Goal: Transaction & Acquisition: Purchase product/service

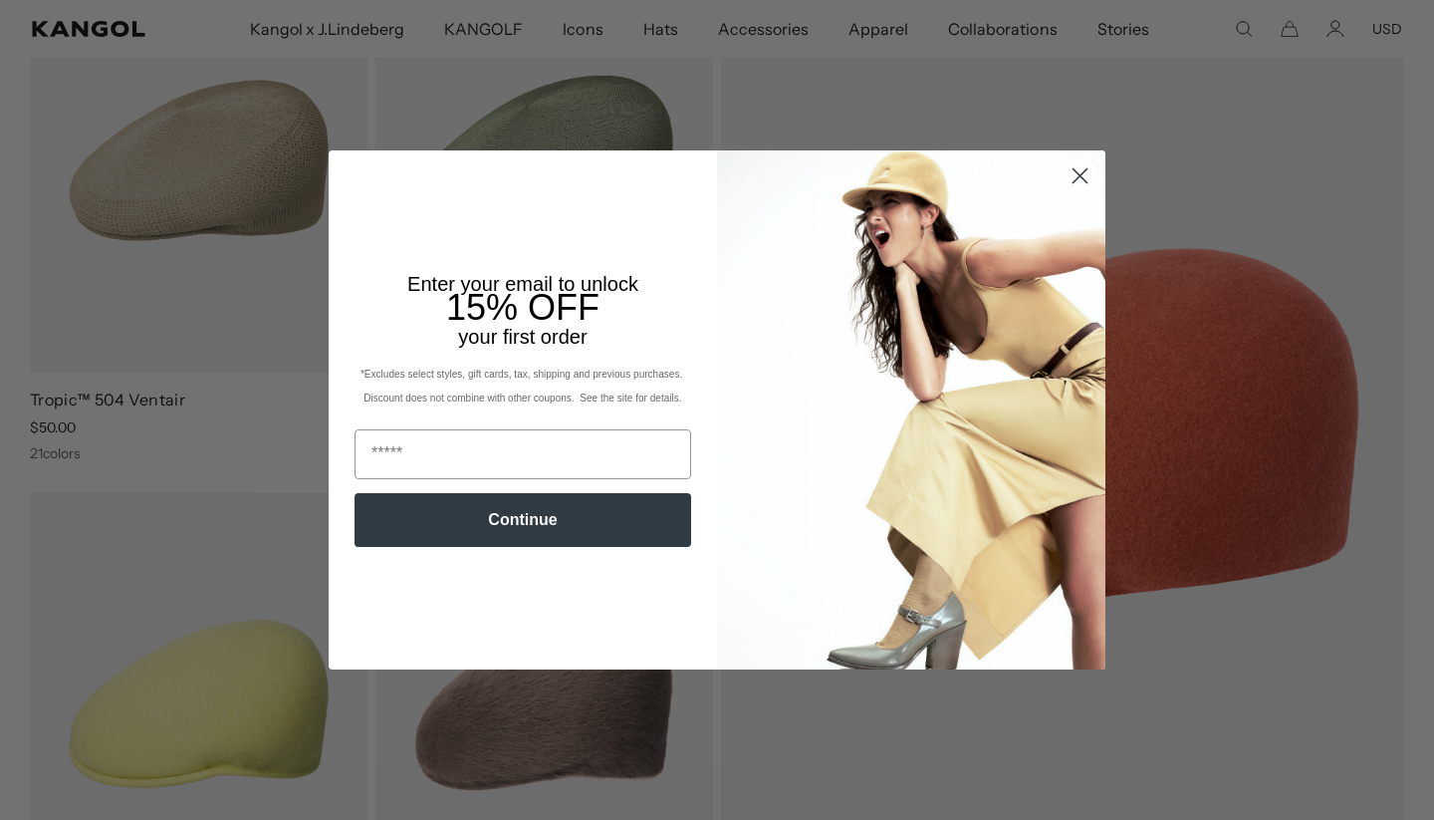
click at [1085, 174] on circle "Close dialog" at bounding box center [1080, 175] width 33 height 33
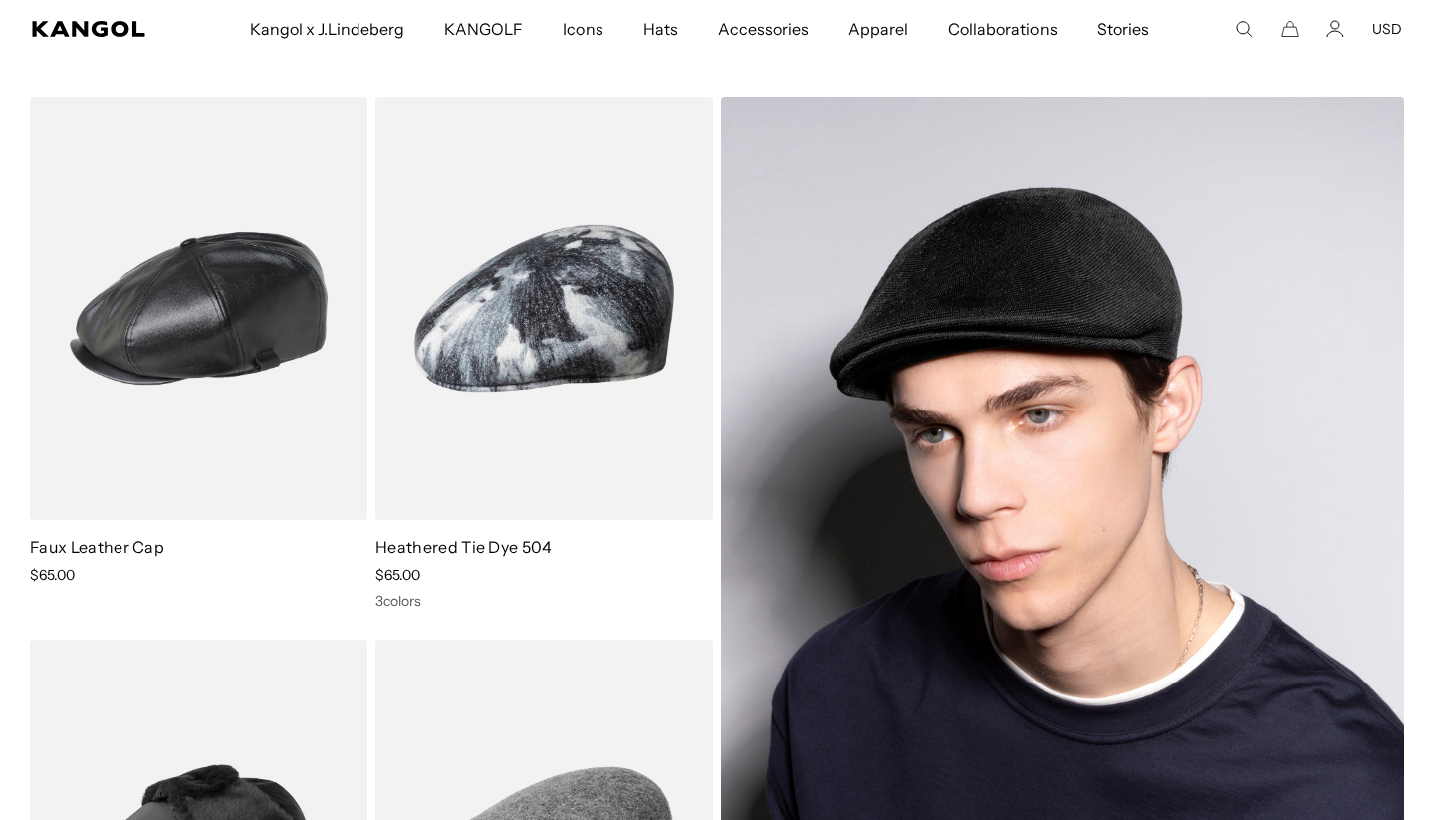
click at [1120, 299] on img at bounding box center [1062, 580] width 683 height 967
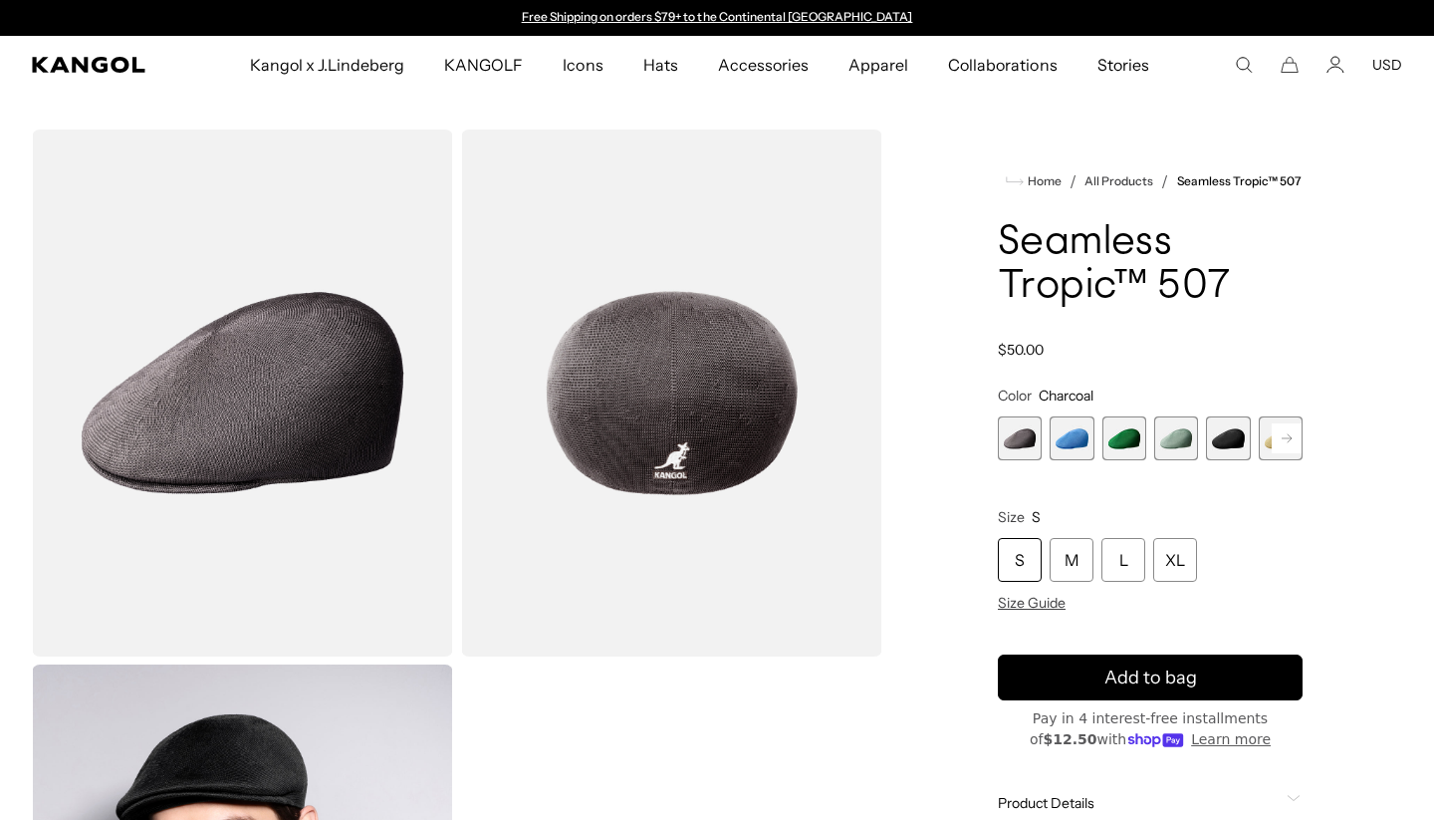
click at [1283, 438] on icon at bounding box center [1287, 438] width 10 height 8
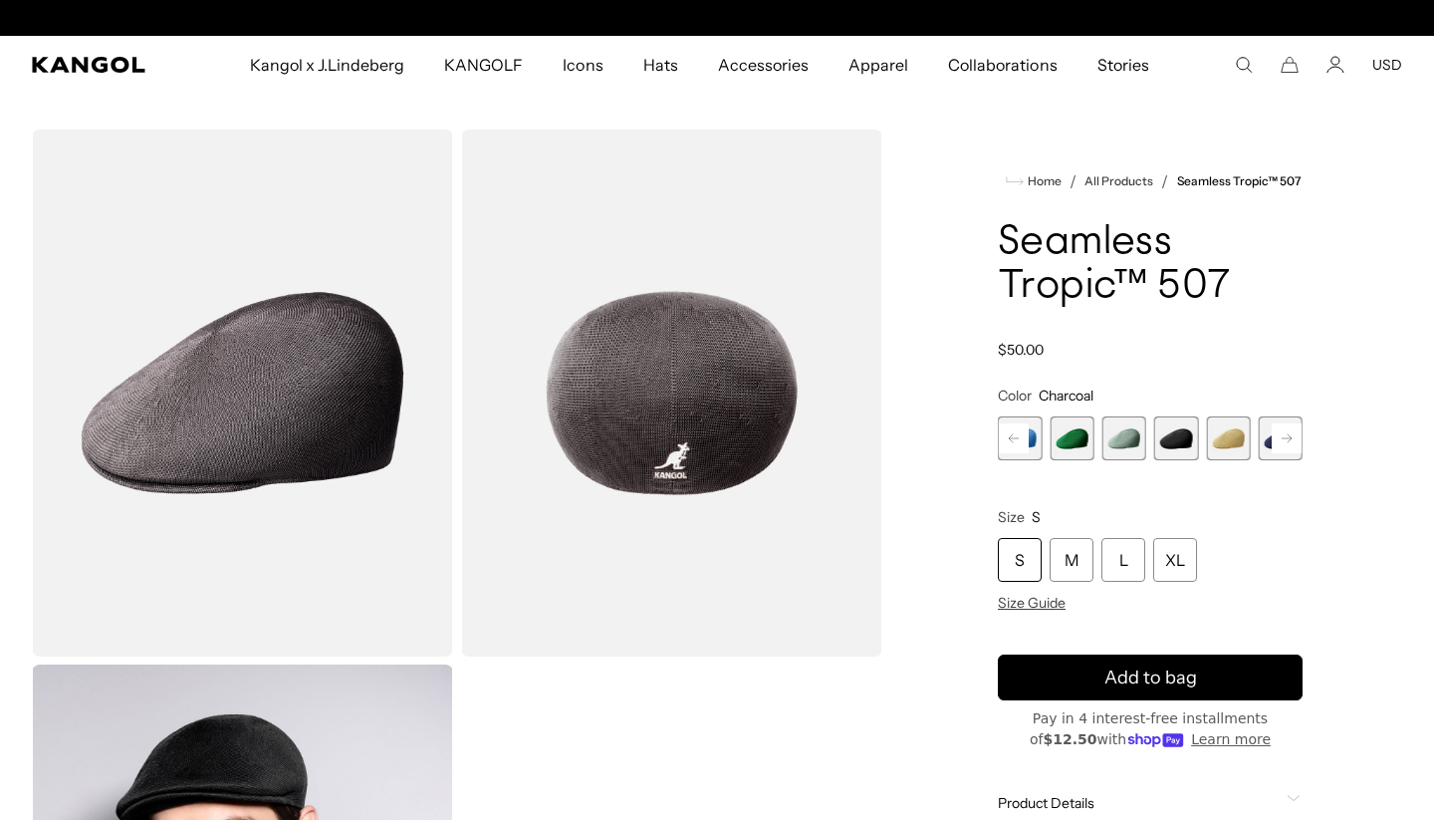
scroll to position [0, 410]
click at [1222, 439] on span "6 of 12" at bounding box center [1228, 438] width 44 height 44
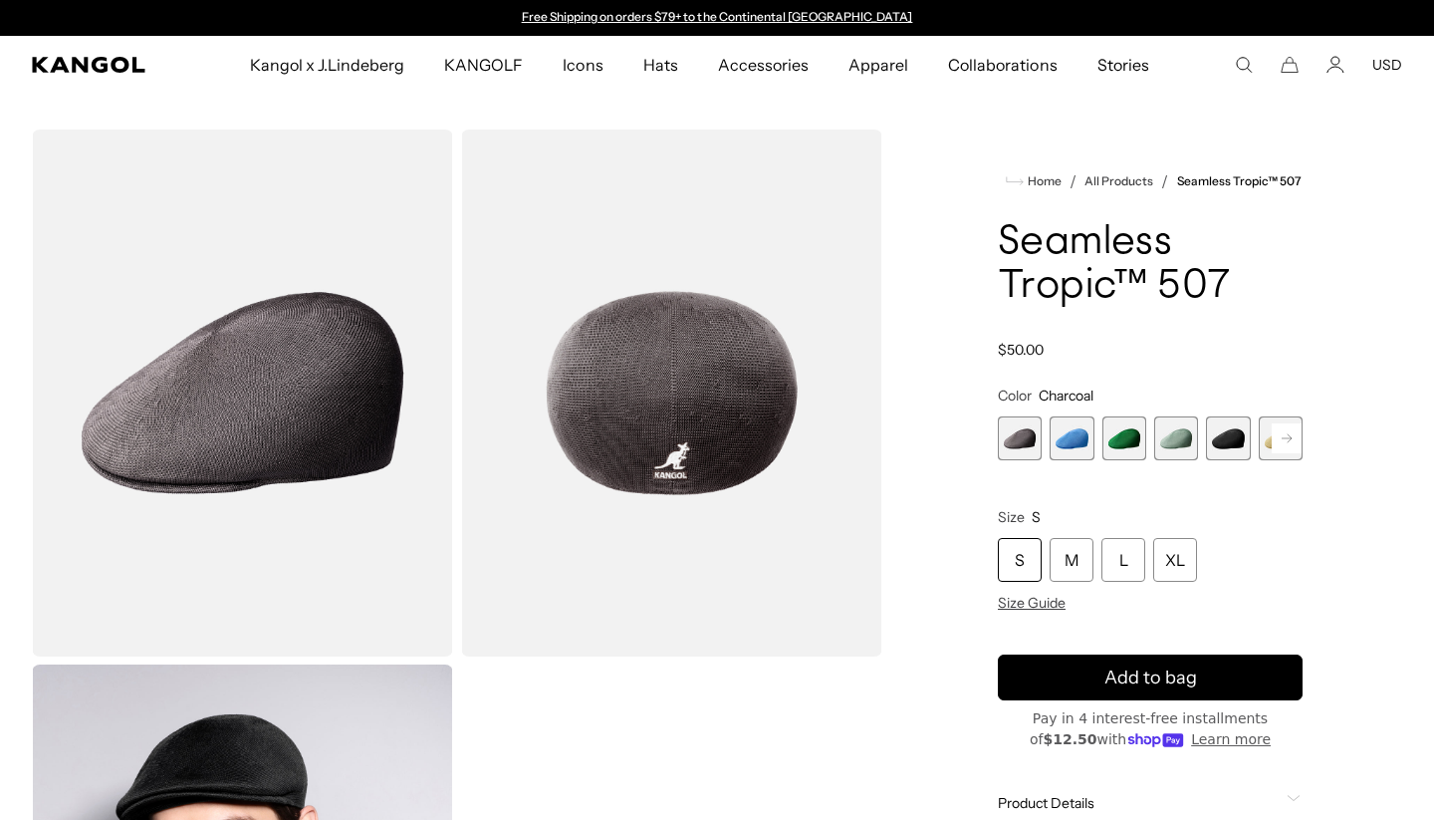
click at [1291, 441] on rect at bounding box center [1287, 438] width 30 height 30
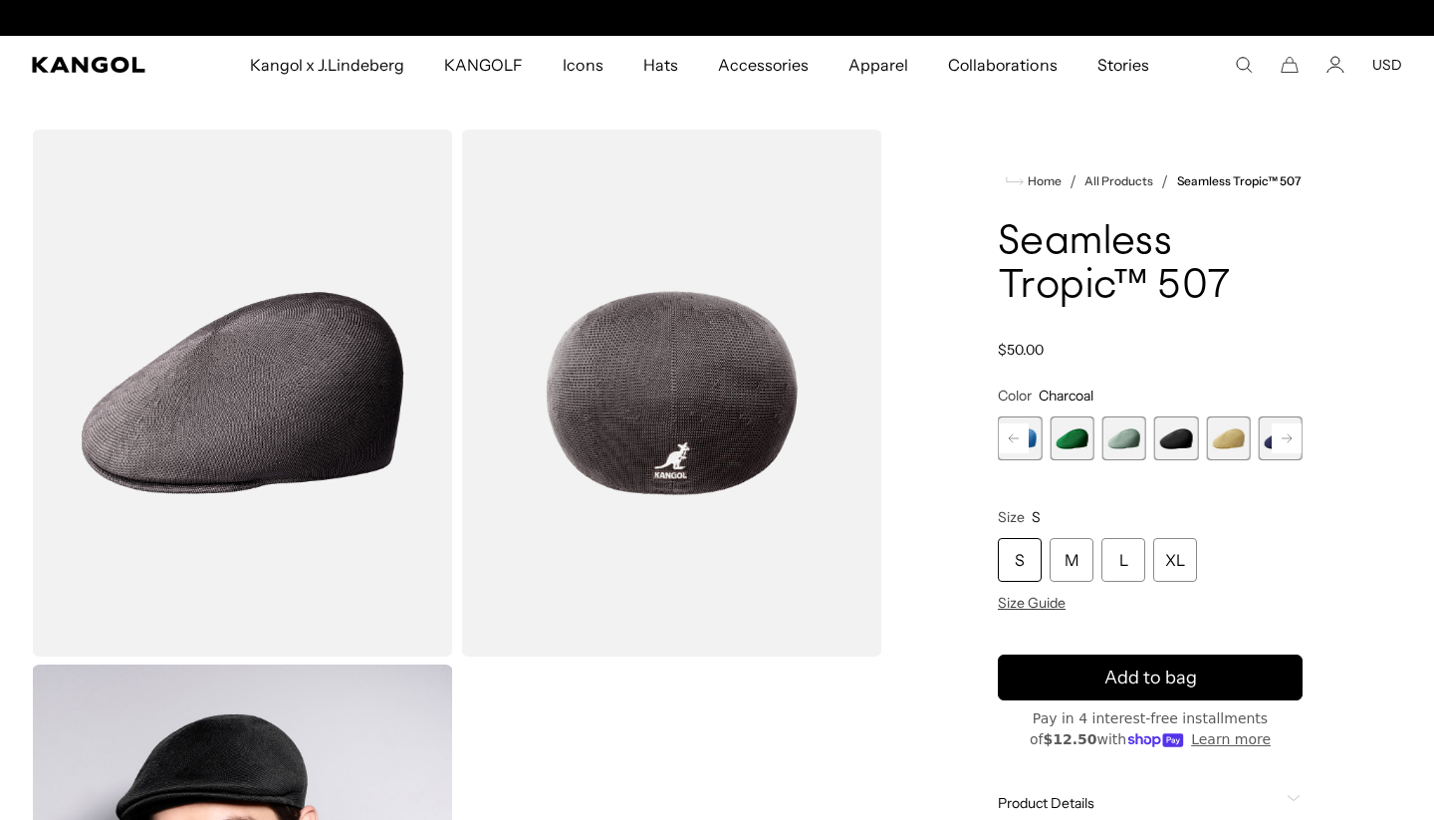
scroll to position [0, 410]
click at [1233, 438] on span "6 of 12" at bounding box center [1228, 438] width 44 height 44
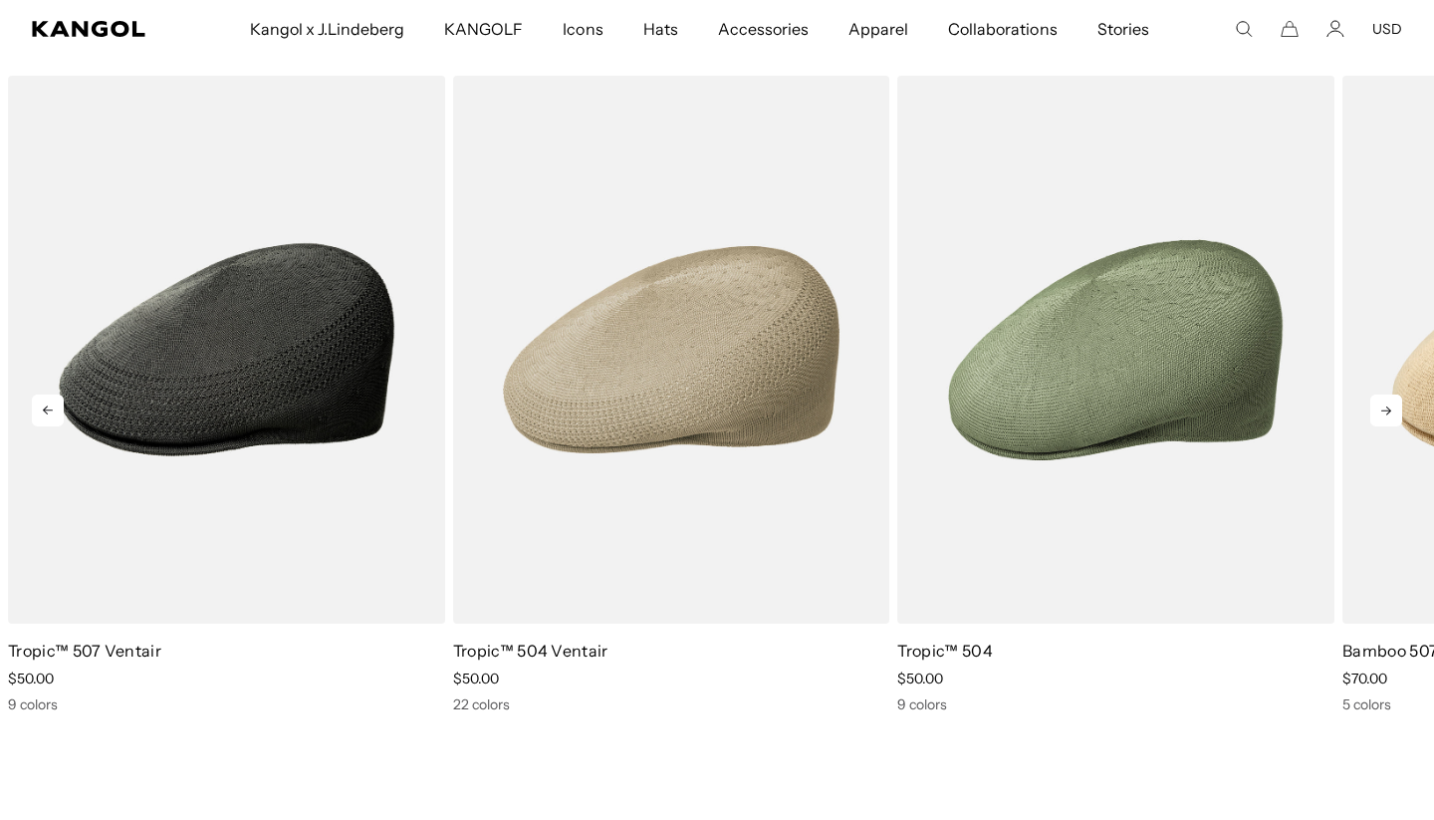
click at [1392, 414] on icon at bounding box center [1386, 410] width 32 height 32
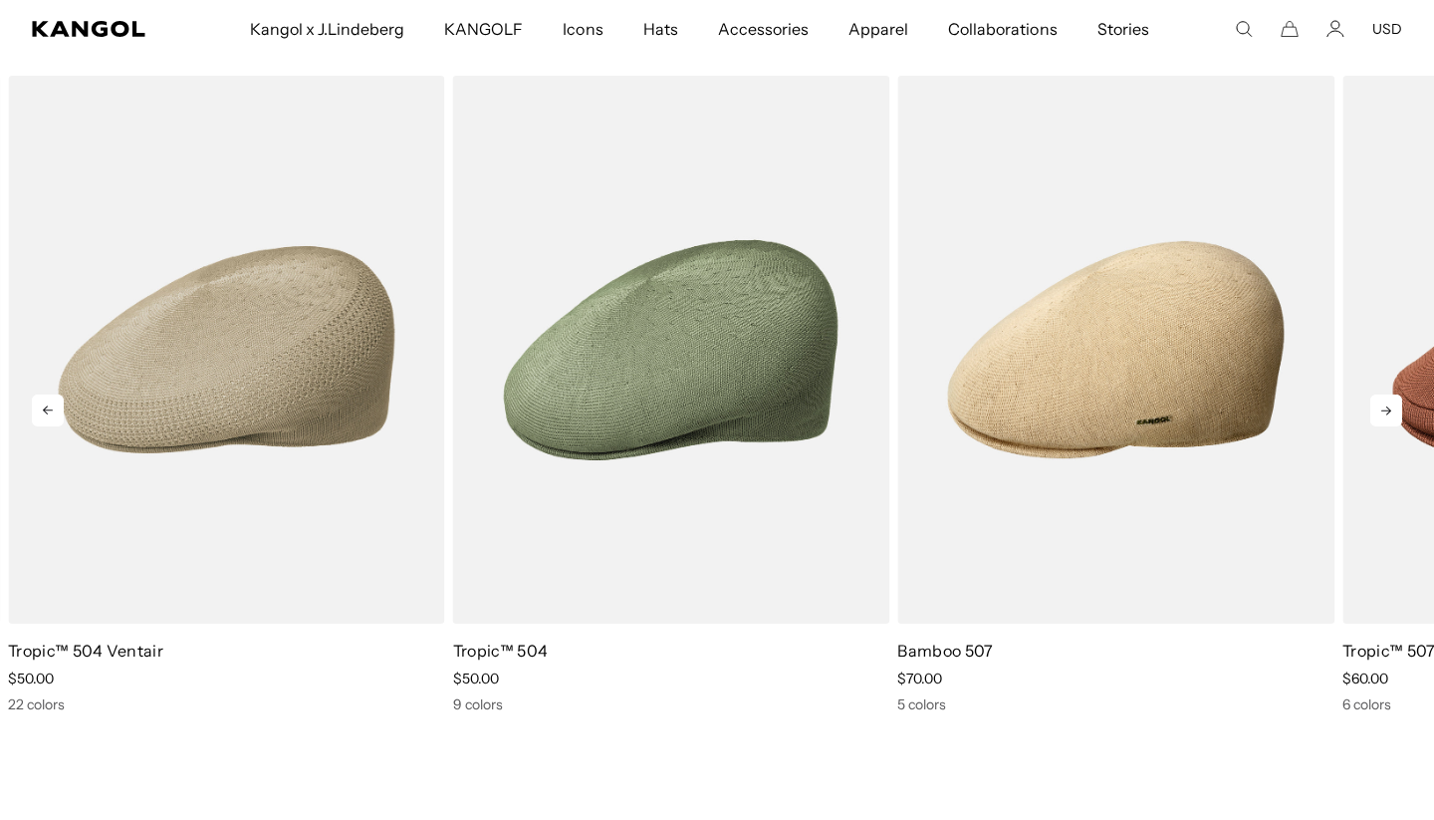
scroll to position [0, 410]
click at [1392, 414] on icon at bounding box center [1386, 410] width 32 height 32
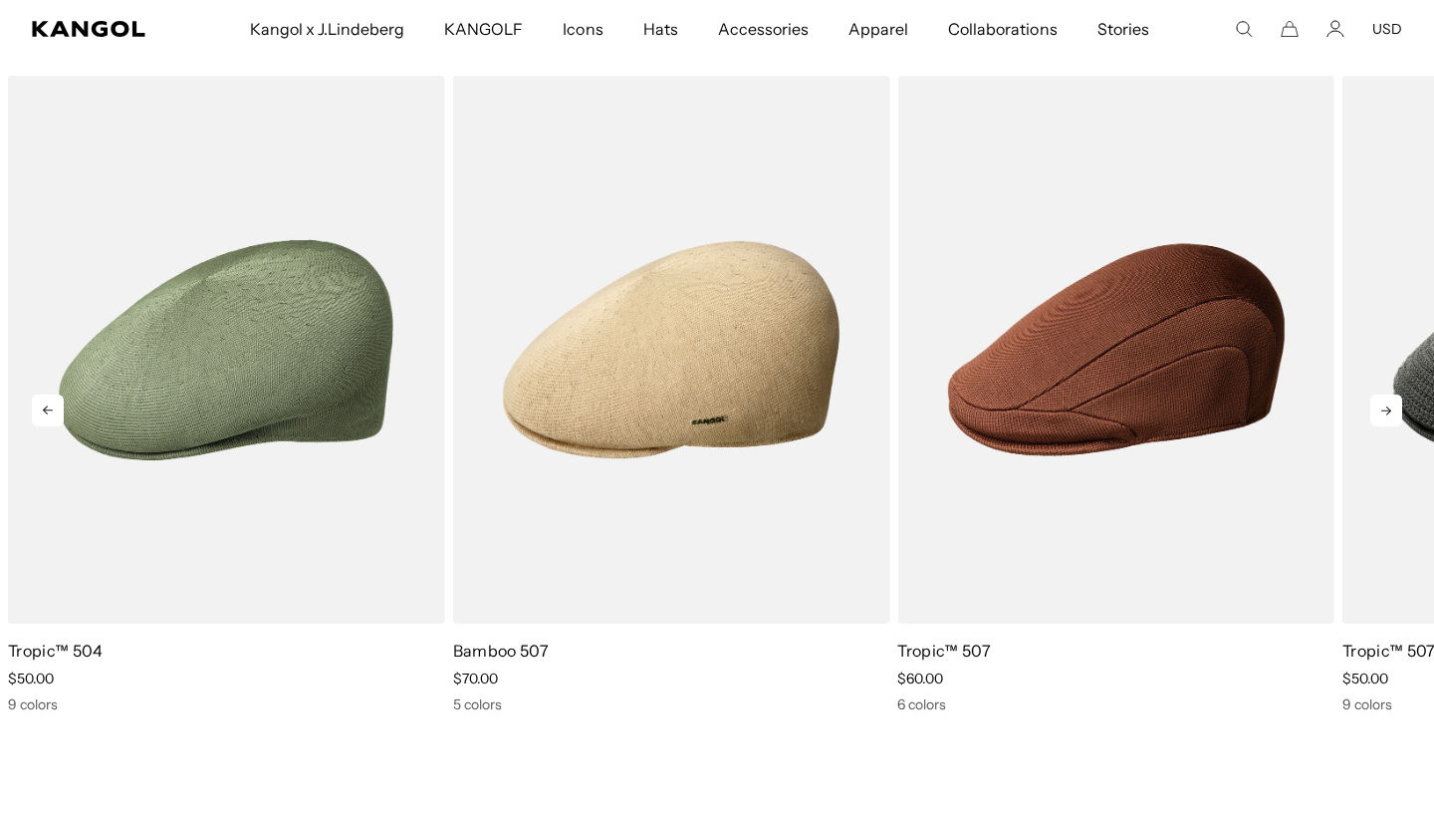
click at [1388, 410] on icon at bounding box center [1386, 410] width 10 height 9
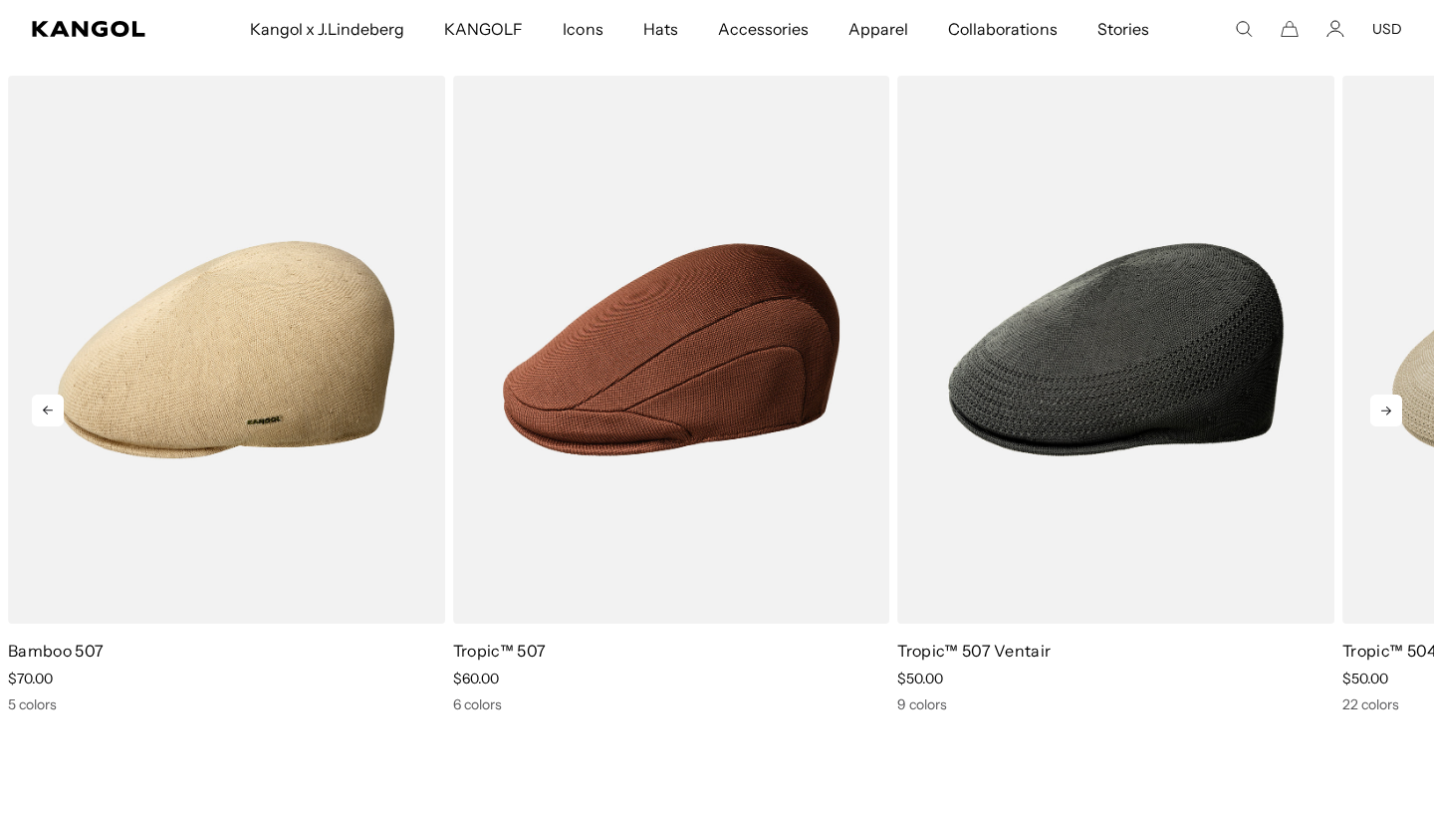
click at [1388, 410] on icon at bounding box center [1386, 410] width 10 height 9
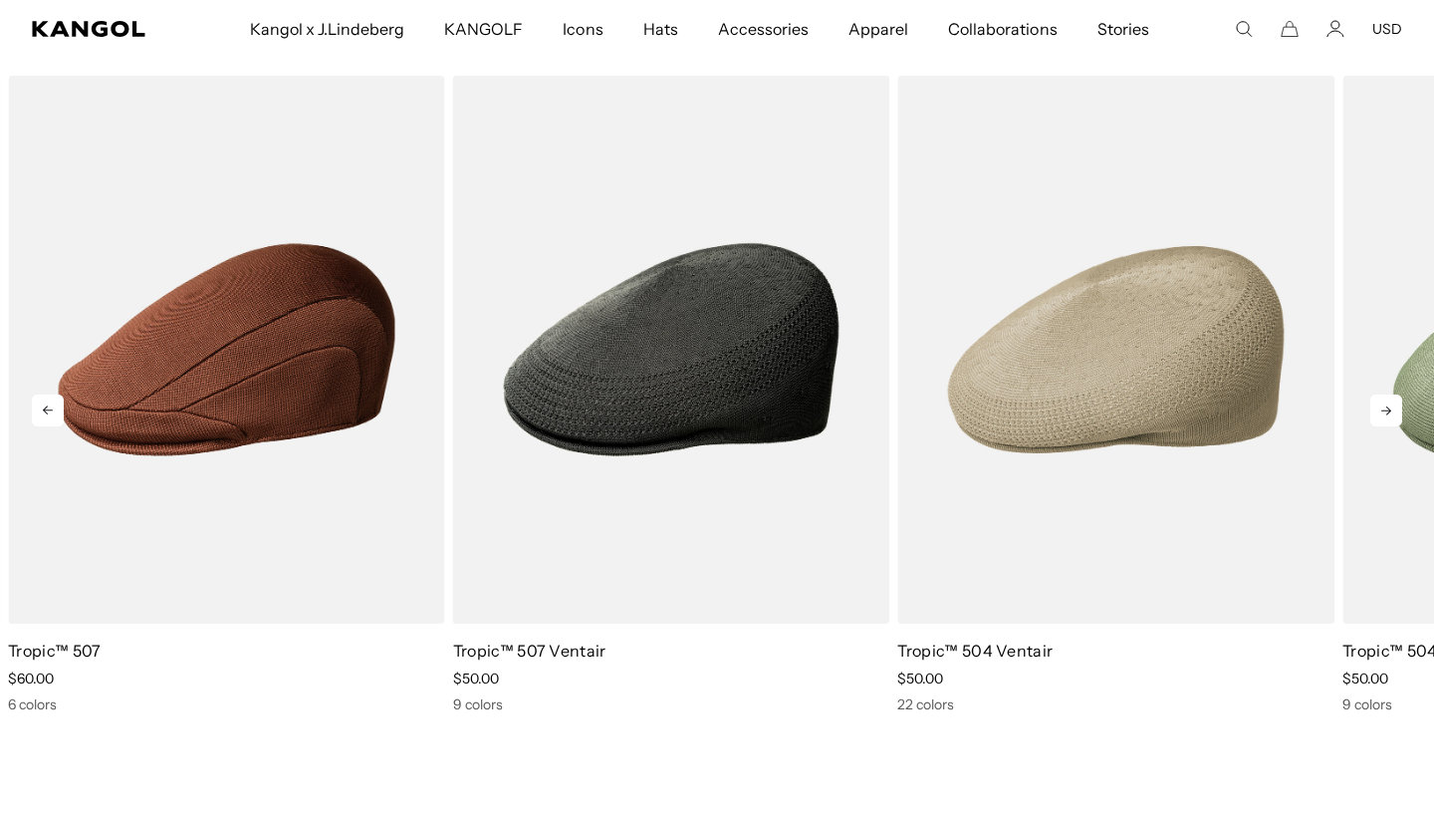
scroll to position [0, 0]
click at [1388, 410] on icon at bounding box center [1386, 410] width 10 height 9
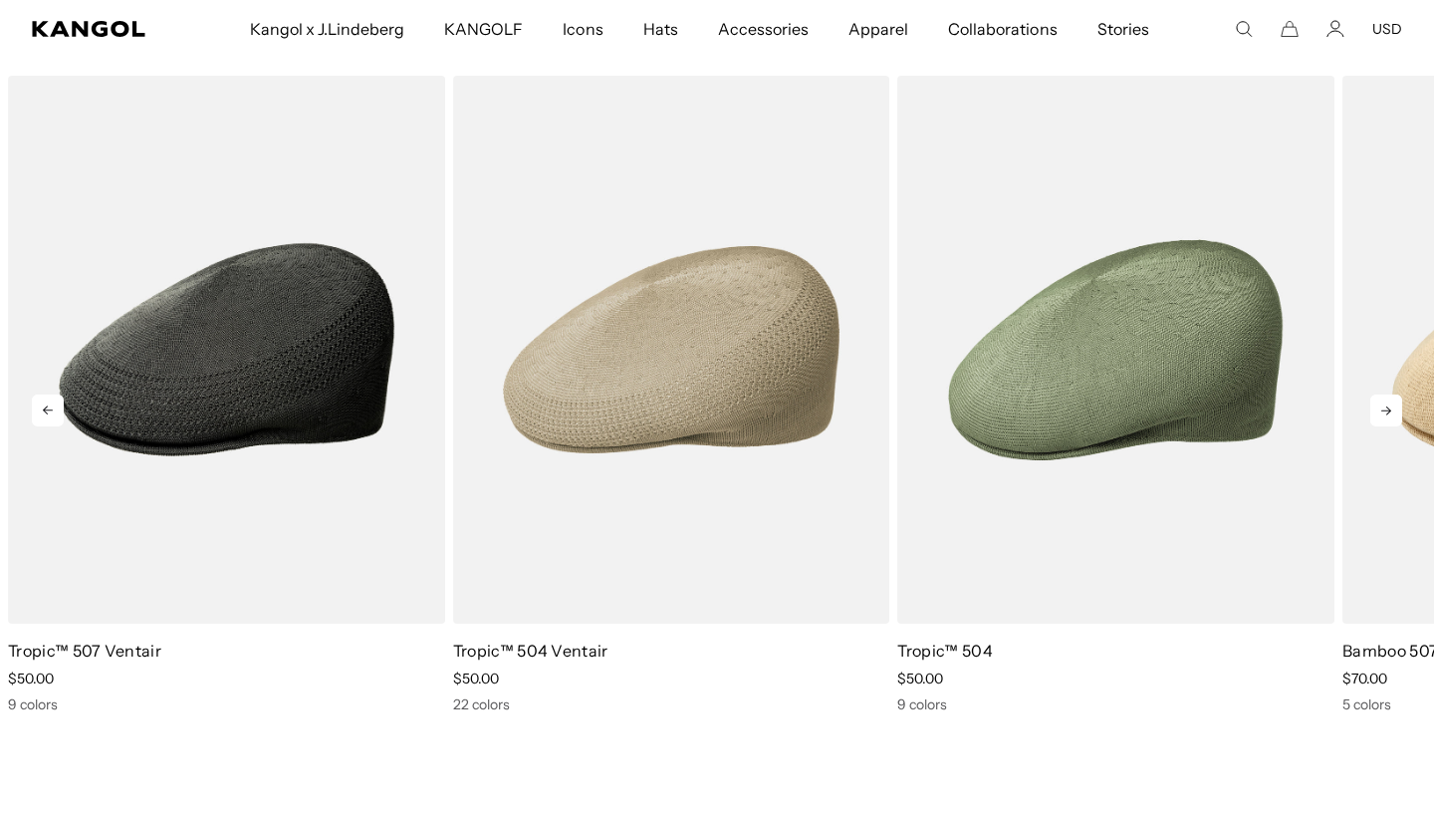
click at [1388, 410] on icon at bounding box center [1386, 410] width 10 height 9
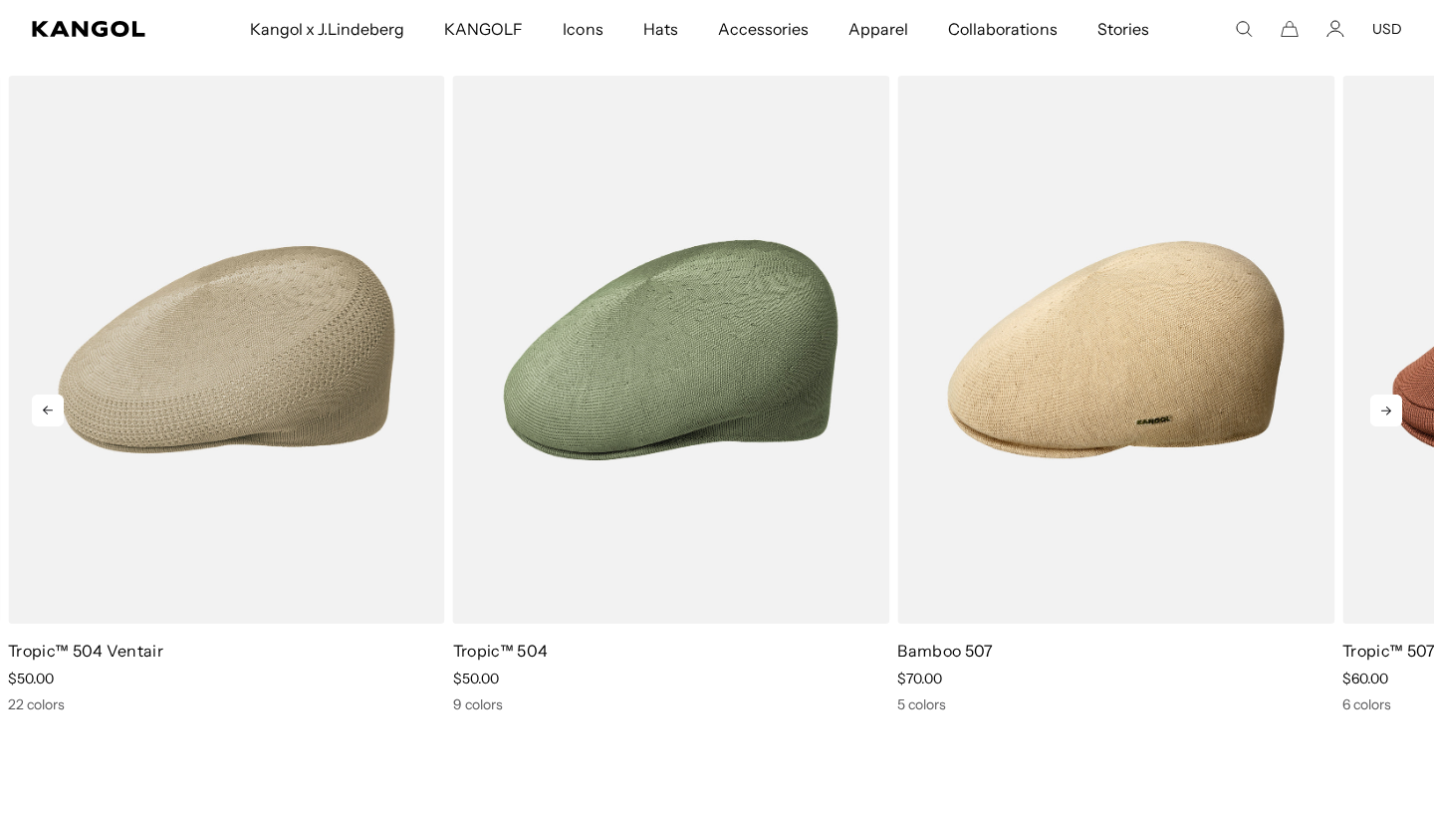
scroll to position [0, 410]
click at [1388, 407] on icon at bounding box center [1386, 410] width 10 height 9
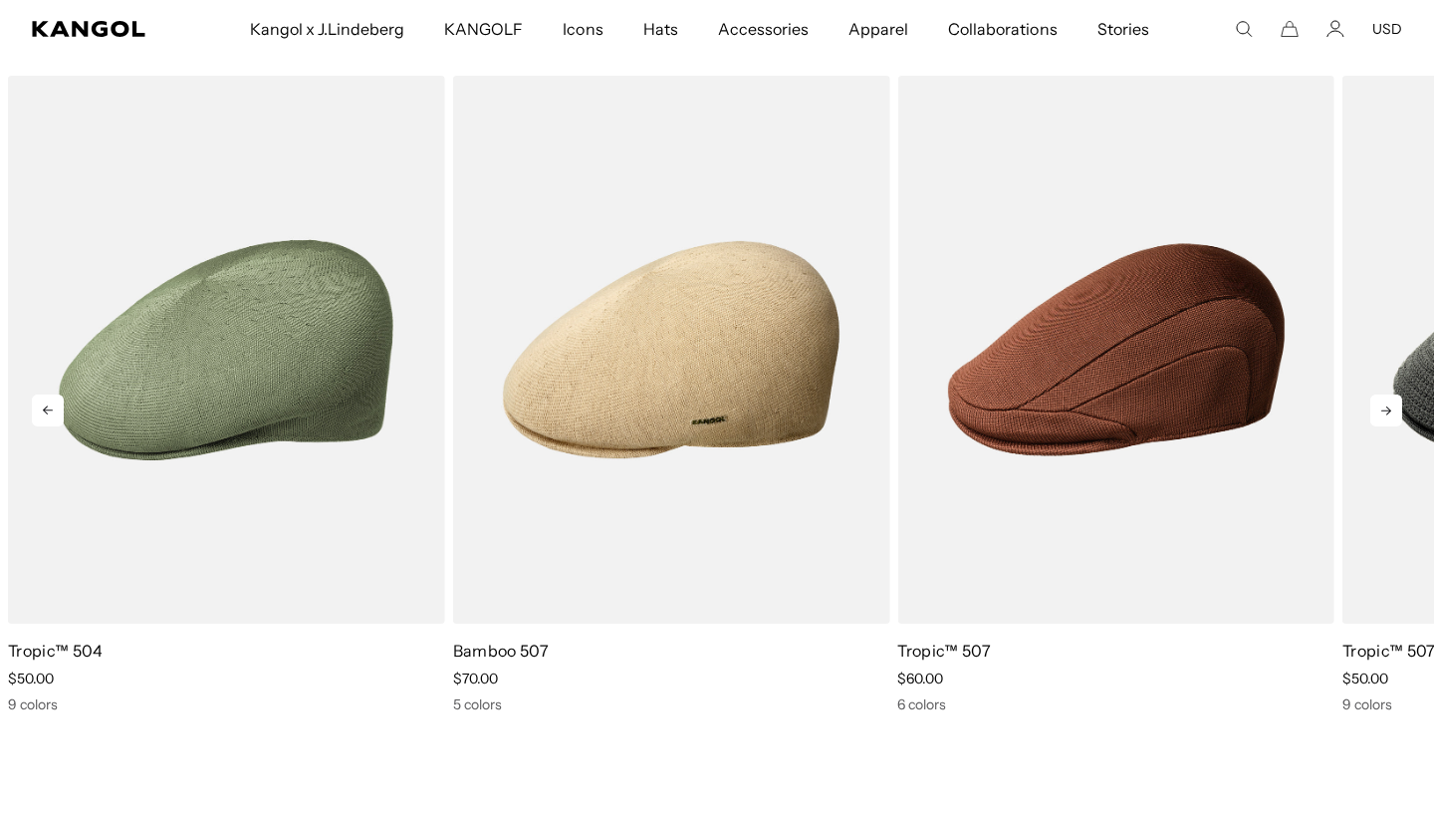
click at [1388, 406] on icon at bounding box center [1386, 410] width 32 height 32
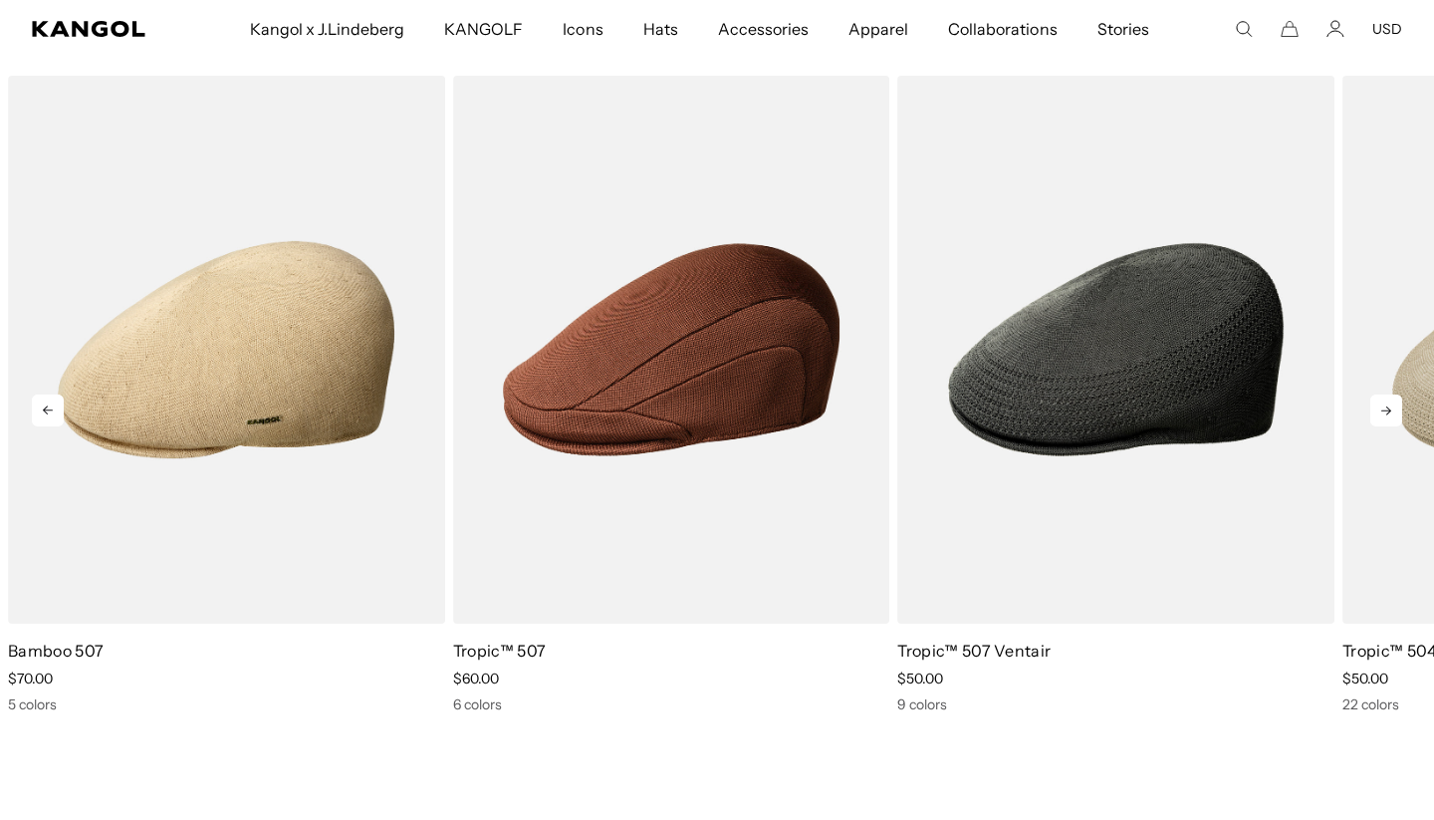
click at [1388, 406] on icon at bounding box center [1386, 410] width 32 height 32
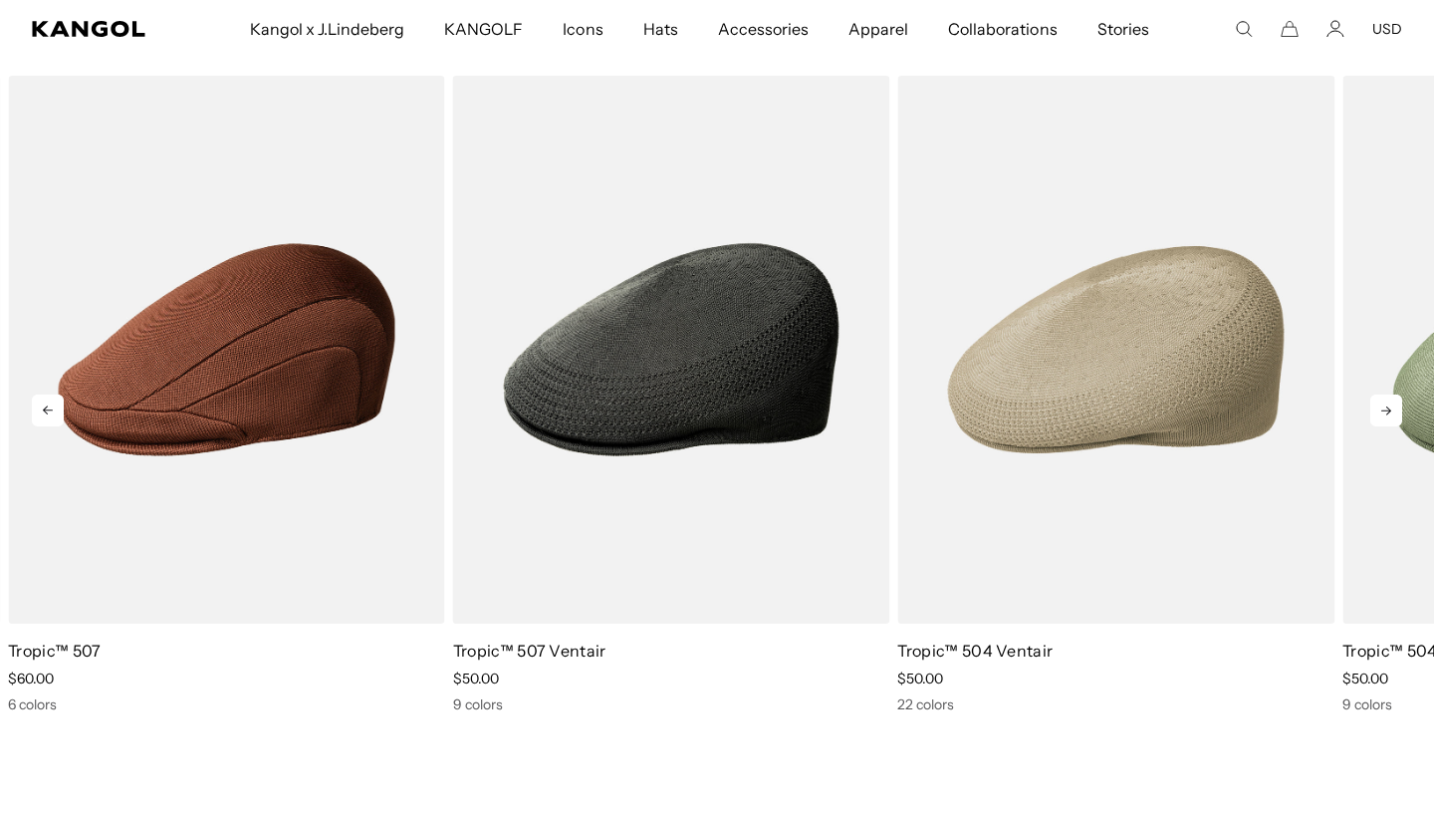
click at [1388, 406] on icon at bounding box center [1386, 410] width 32 height 32
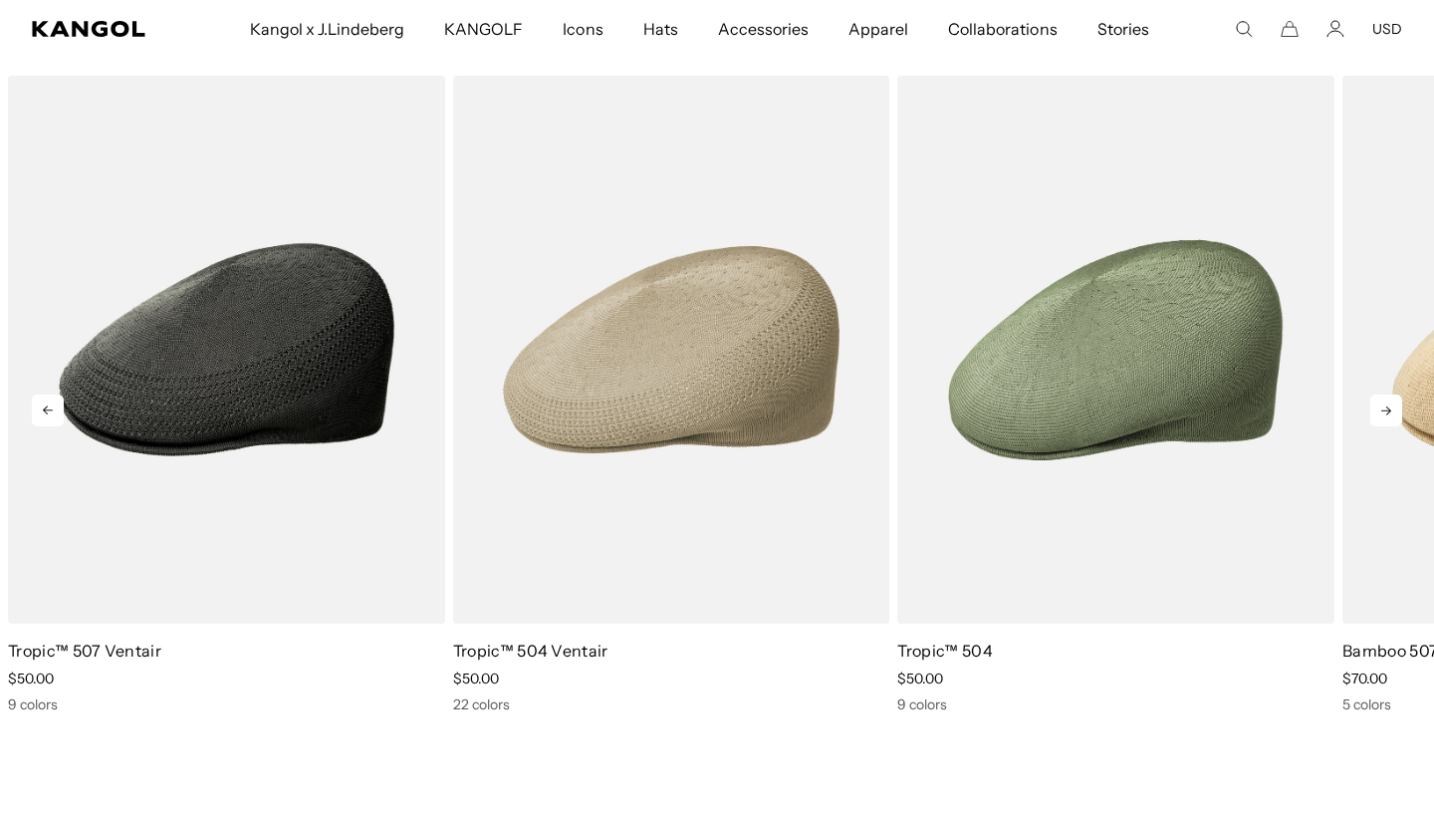
click at [1388, 406] on icon at bounding box center [1386, 410] width 32 height 32
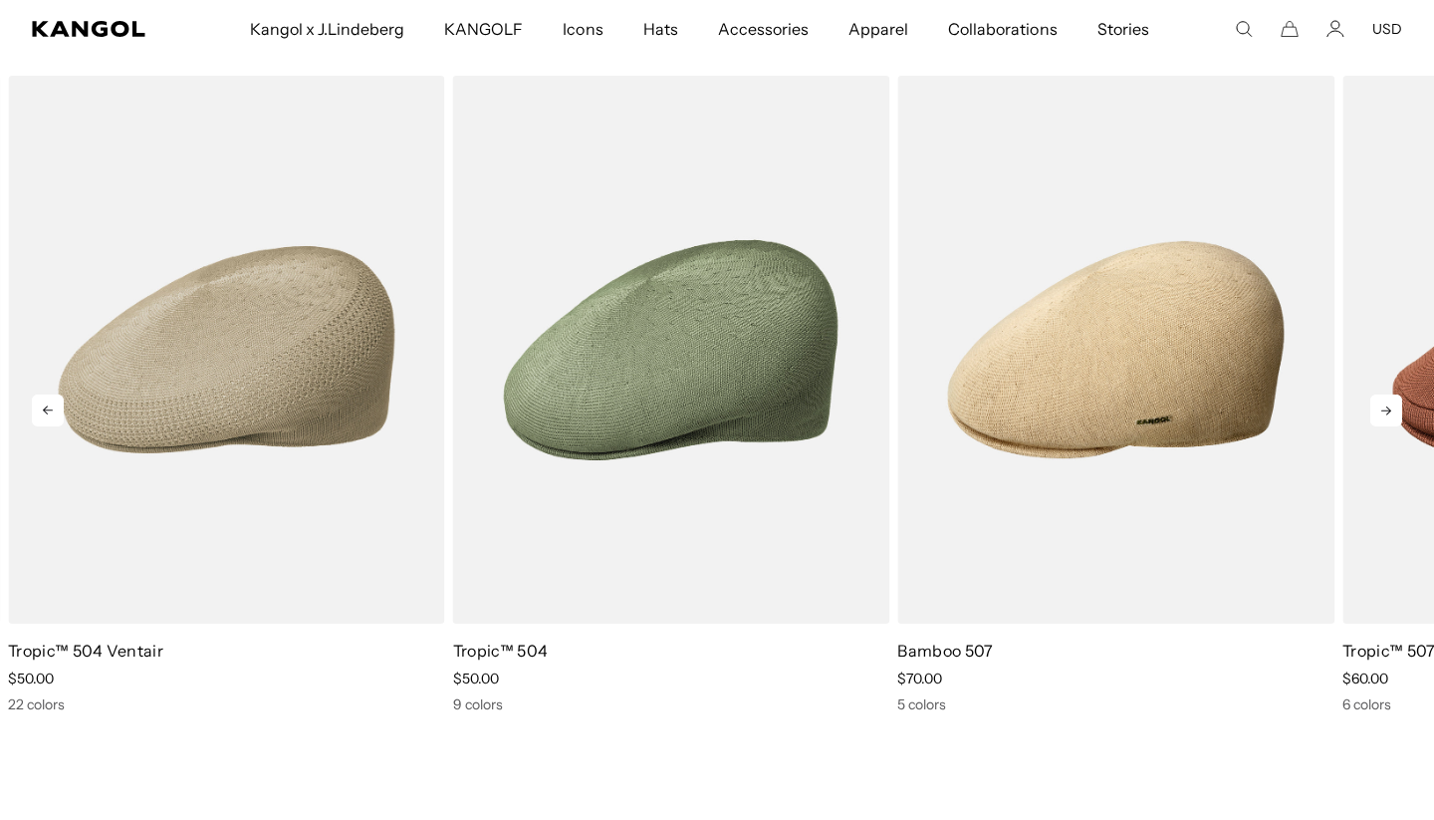
click at [1388, 406] on icon at bounding box center [1386, 410] width 32 height 32
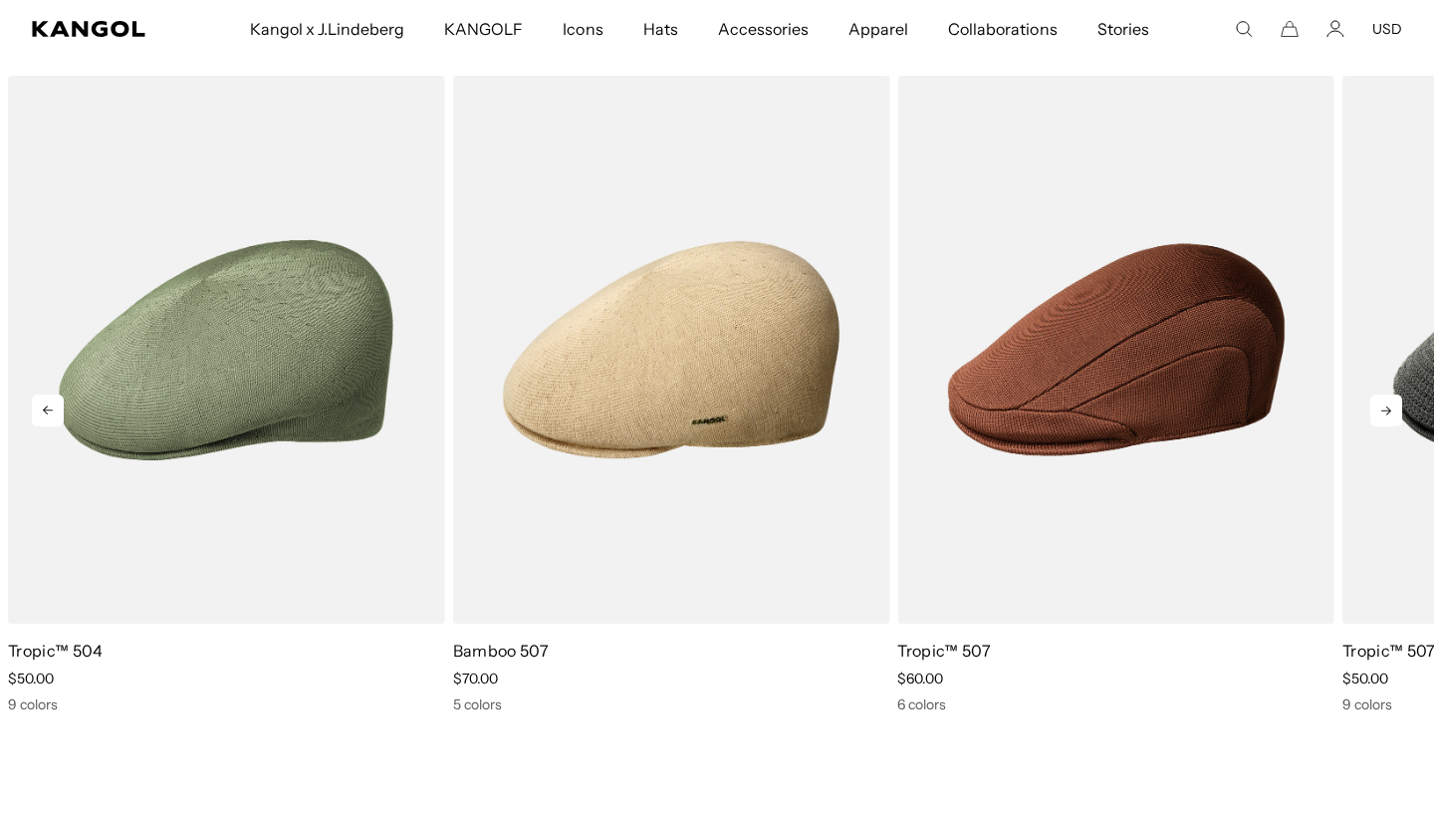
scroll to position [0, 0]
click at [1388, 406] on icon at bounding box center [1386, 410] width 32 height 32
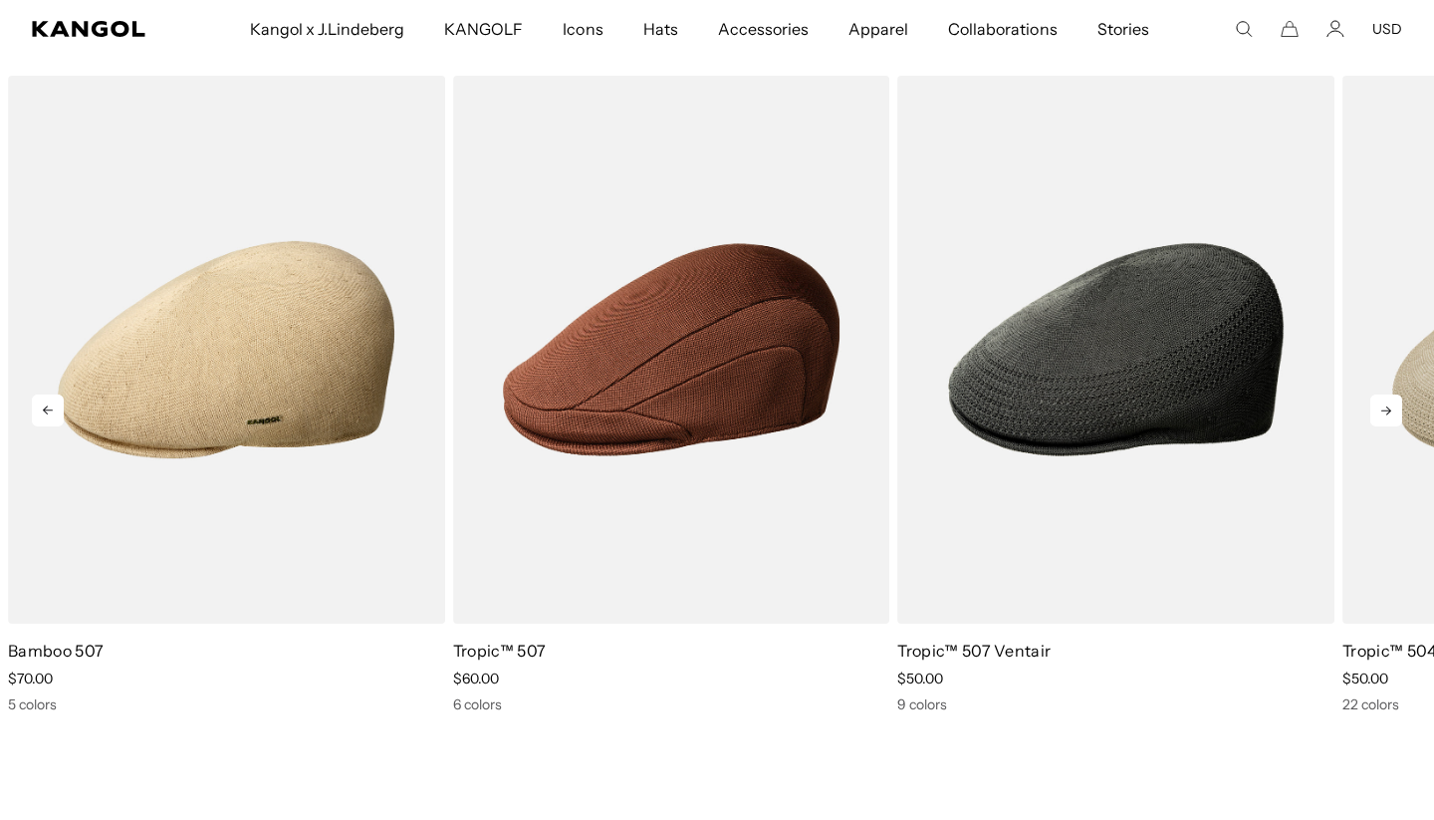
click at [1388, 406] on icon at bounding box center [1386, 410] width 32 height 32
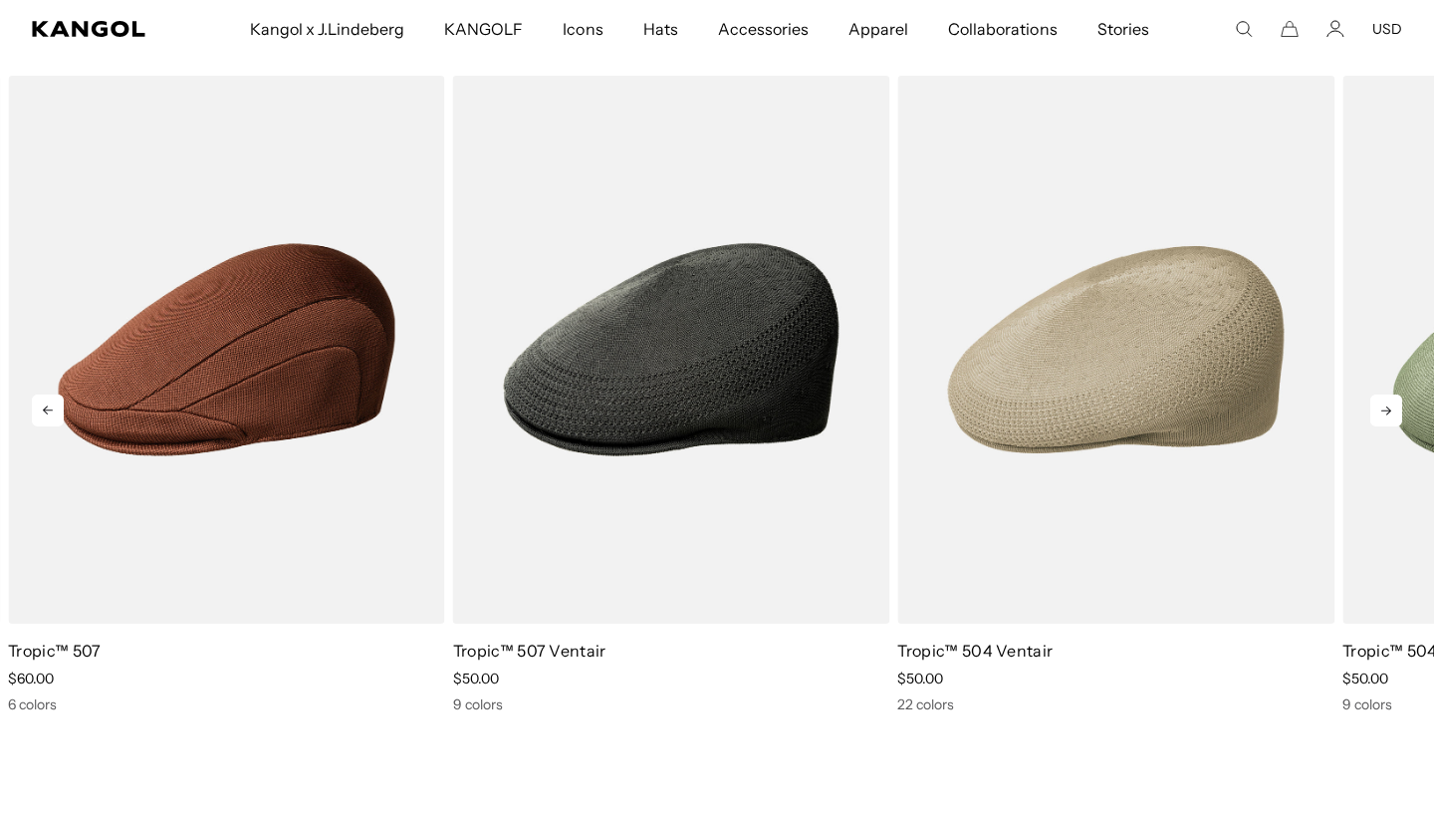
click at [1388, 406] on icon at bounding box center [1386, 410] width 32 height 32
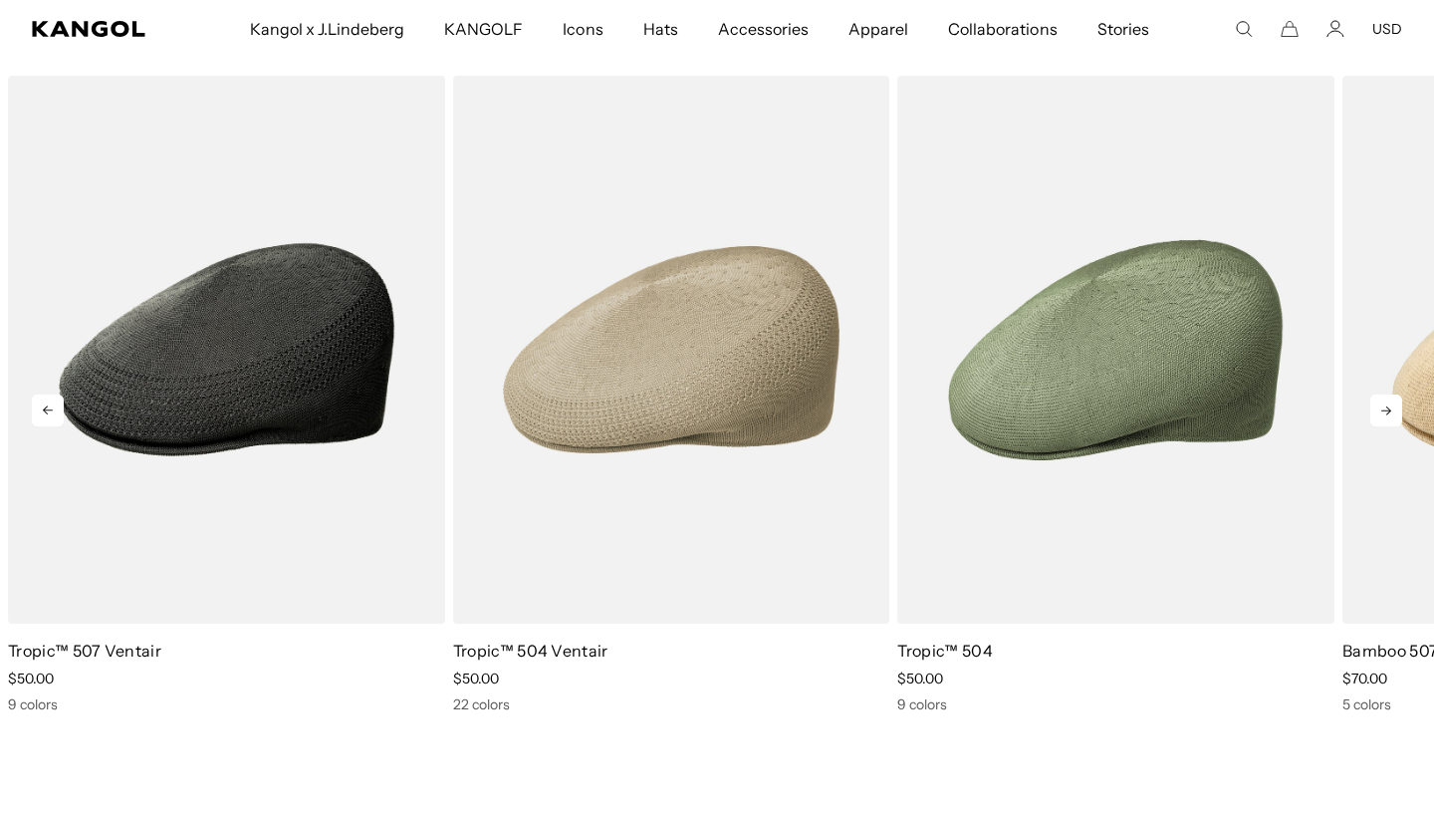
click at [1388, 406] on icon at bounding box center [1386, 410] width 32 height 32
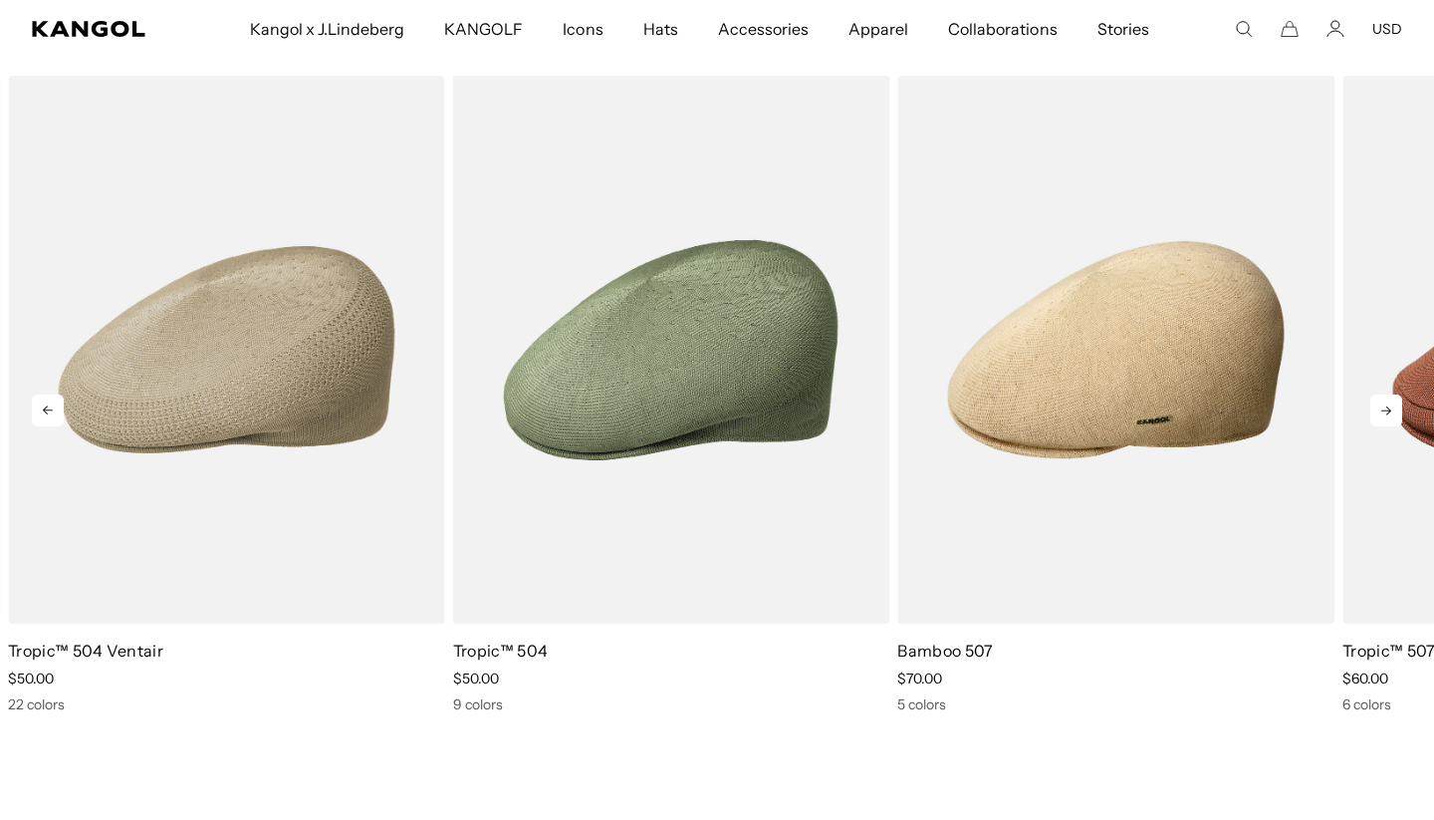
click at [1388, 406] on icon at bounding box center [1386, 410] width 32 height 32
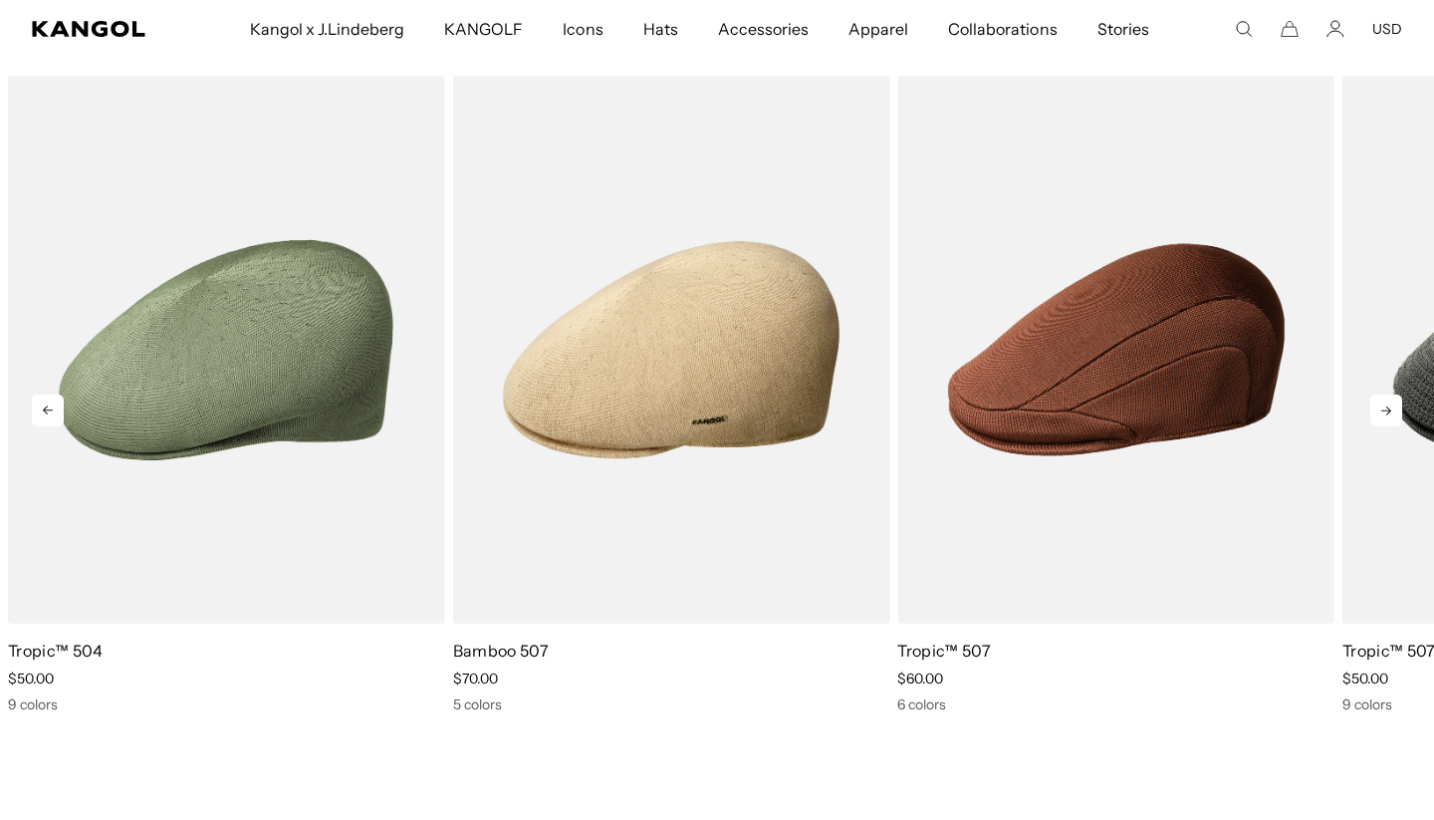
click at [1388, 406] on icon at bounding box center [1386, 410] width 32 height 32
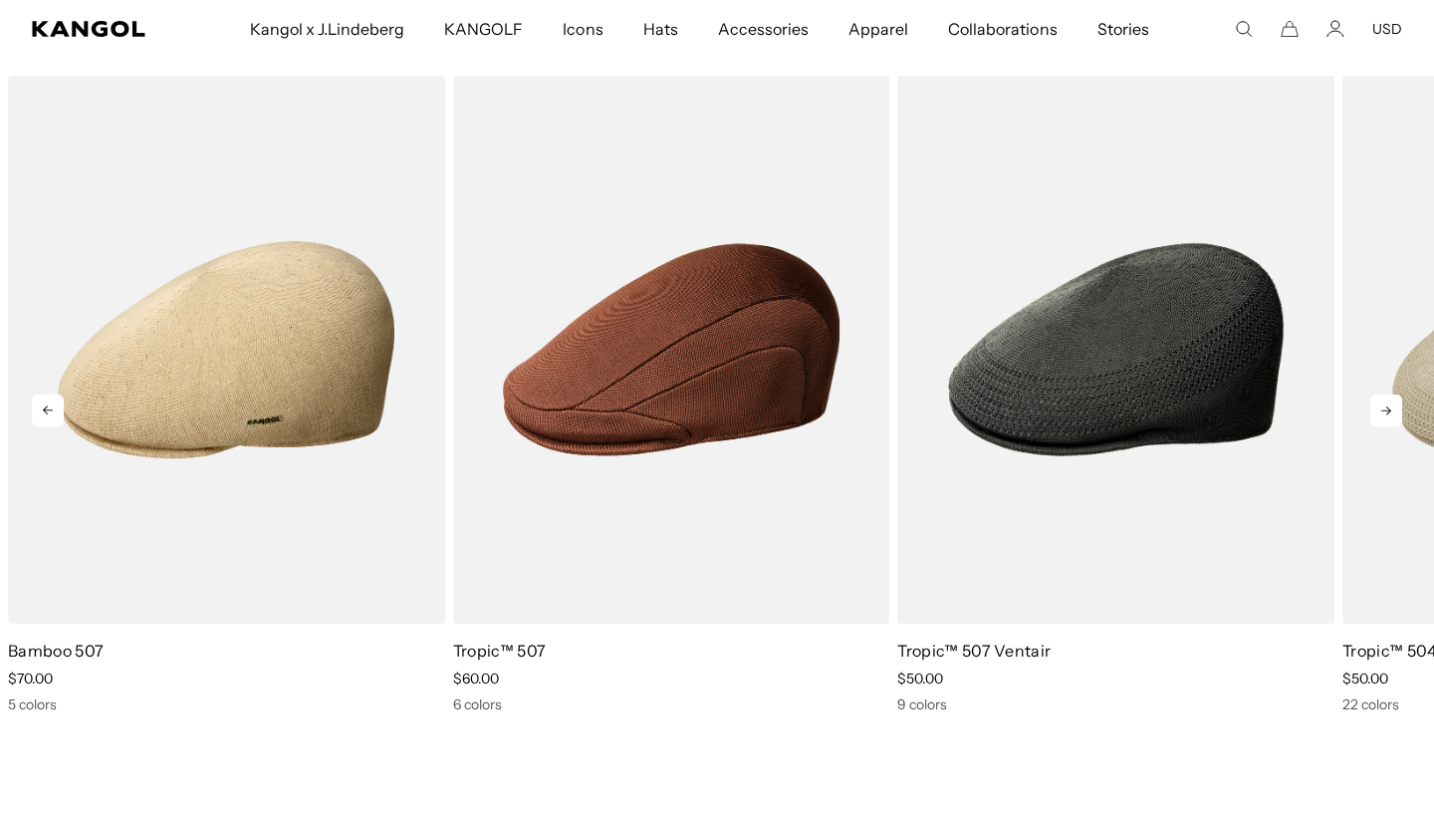
click at [1388, 406] on icon at bounding box center [1386, 410] width 32 height 32
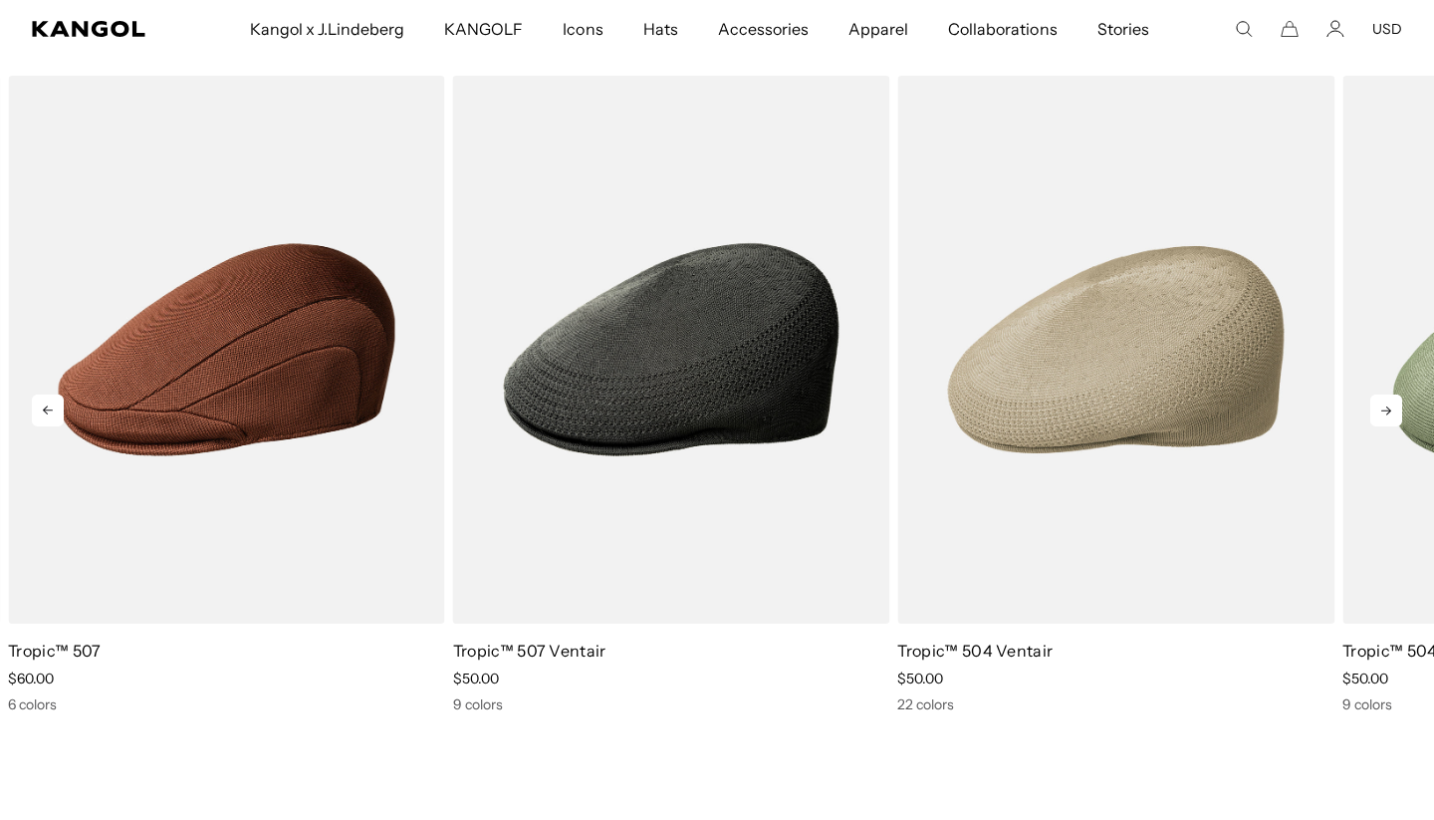
click at [1388, 406] on icon at bounding box center [1386, 410] width 32 height 32
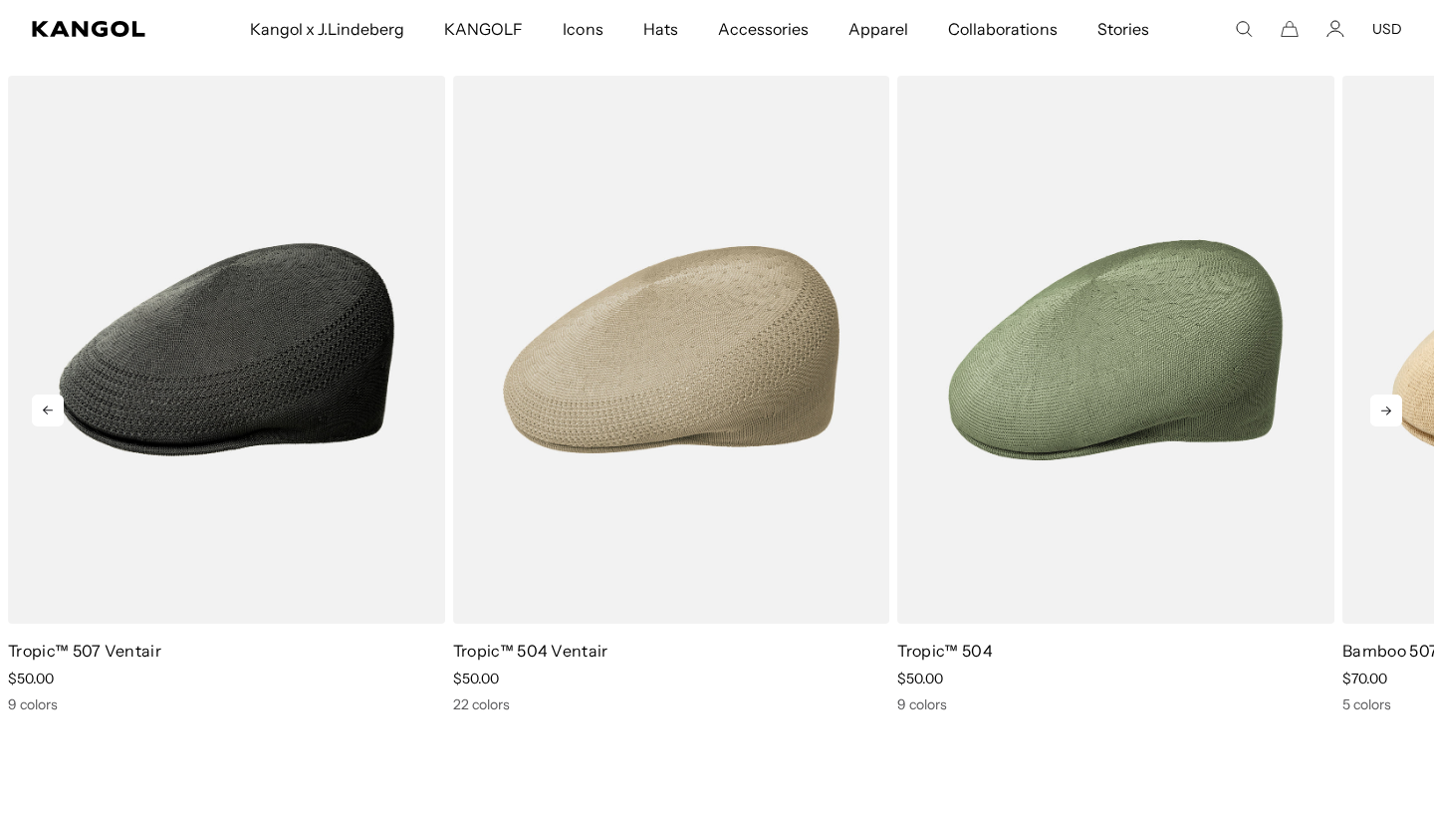
scroll to position [0, 410]
click at [1388, 406] on icon at bounding box center [1386, 410] width 32 height 32
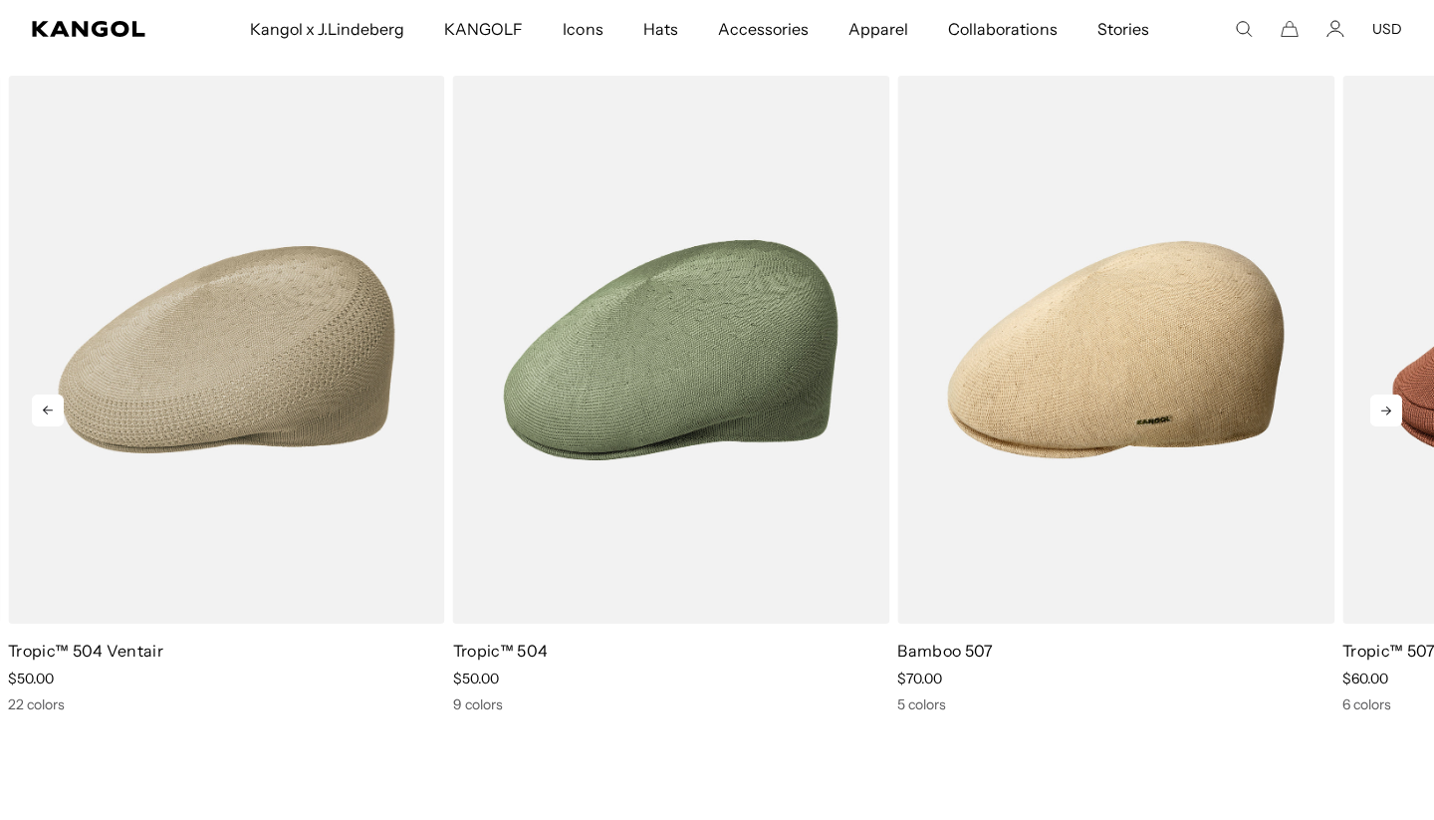
click at [1388, 406] on icon at bounding box center [1386, 410] width 32 height 32
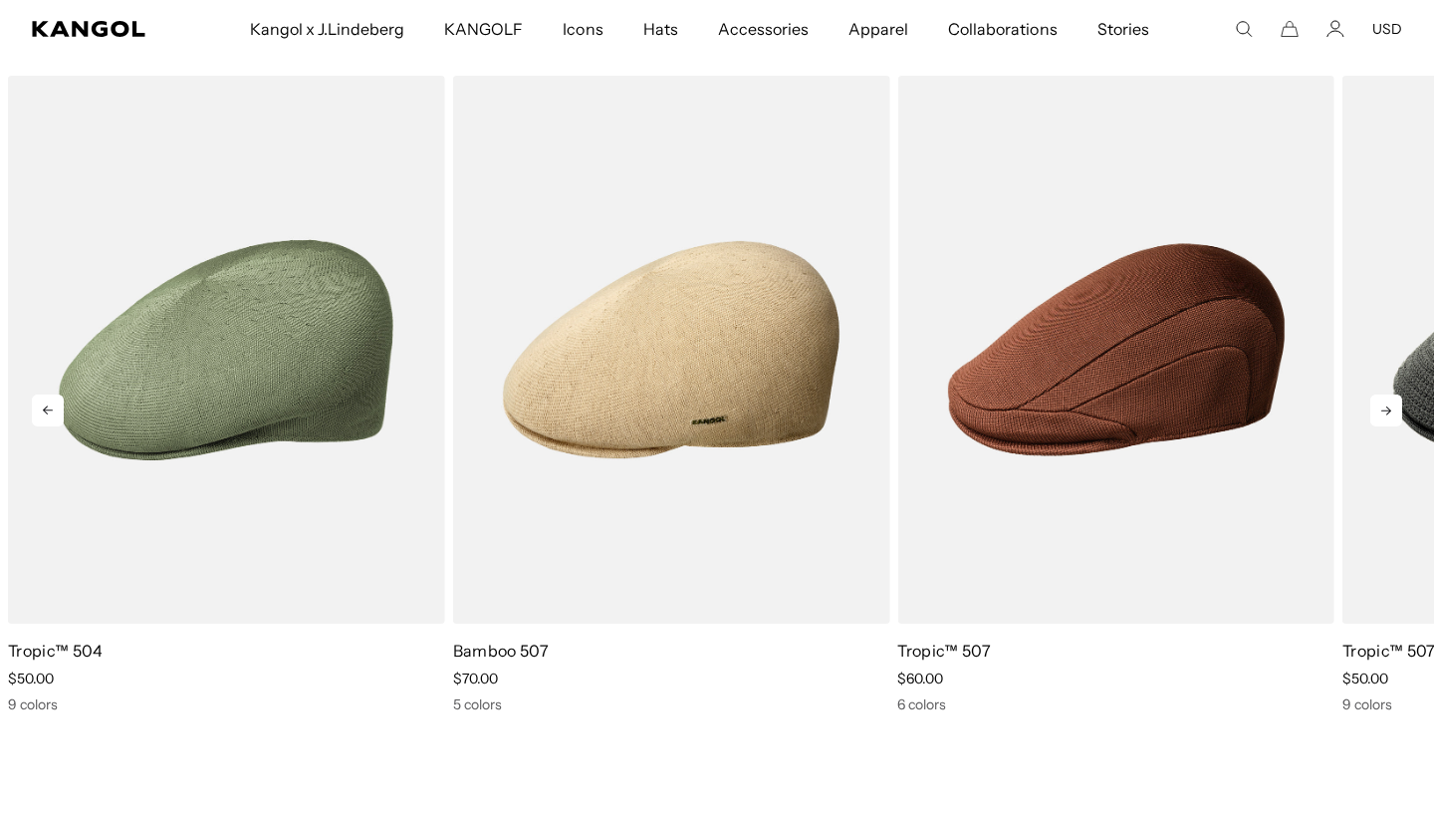
click at [1388, 406] on icon at bounding box center [1386, 410] width 32 height 32
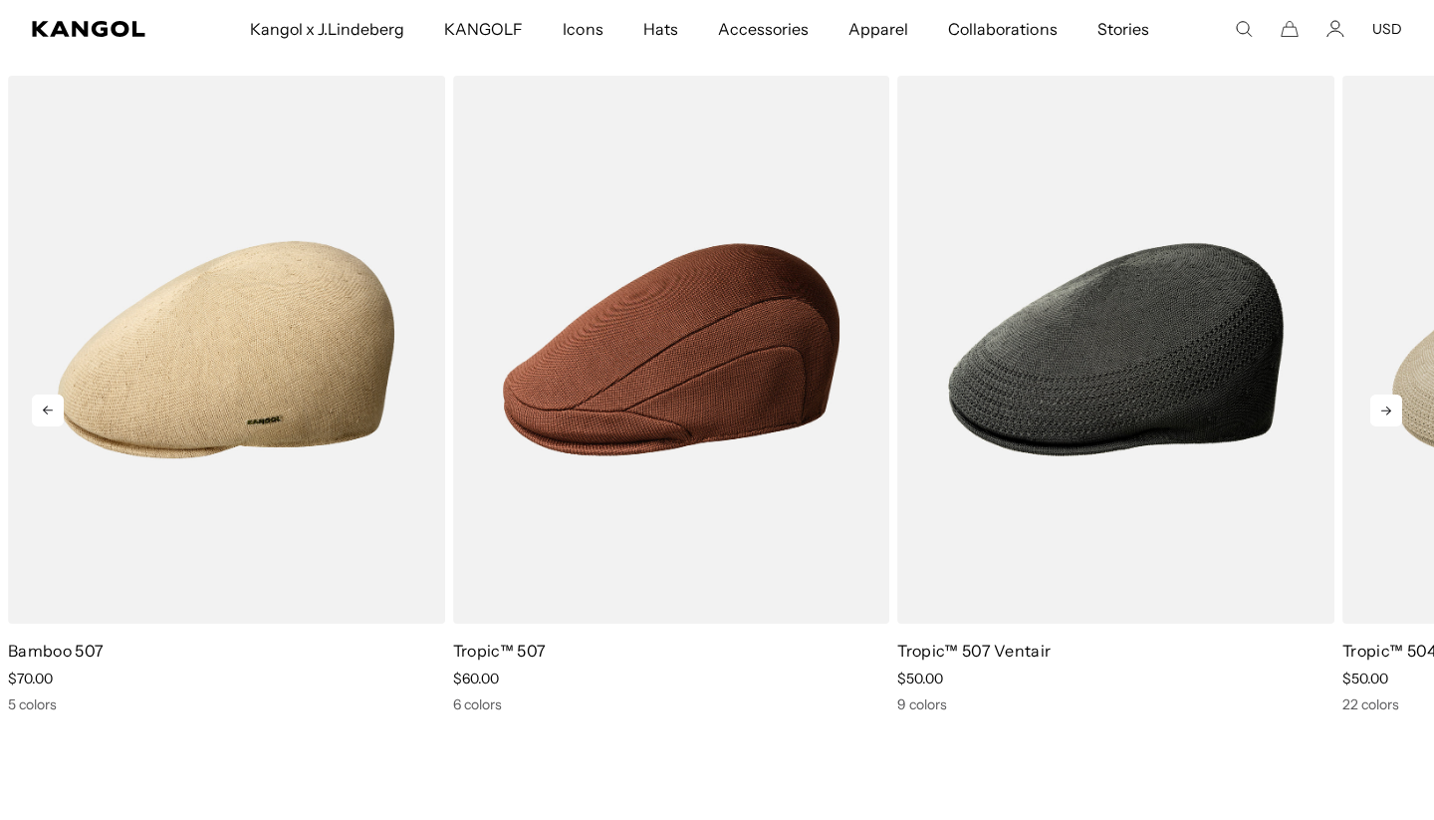
click at [1388, 406] on icon at bounding box center [1386, 410] width 32 height 32
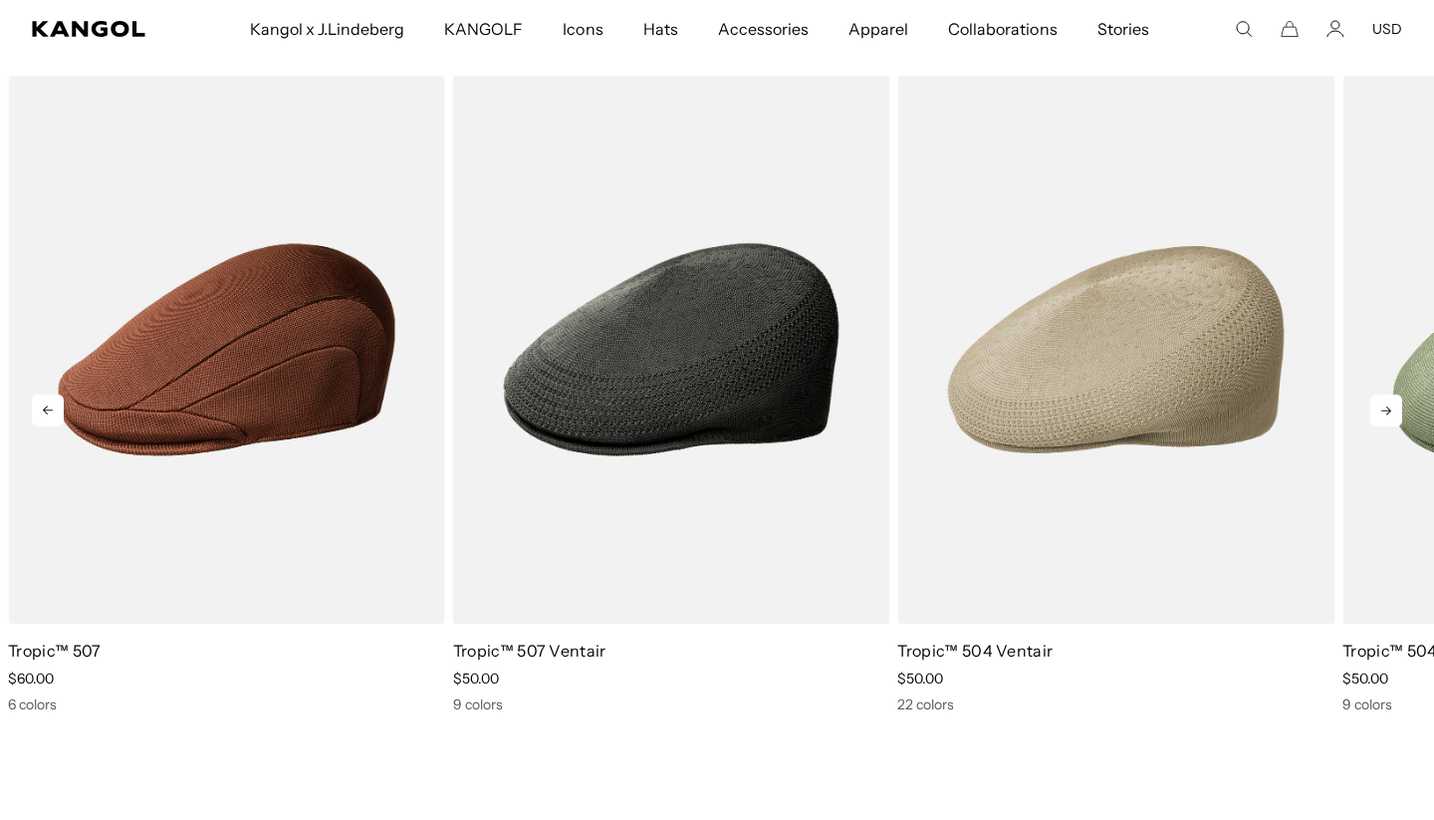
click at [1388, 406] on icon at bounding box center [1386, 410] width 32 height 32
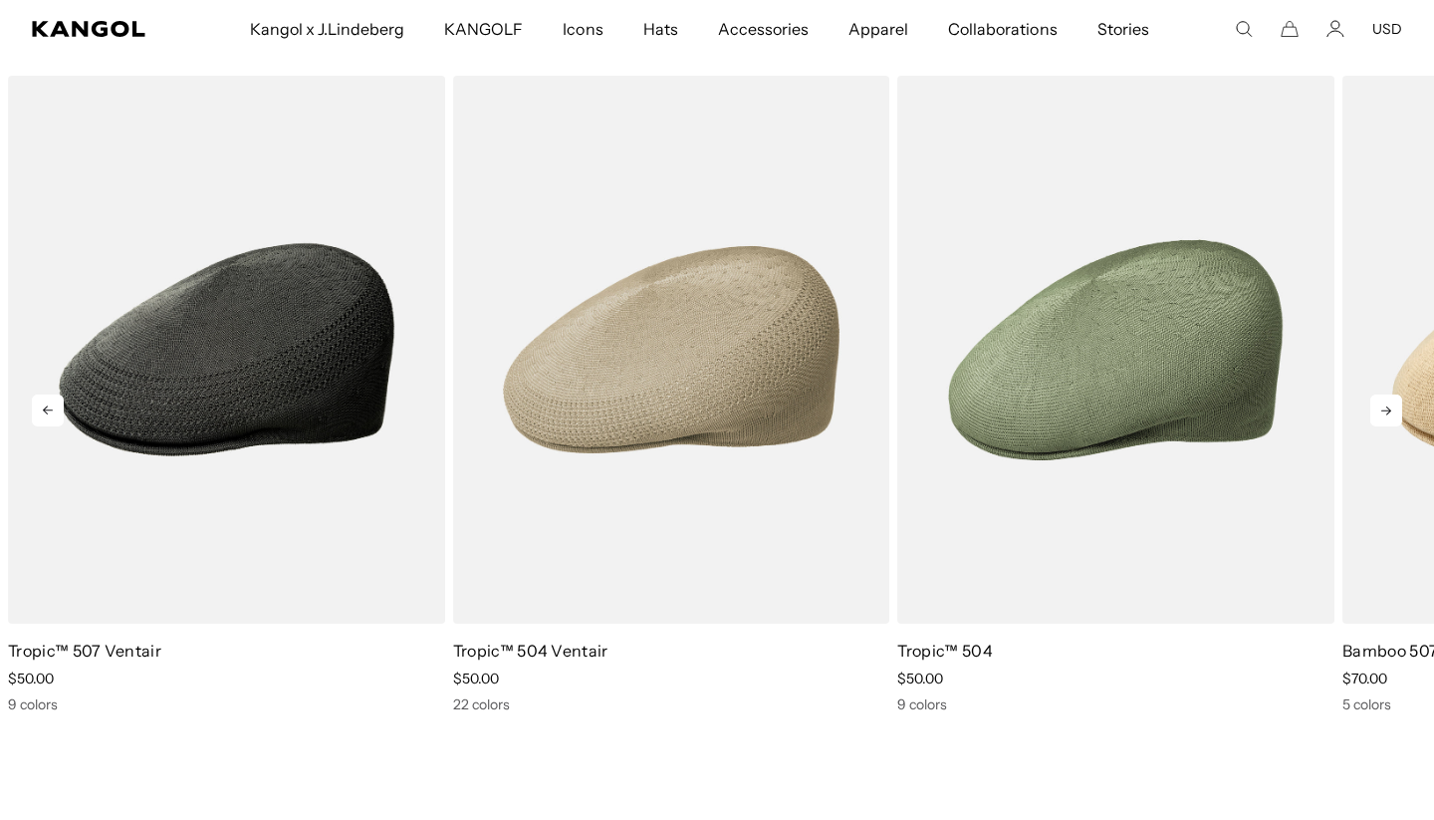
click at [1388, 406] on icon at bounding box center [1386, 410] width 32 height 32
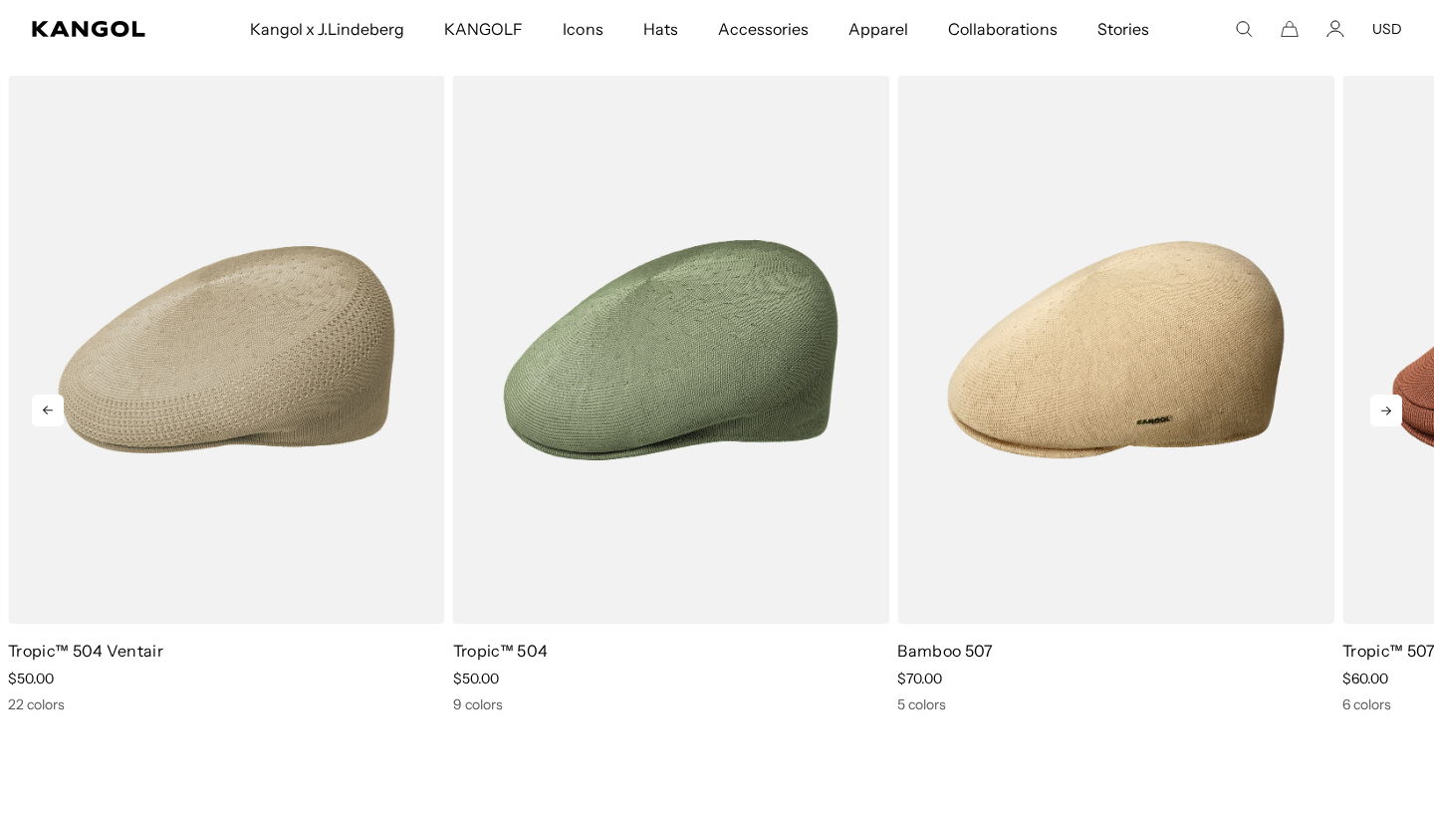
click at [1388, 406] on icon at bounding box center [1386, 410] width 32 height 32
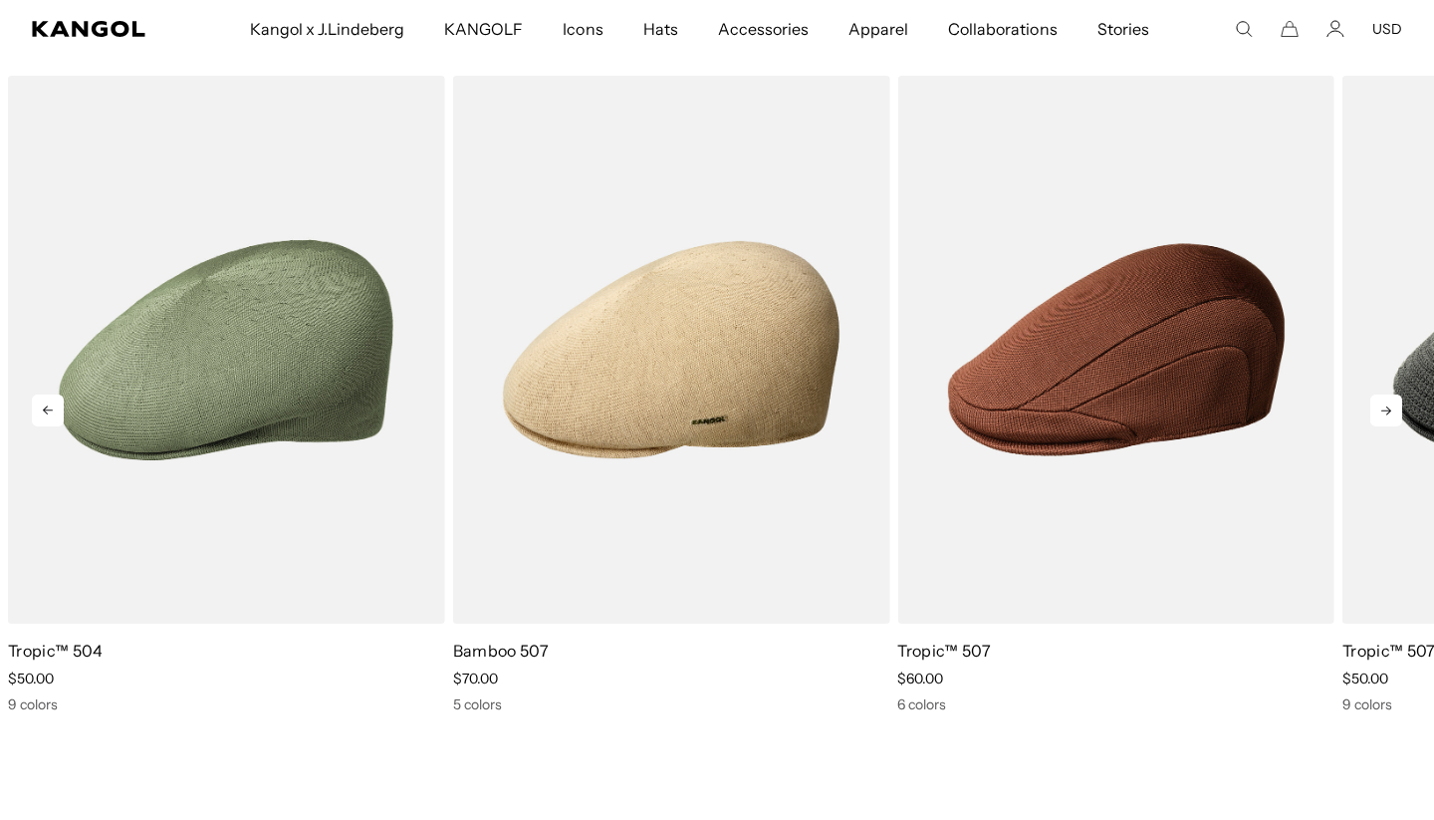
click at [1388, 406] on icon at bounding box center [1386, 410] width 32 height 32
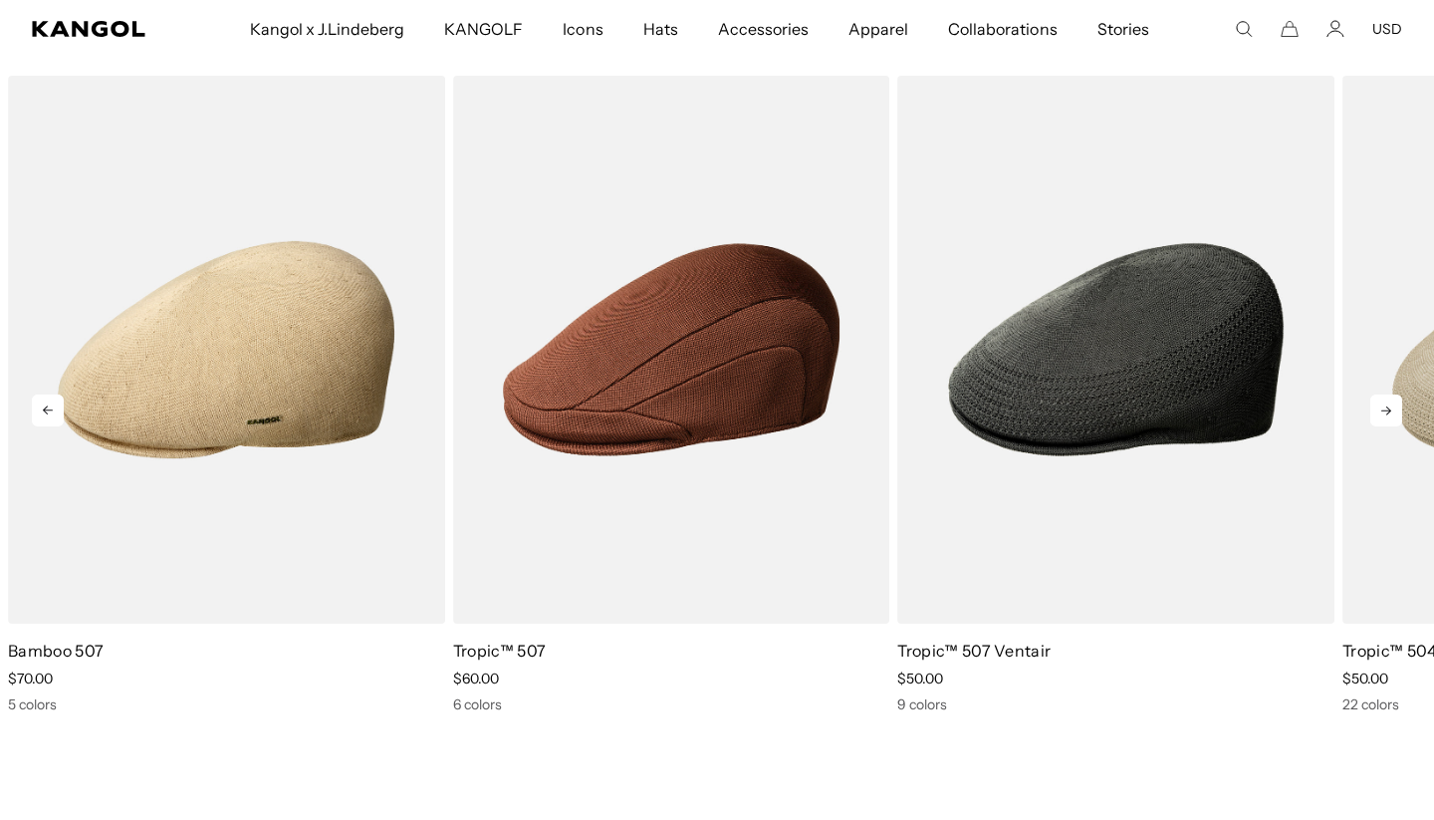
click at [1388, 406] on icon at bounding box center [1386, 410] width 32 height 32
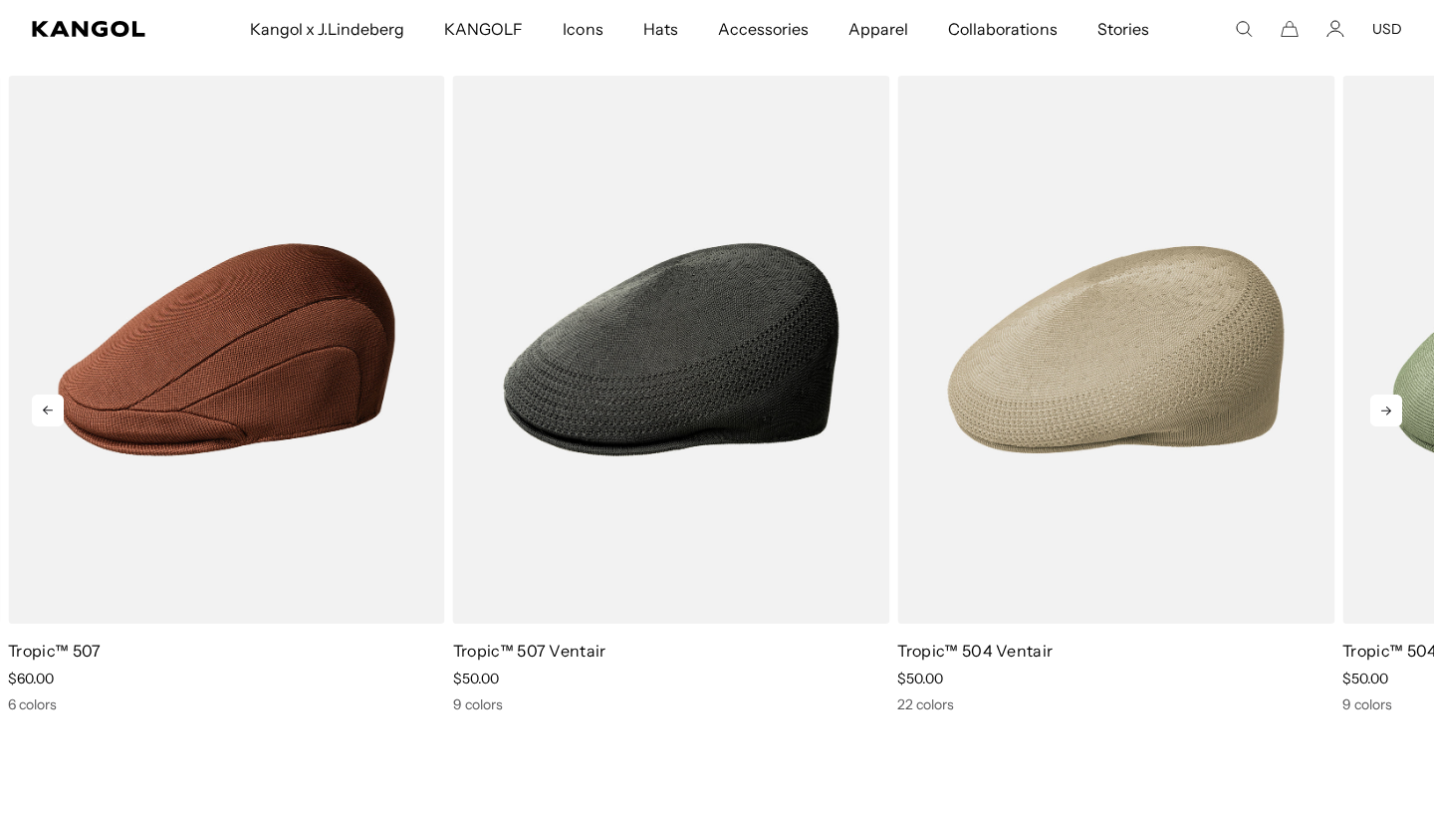
click at [1388, 406] on icon at bounding box center [1386, 410] width 32 height 32
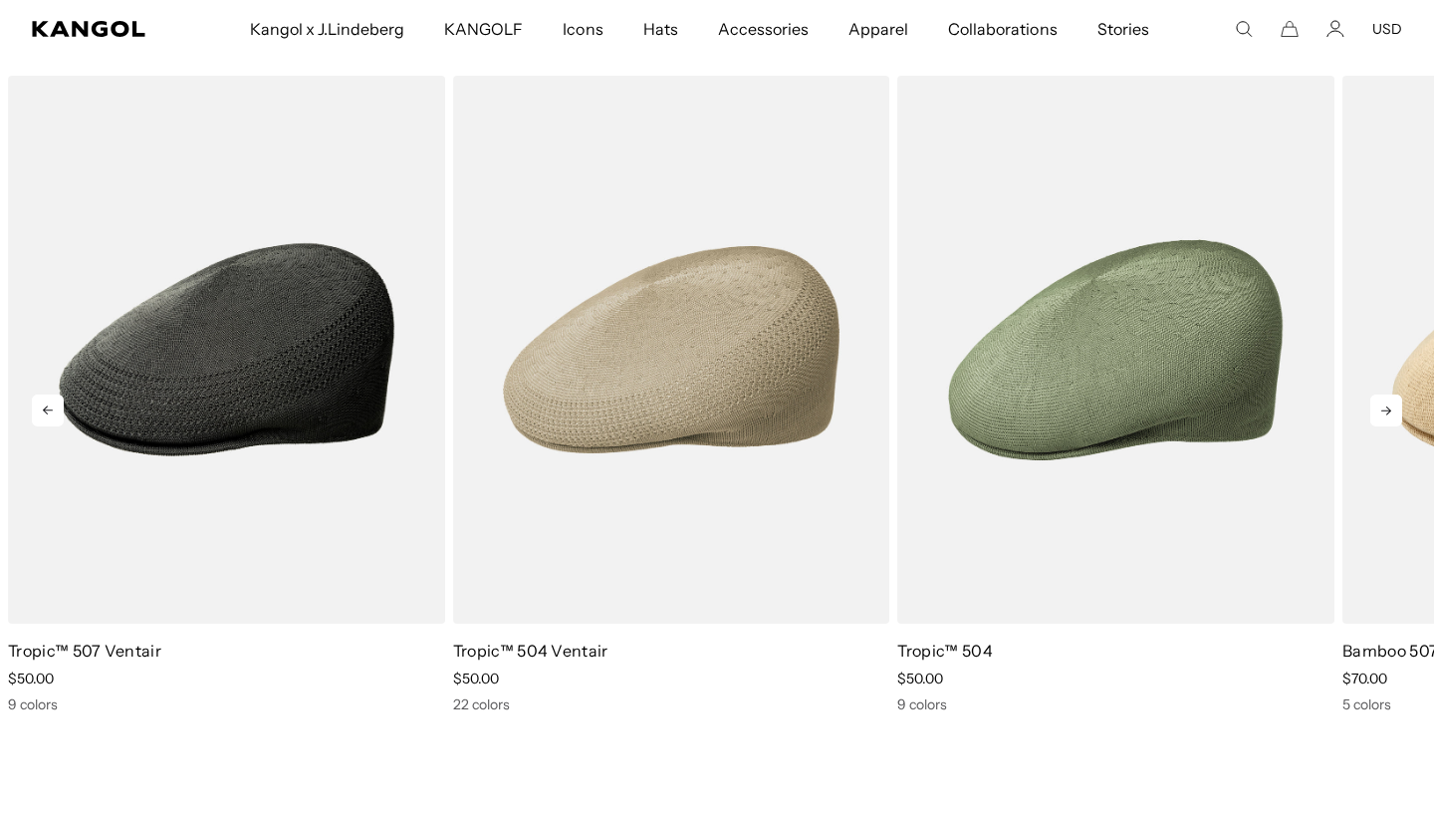
click at [1388, 406] on icon at bounding box center [1386, 410] width 32 height 32
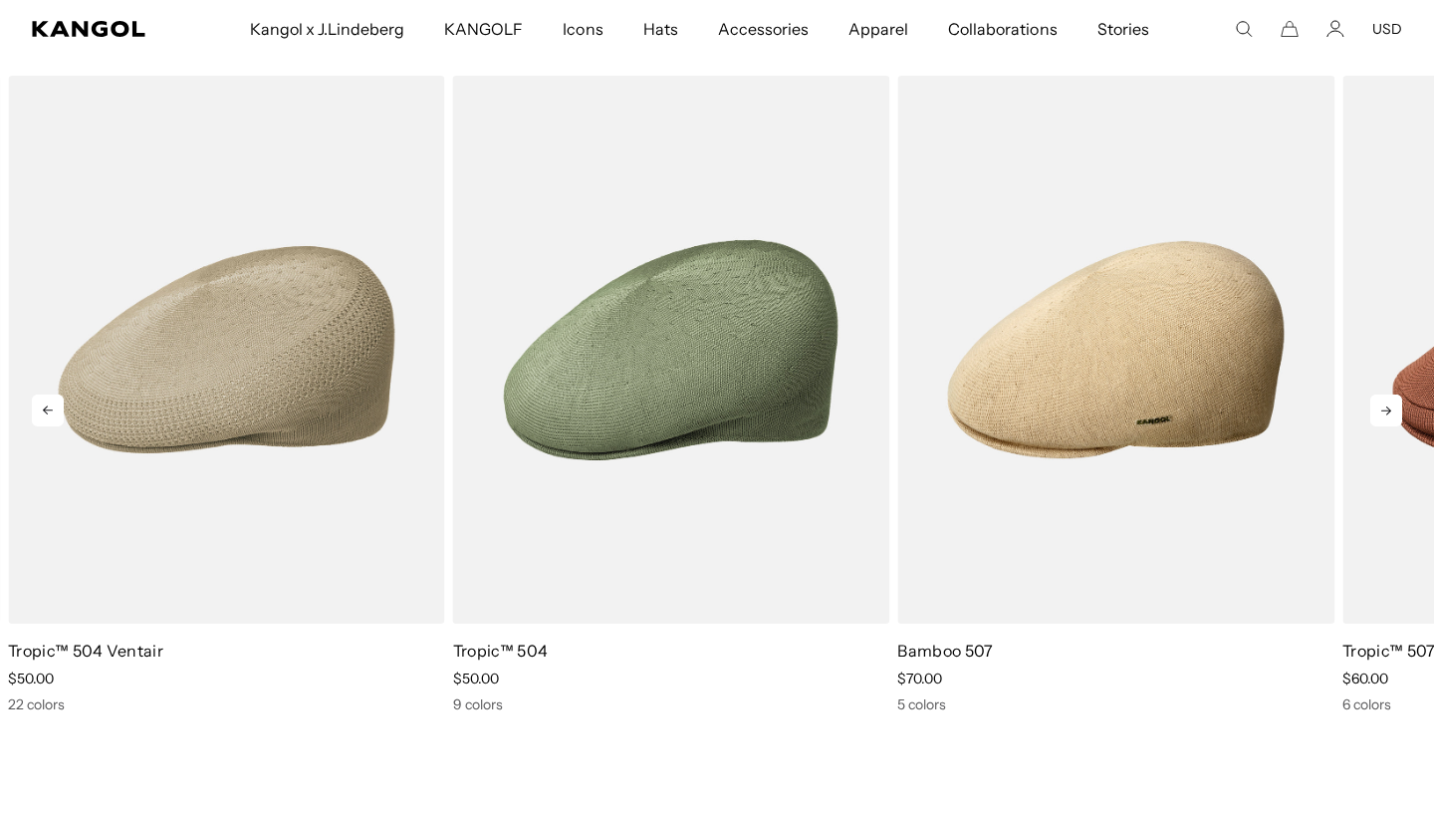
click at [1388, 406] on icon at bounding box center [1386, 410] width 32 height 32
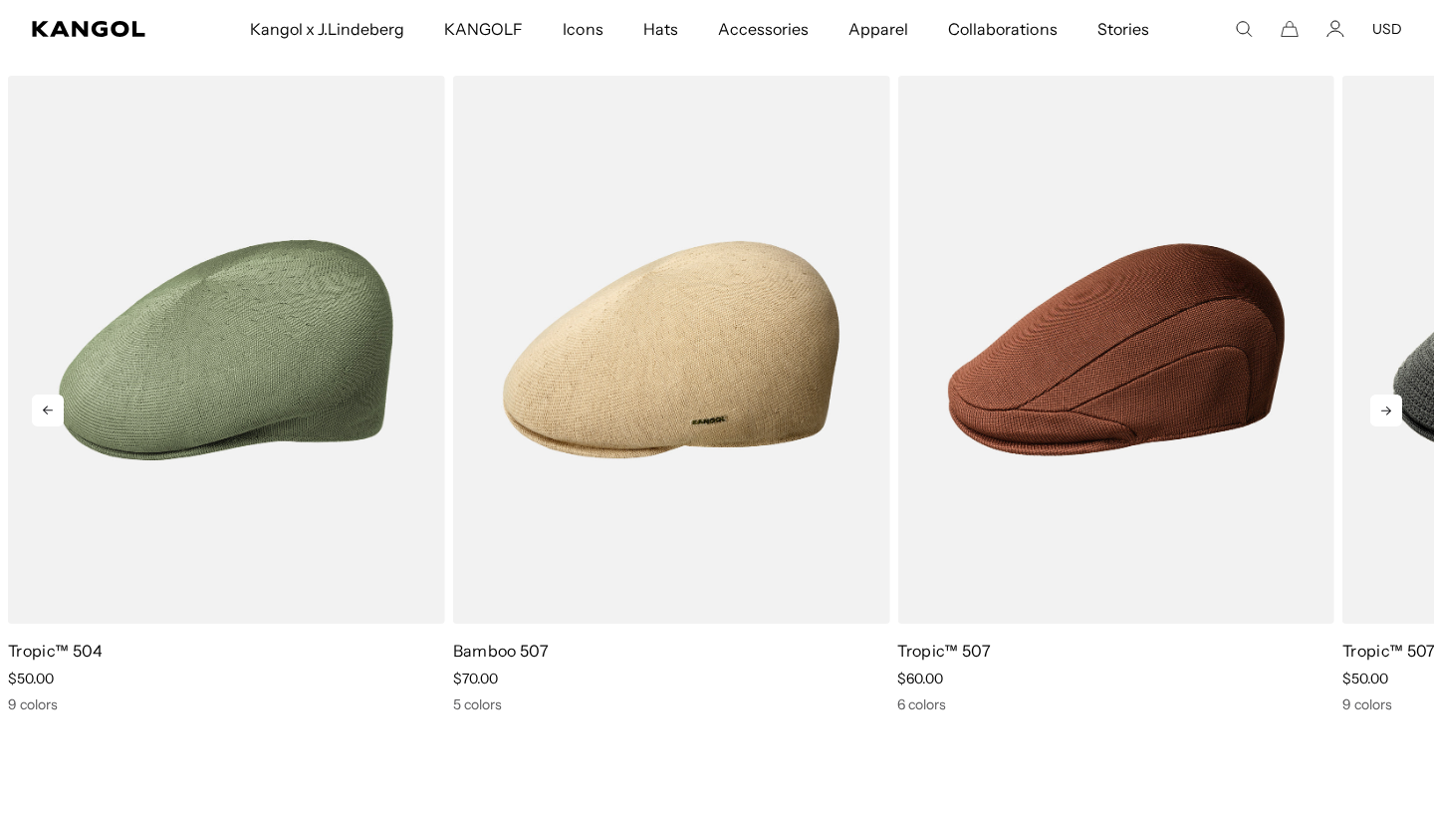
scroll to position [0, 0]
click at [1388, 406] on icon at bounding box center [1386, 410] width 32 height 32
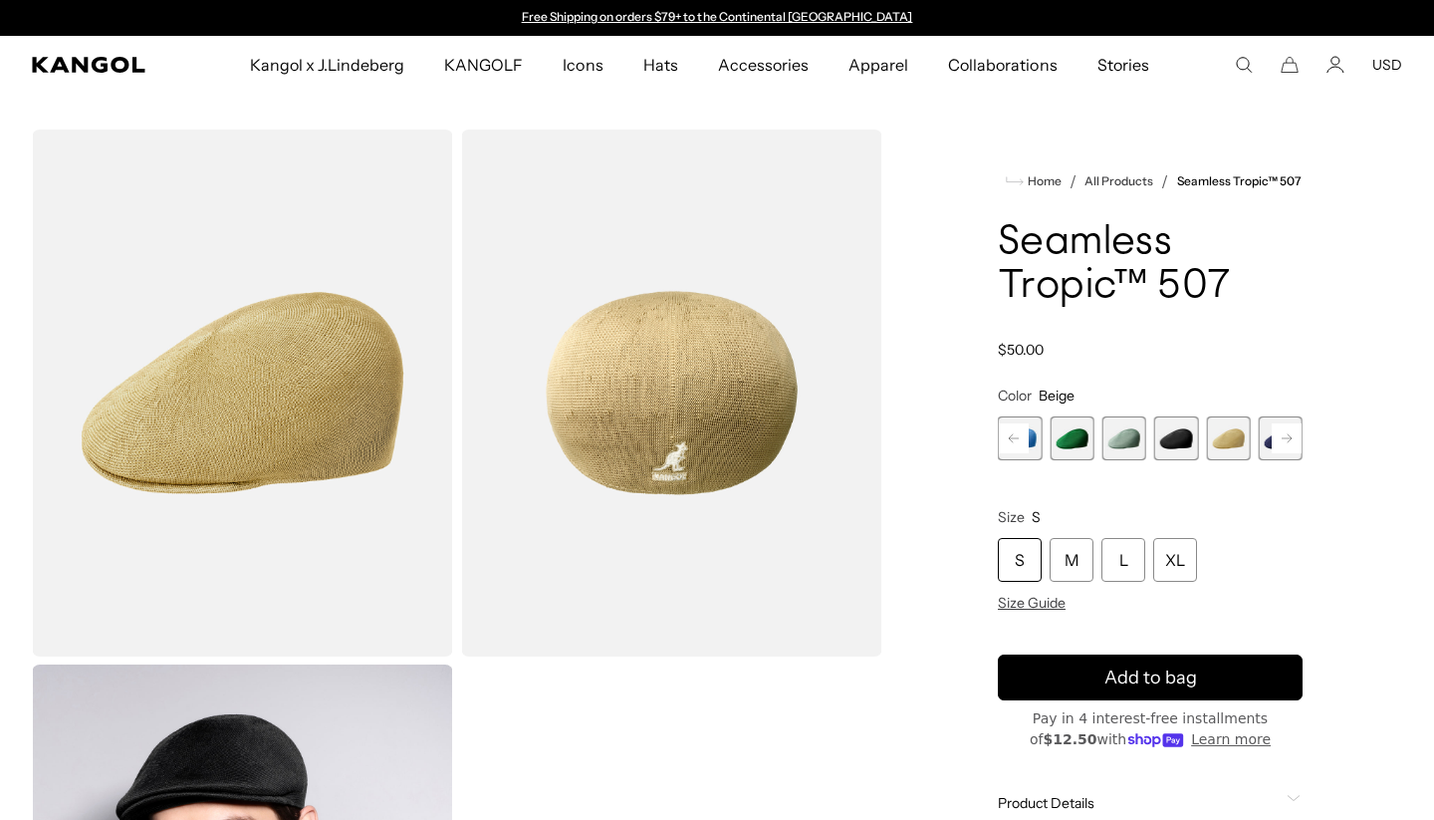
click at [1235, 61] on ul "Kangol x J.Lindeberg Kangol x J.Lindeberg Men's Shop All Headwear Tops Outerwea…" at bounding box center [699, 65] width 1072 height 58
click at [1242, 60] on icon "Search here" at bounding box center [1244, 65] width 18 height 18
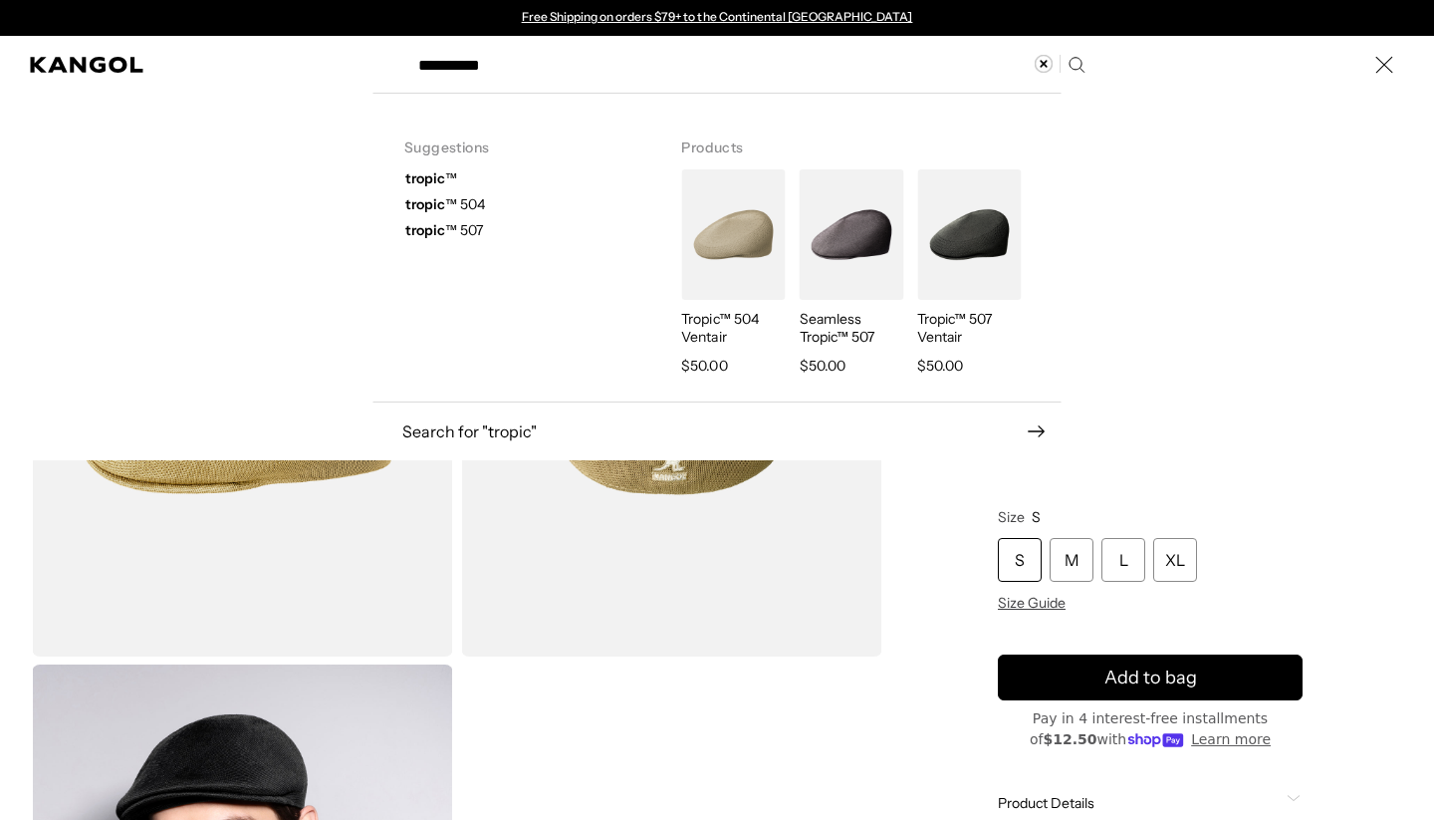
type input "**********"
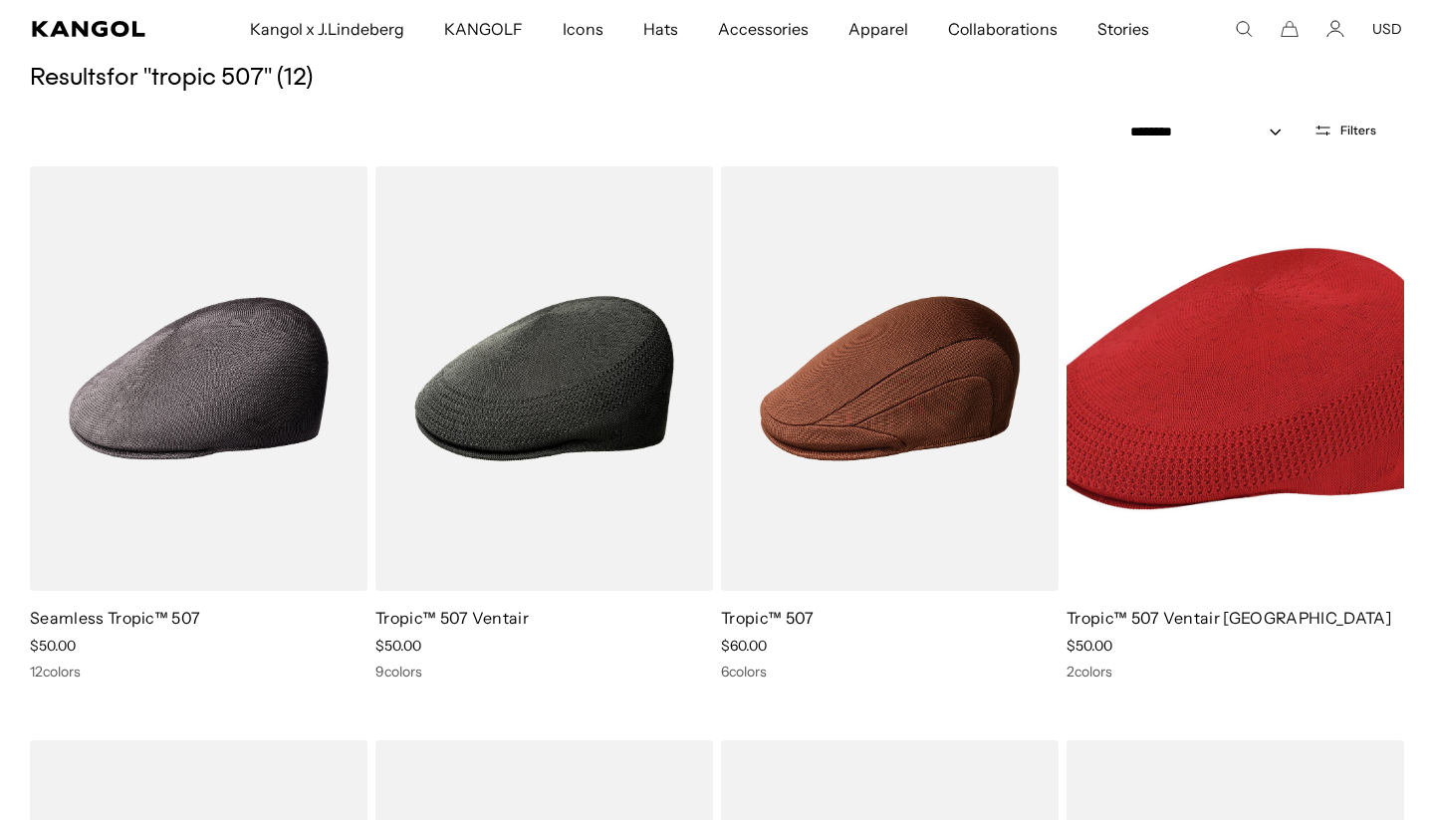
scroll to position [168, 0]
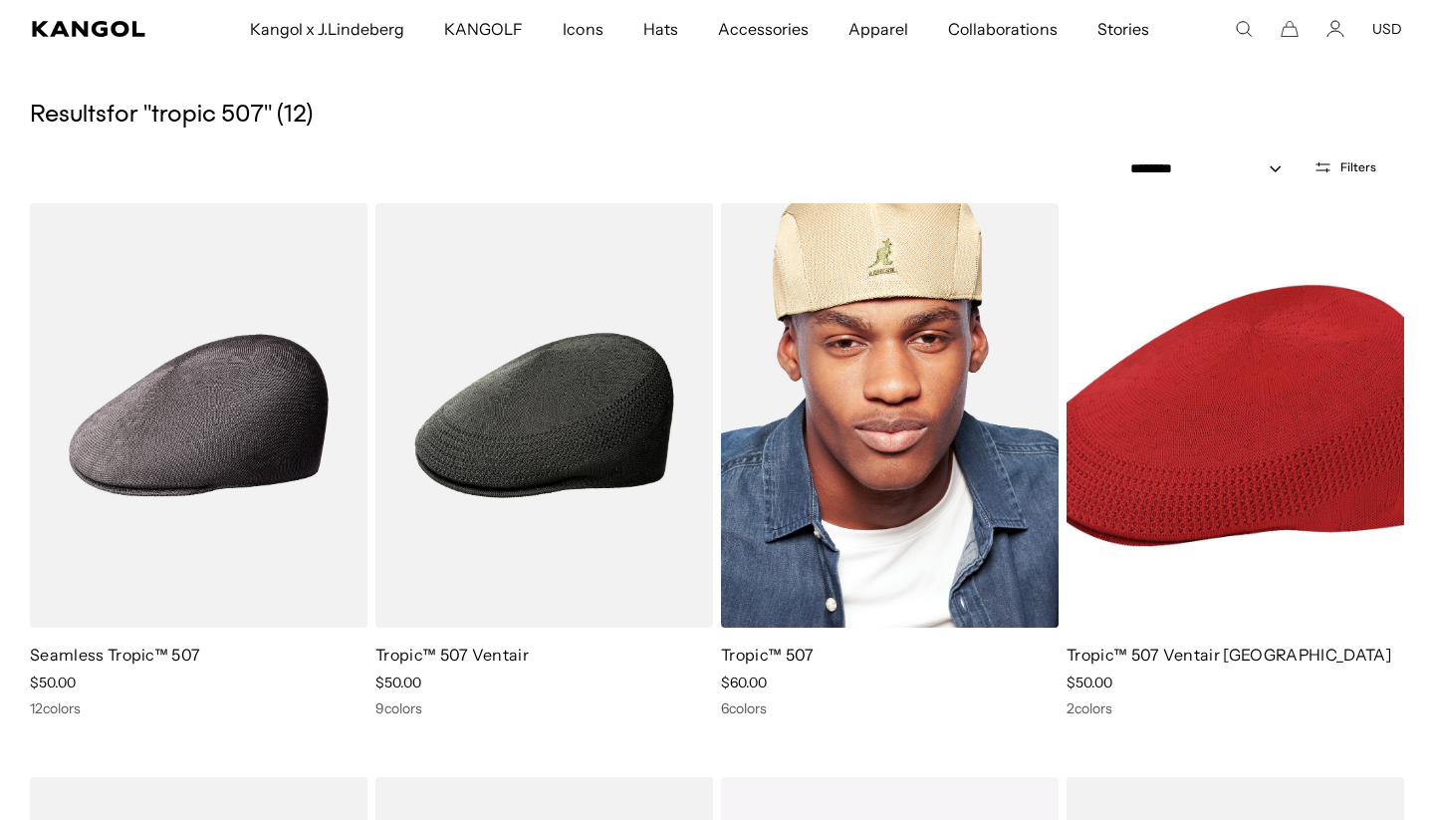
click at [911, 448] on img at bounding box center [890, 415] width 338 height 424
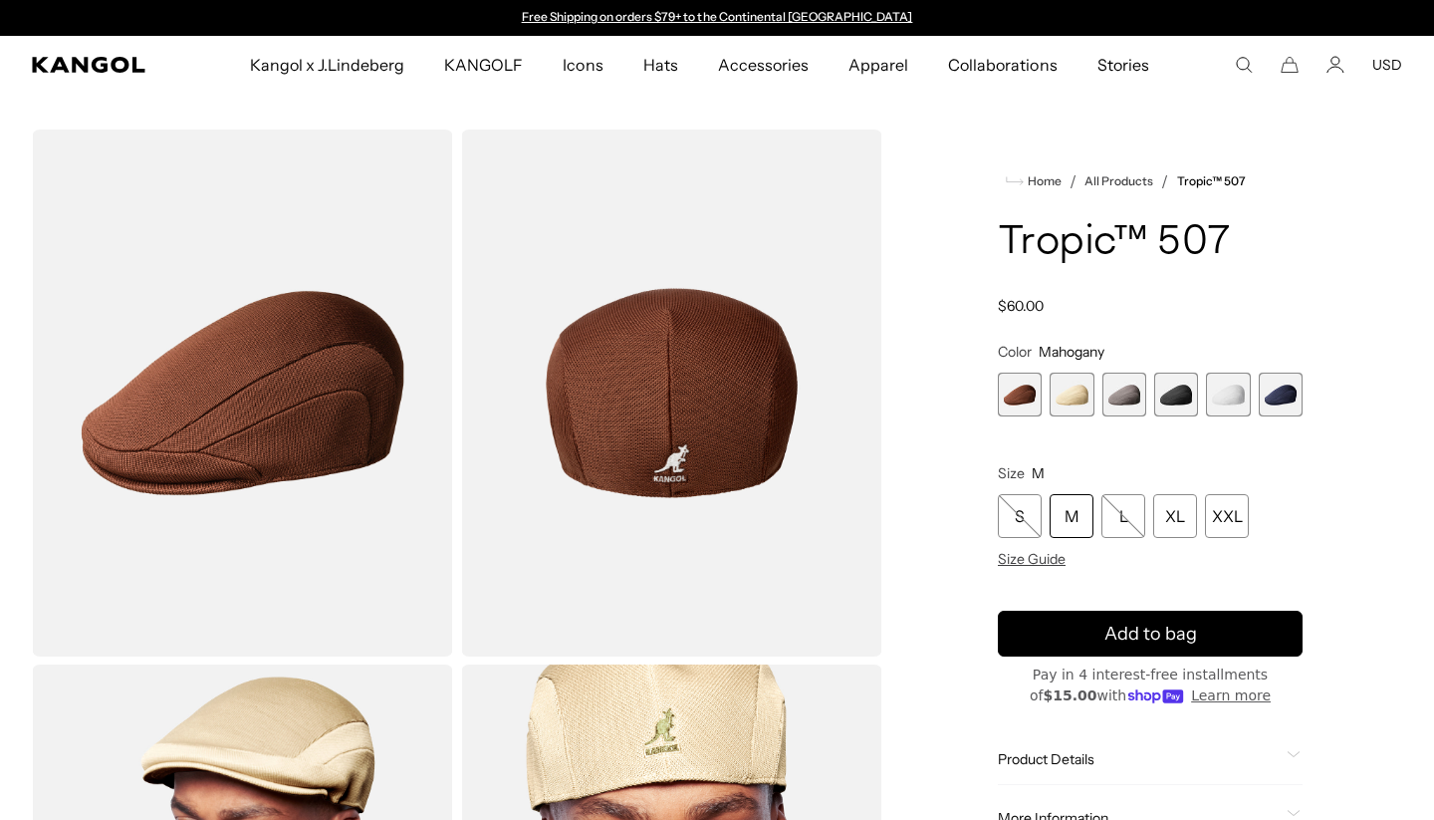
click at [1071, 388] on span "2 of 6" at bounding box center [1072, 394] width 44 height 44
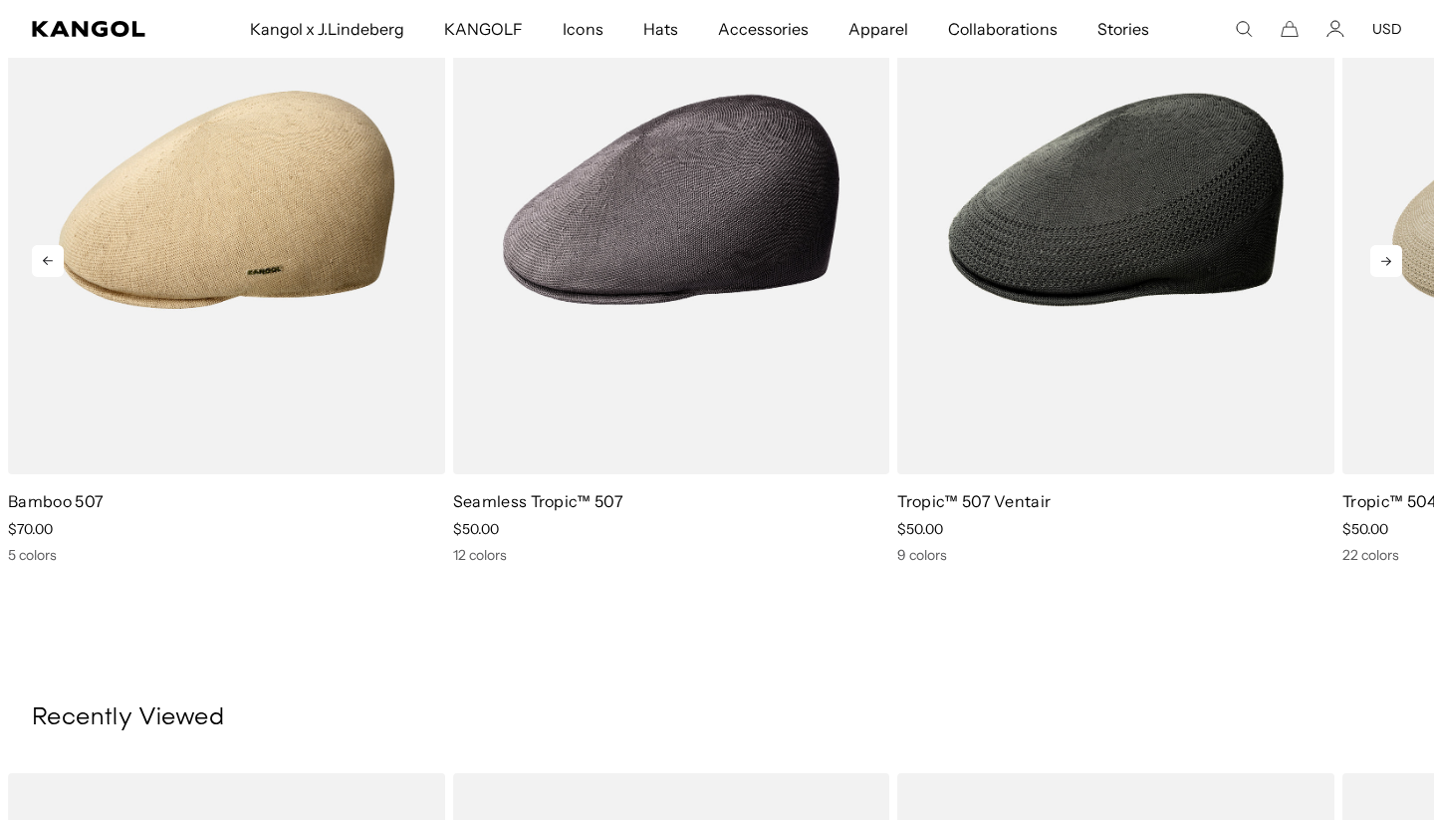
click at [1387, 245] on icon at bounding box center [1386, 261] width 32 height 32
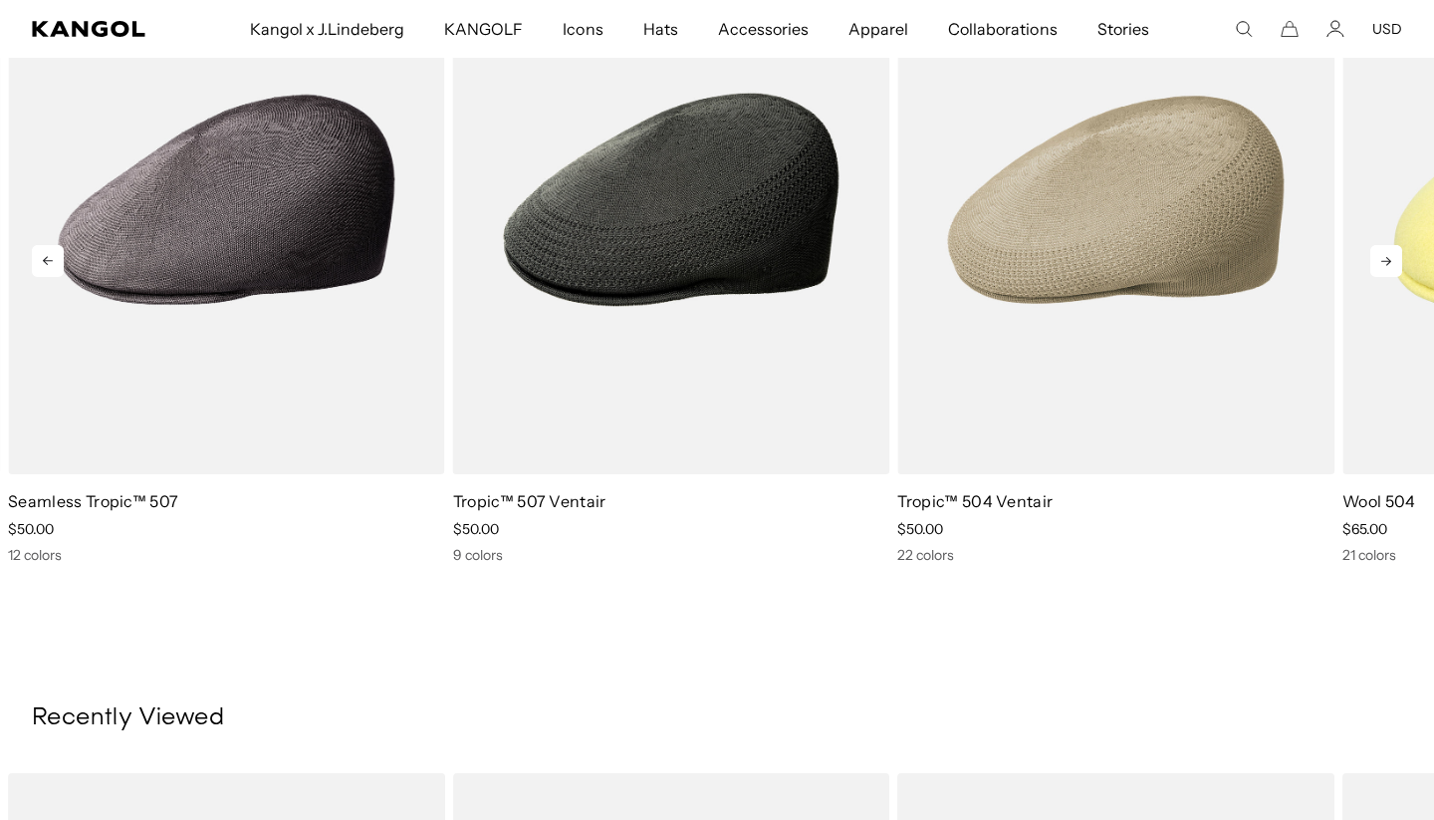
click at [1387, 246] on icon at bounding box center [1386, 261] width 32 height 32
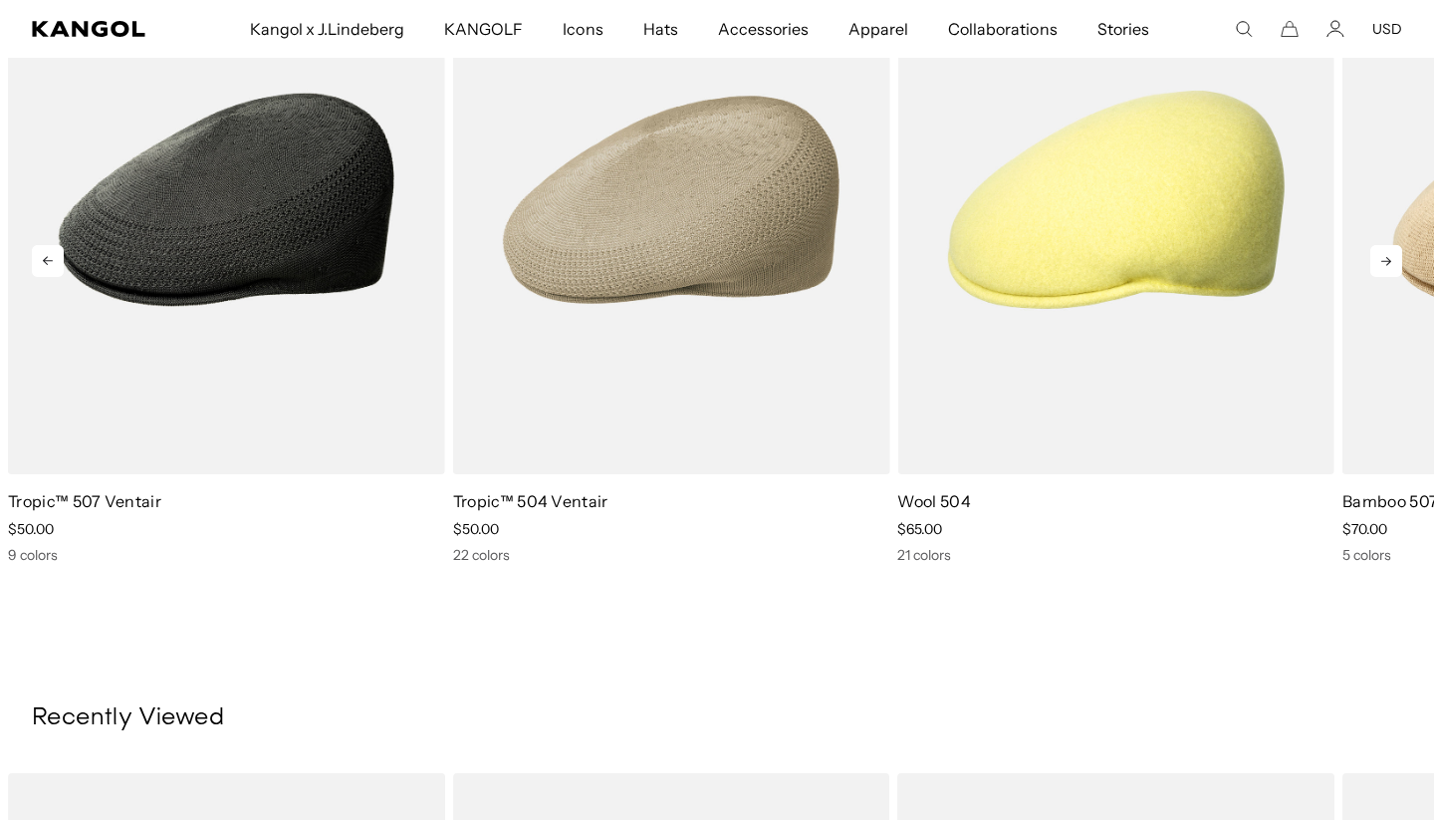
click at [1387, 246] on icon at bounding box center [1386, 261] width 32 height 32
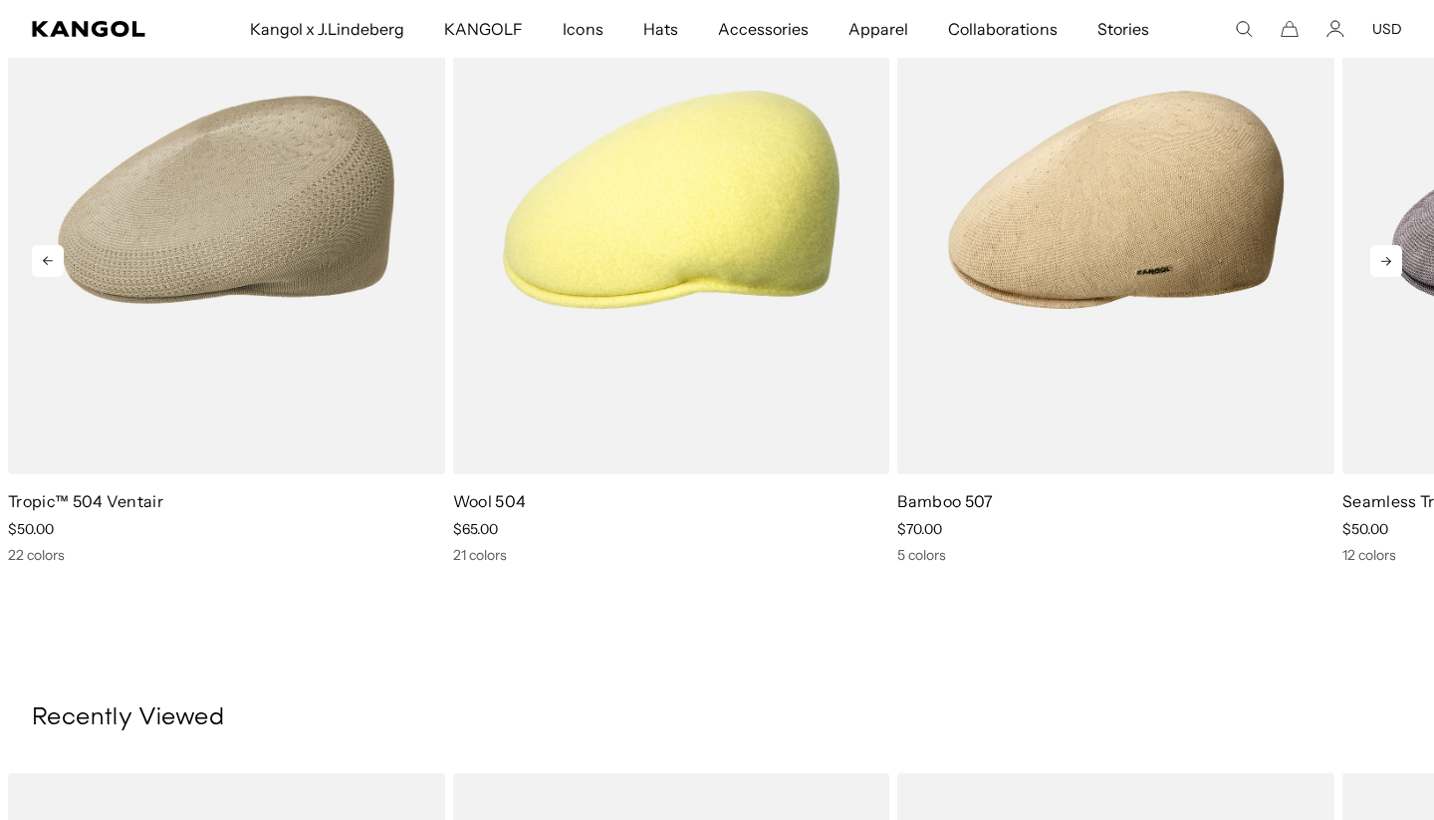
scroll to position [0, 410]
click at [1387, 246] on icon at bounding box center [1386, 261] width 32 height 32
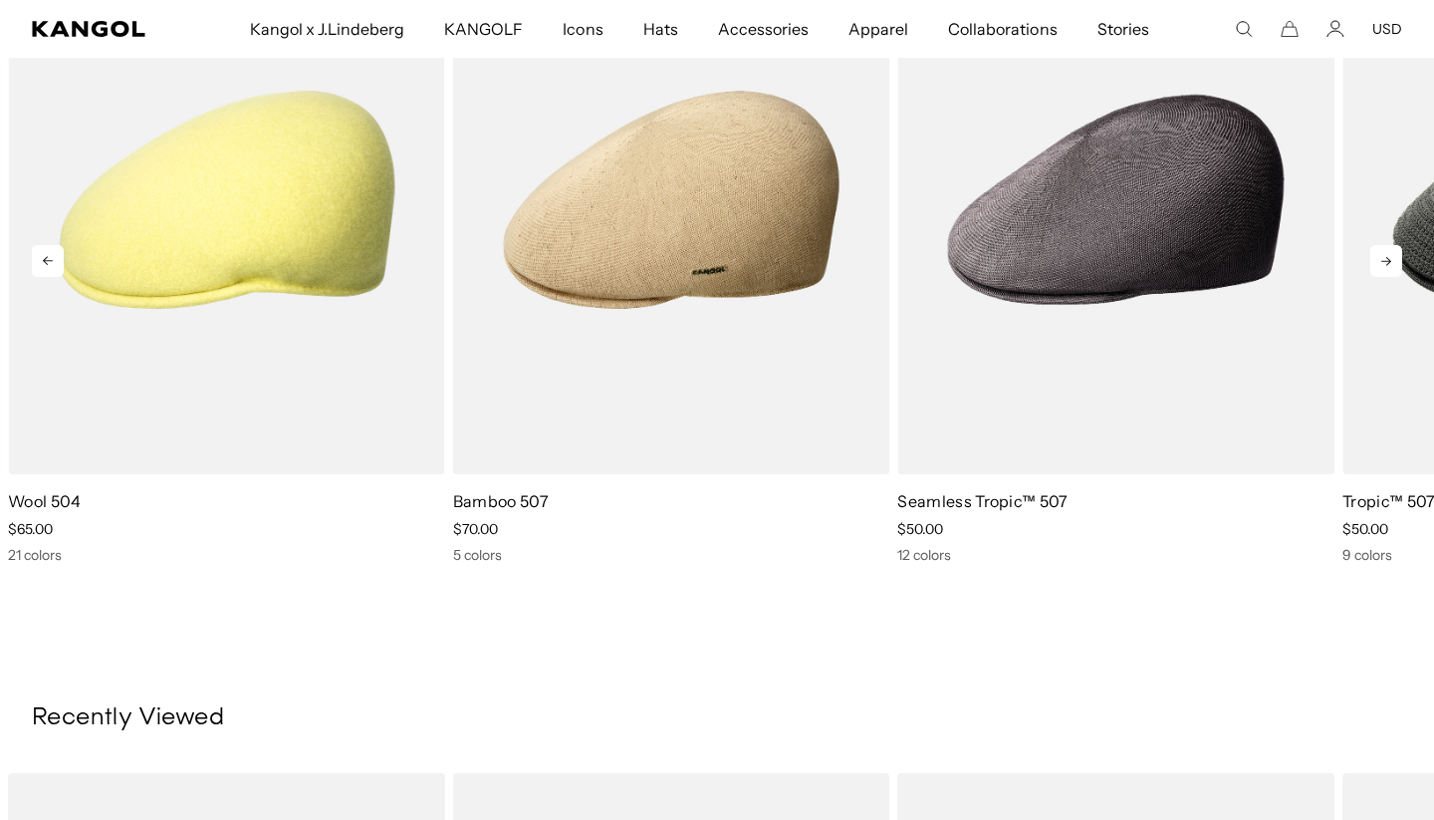
click at [1387, 246] on icon at bounding box center [1386, 261] width 32 height 32
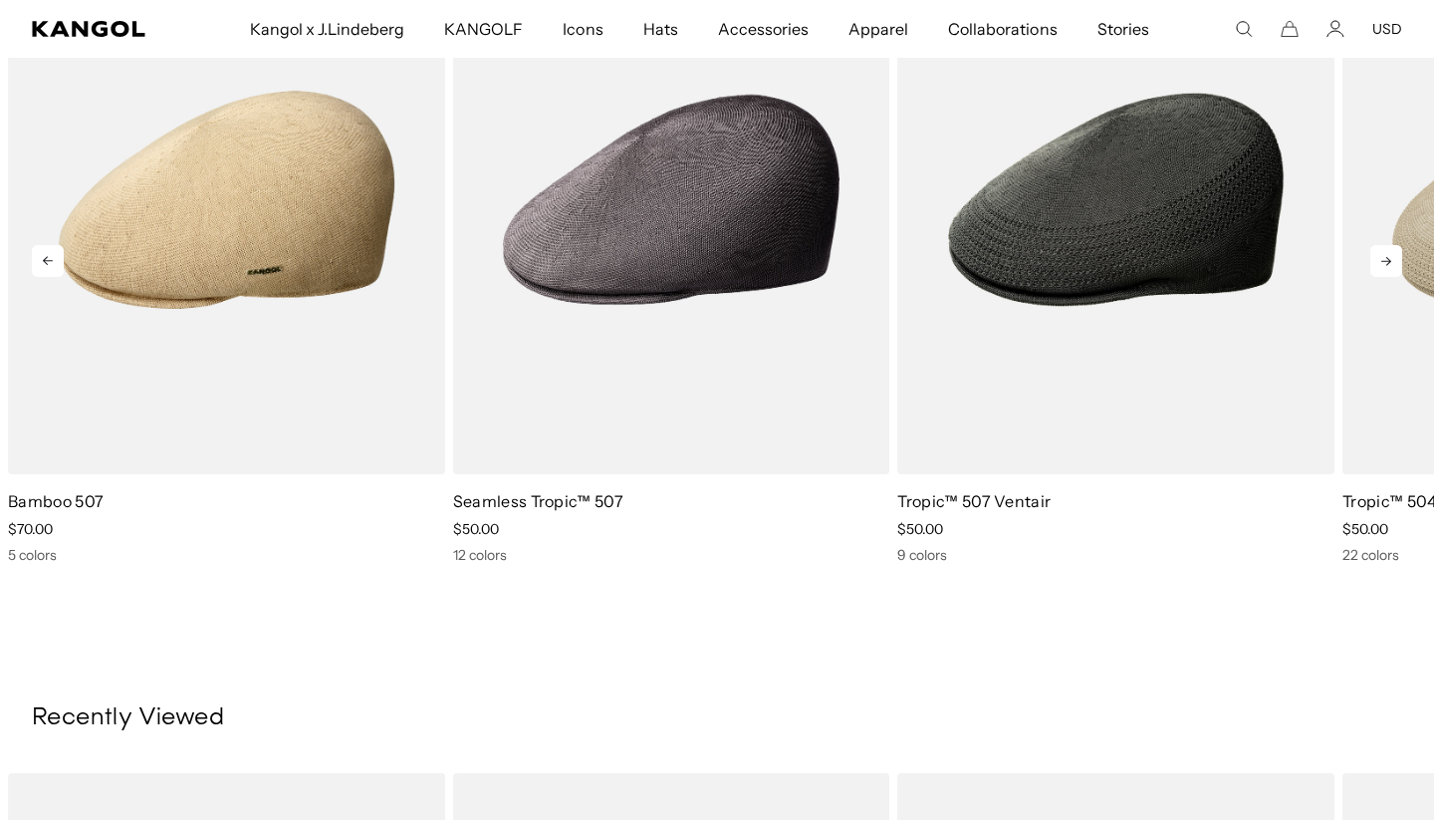
click at [1387, 246] on icon at bounding box center [1386, 261] width 32 height 32
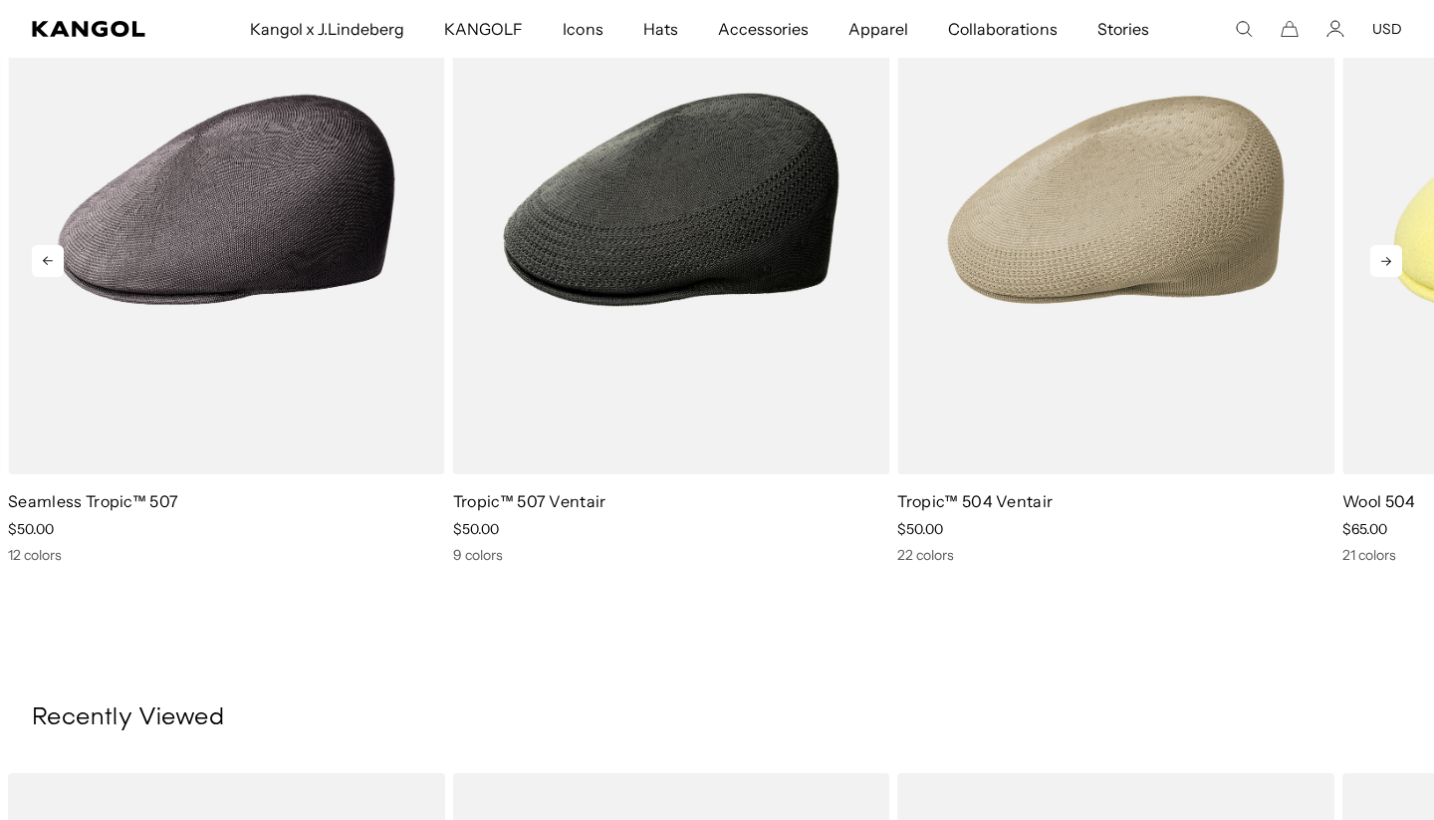
click at [1387, 246] on icon at bounding box center [1386, 261] width 32 height 32
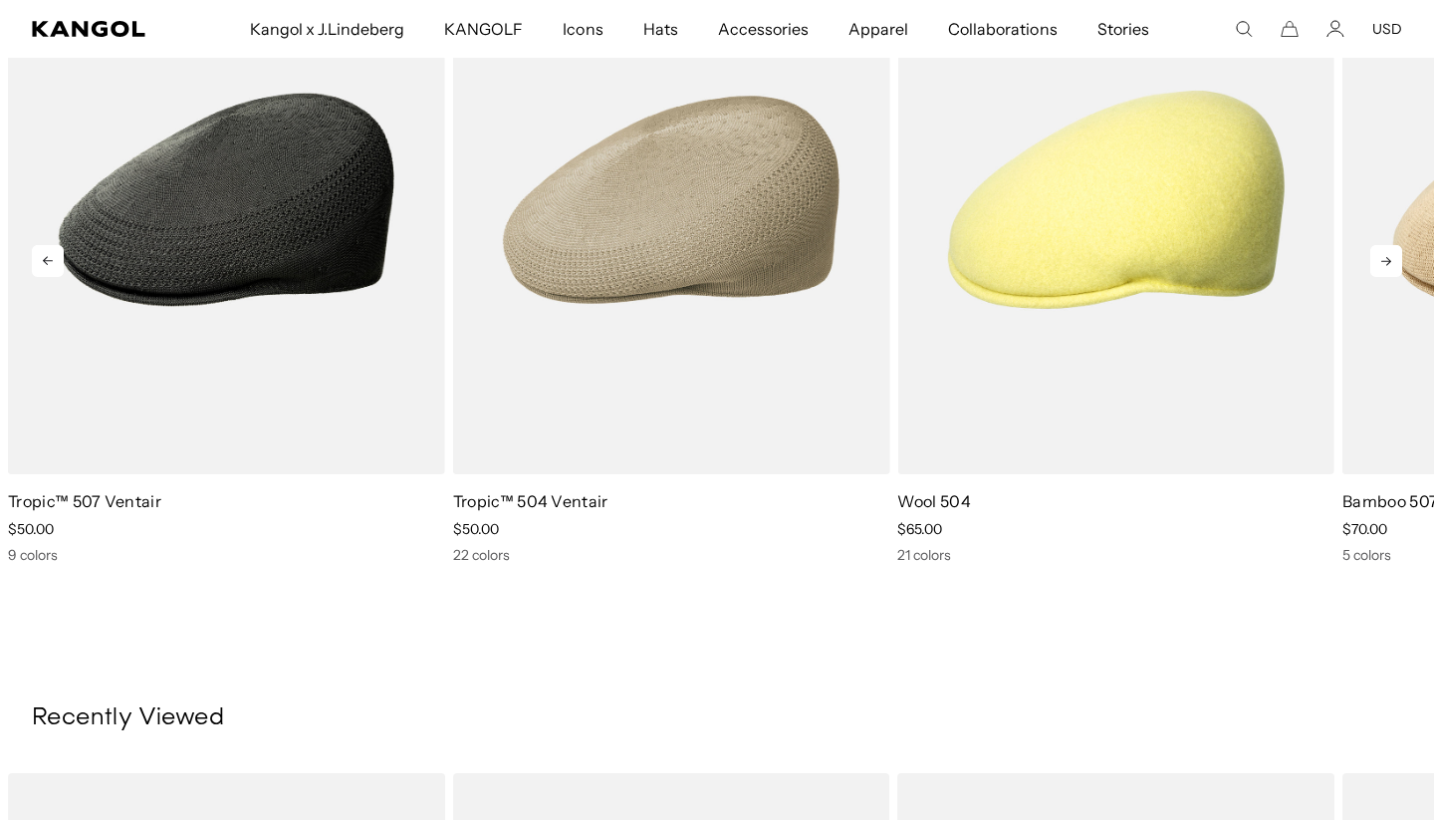
click at [1387, 246] on icon at bounding box center [1386, 261] width 32 height 32
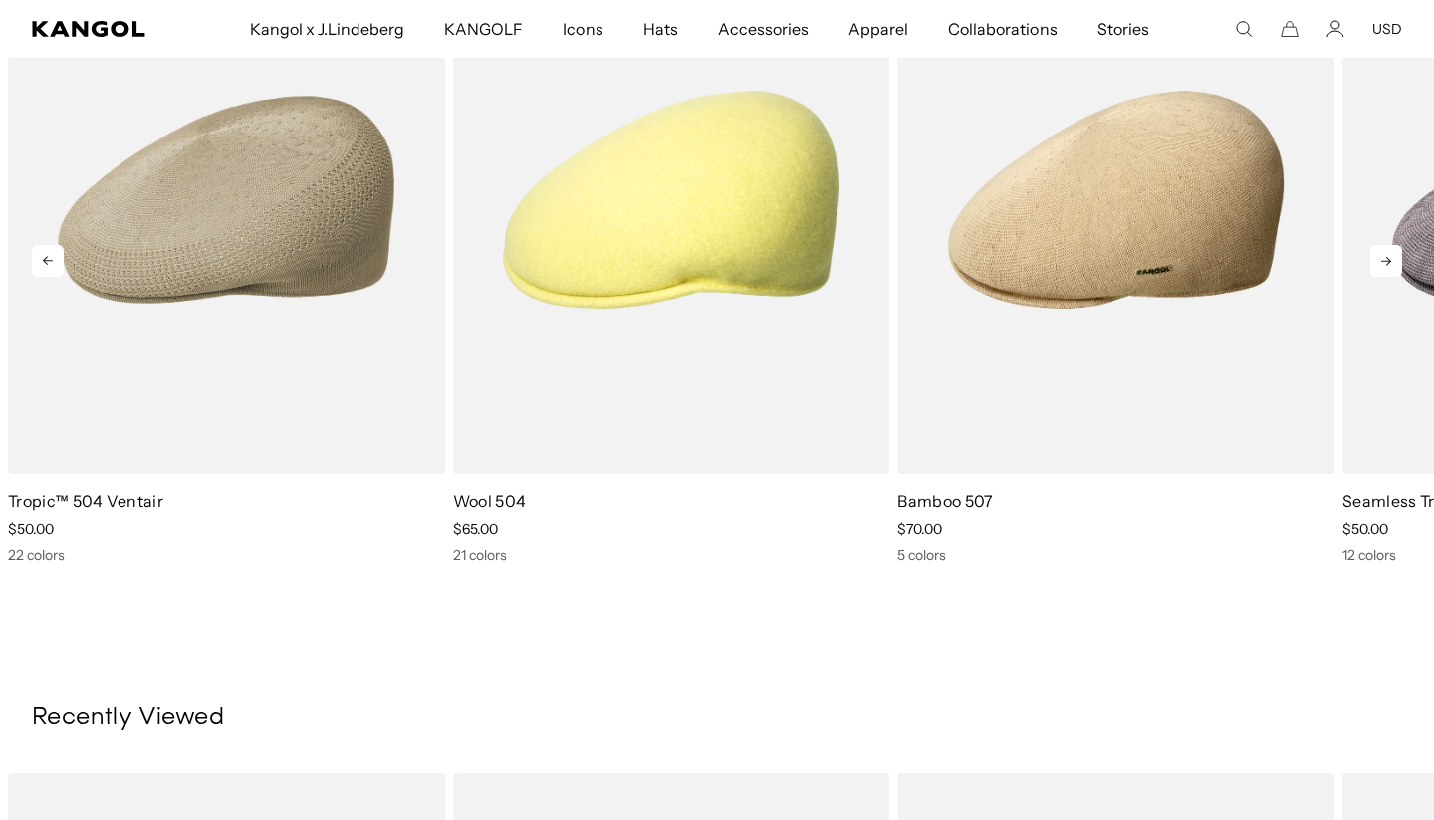
scroll to position [0, 0]
click at [1387, 246] on icon at bounding box center [1386, 261] width 32 height 32
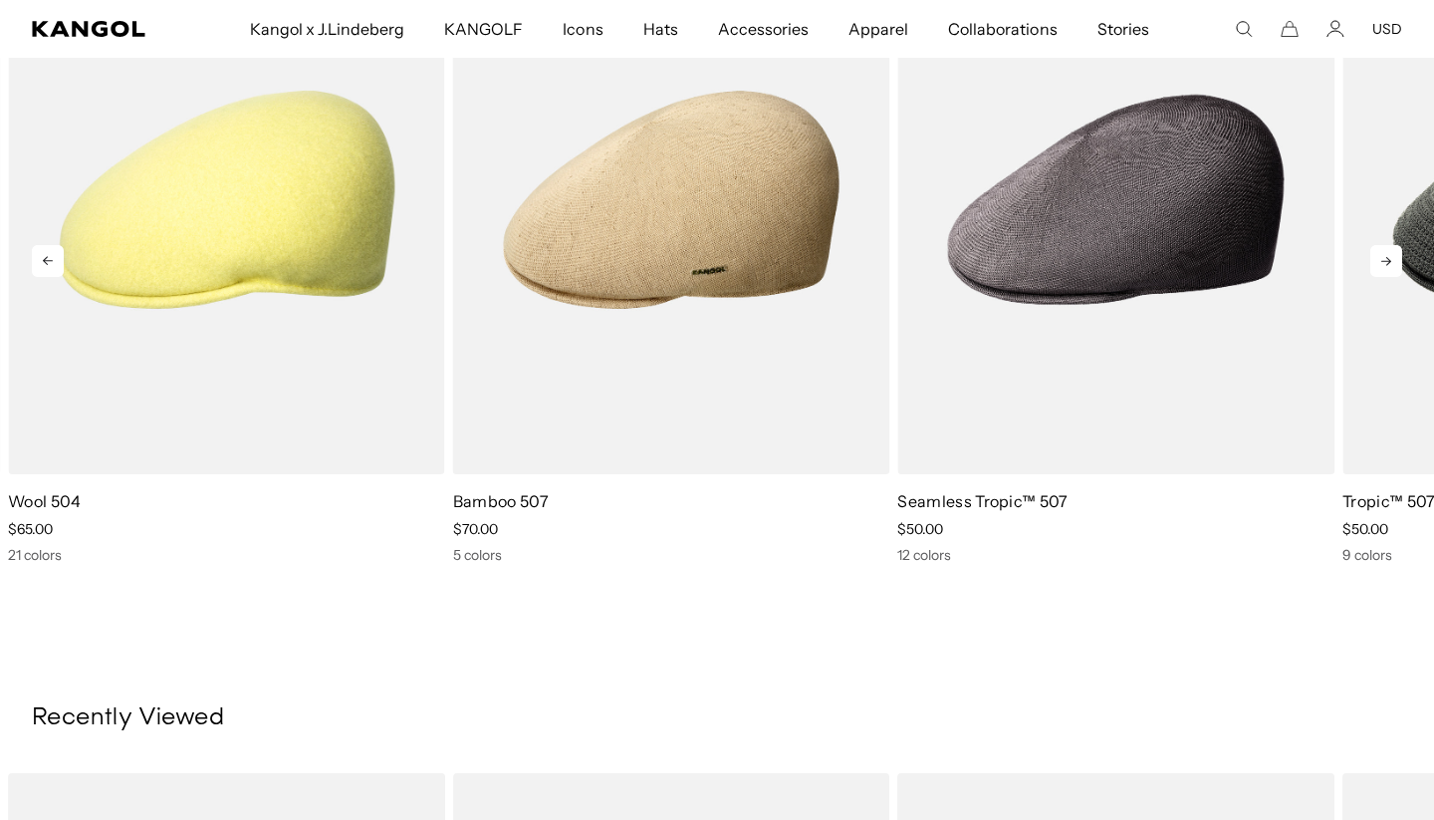
click at [1387, 246] on icon at bounding box center [1386, 261] width 32 height 32
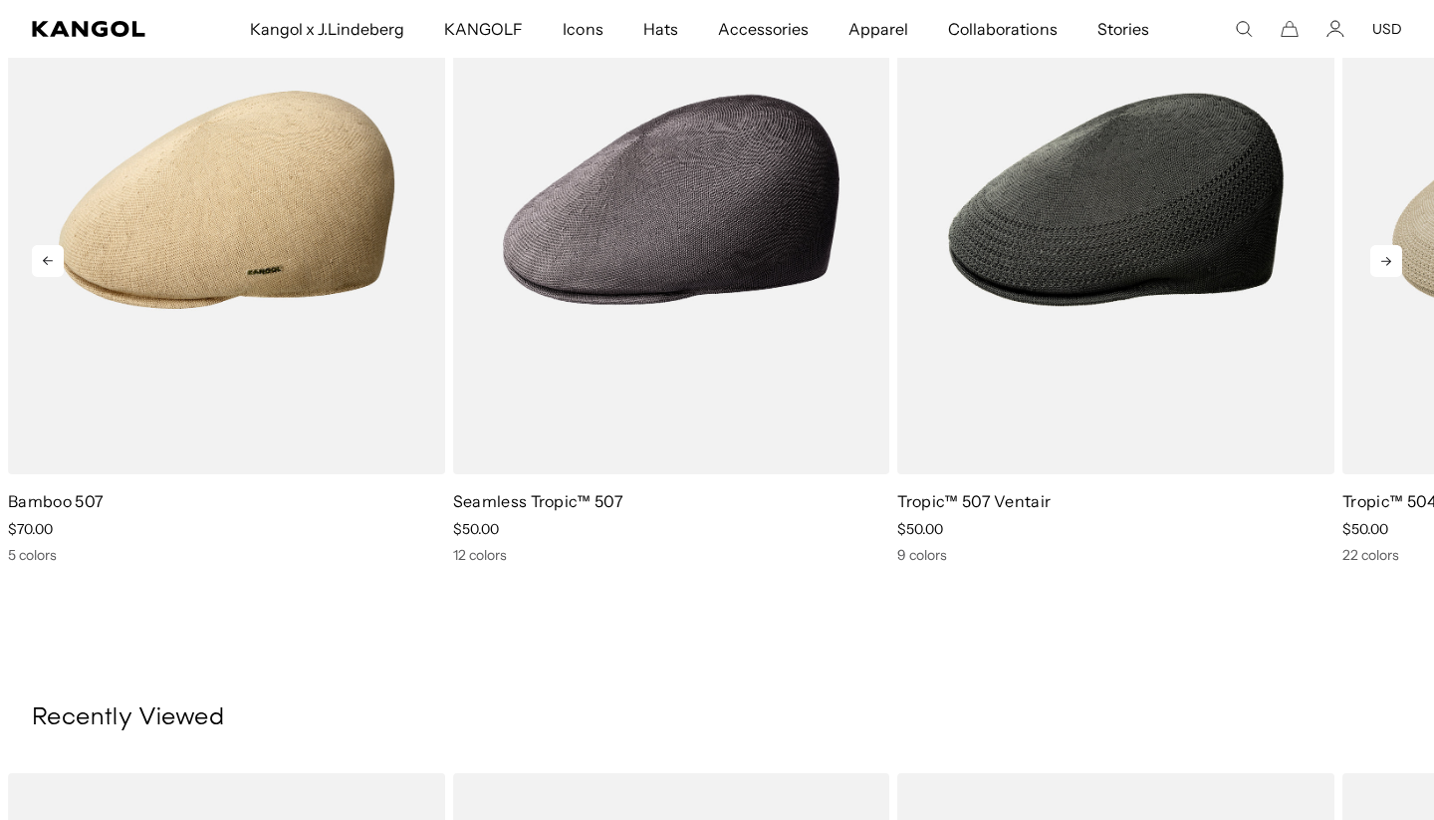
click at [1387, 246] on icon at bounding box center [1386, 261] width 32 height 32
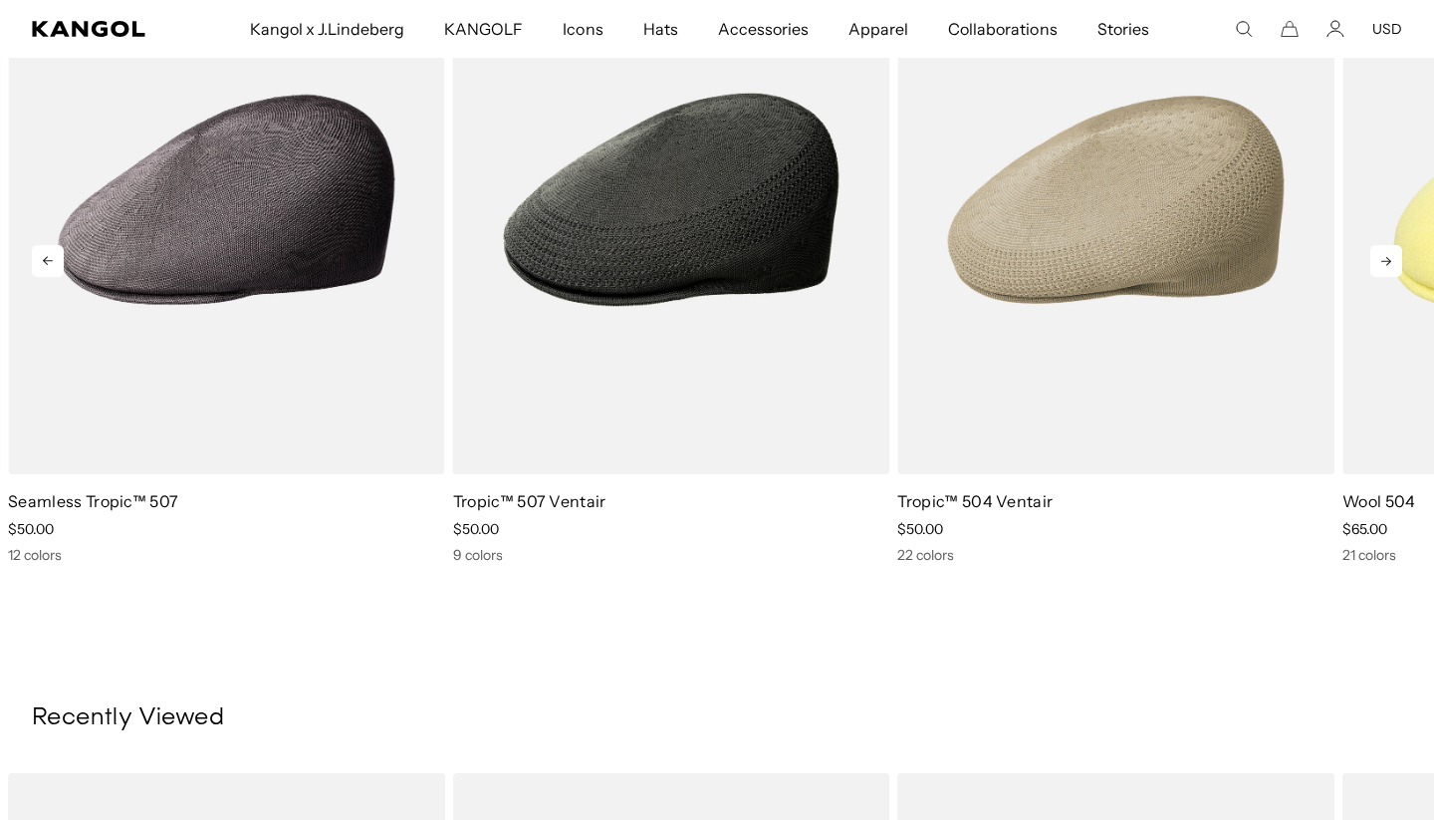
click at [1387, 246] on icon at bounding box center [1386, 261] width 32 height 32
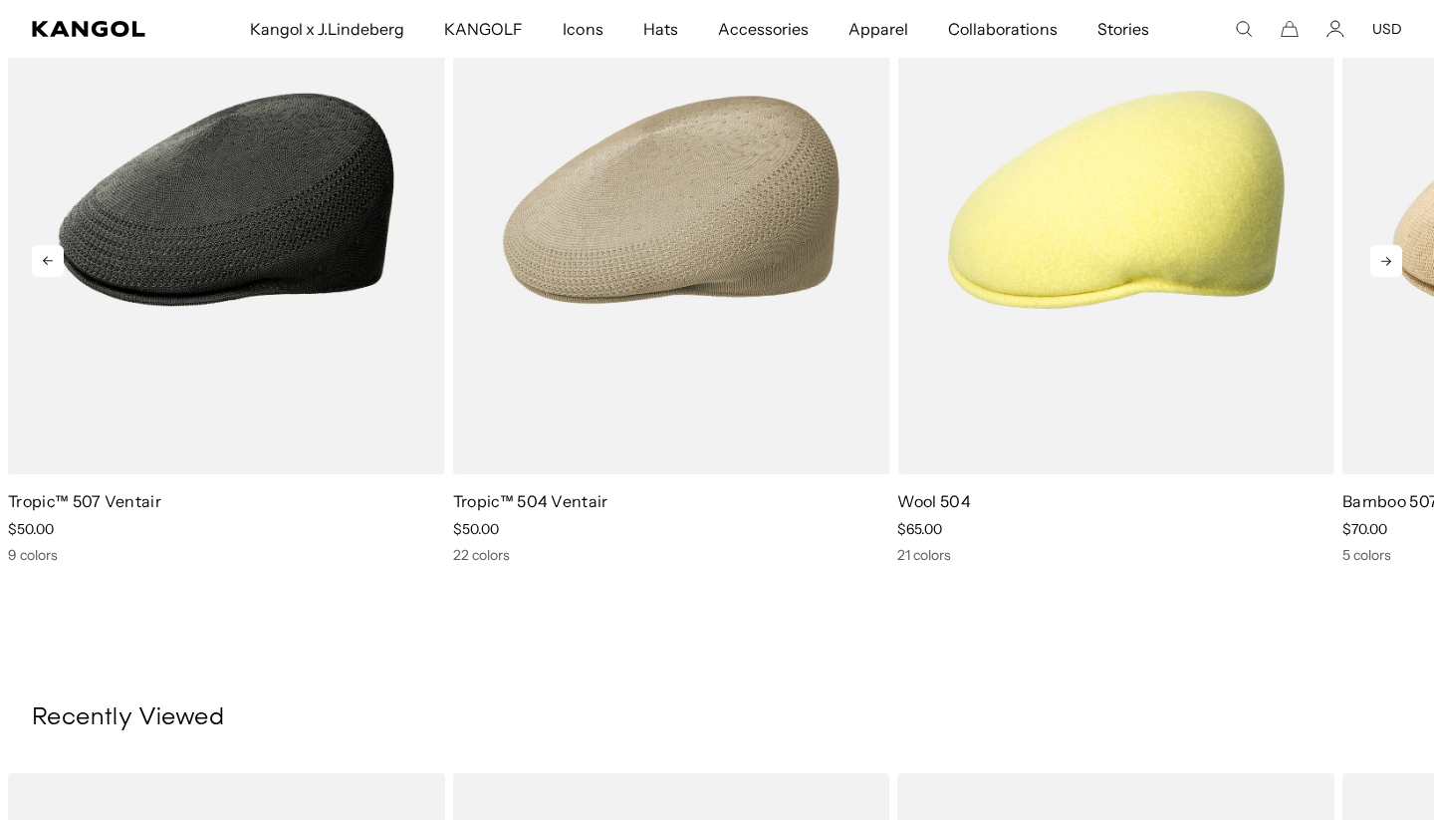
click at [1387, 246] on icon at bounding box center [1386, 261] width 32 height 32
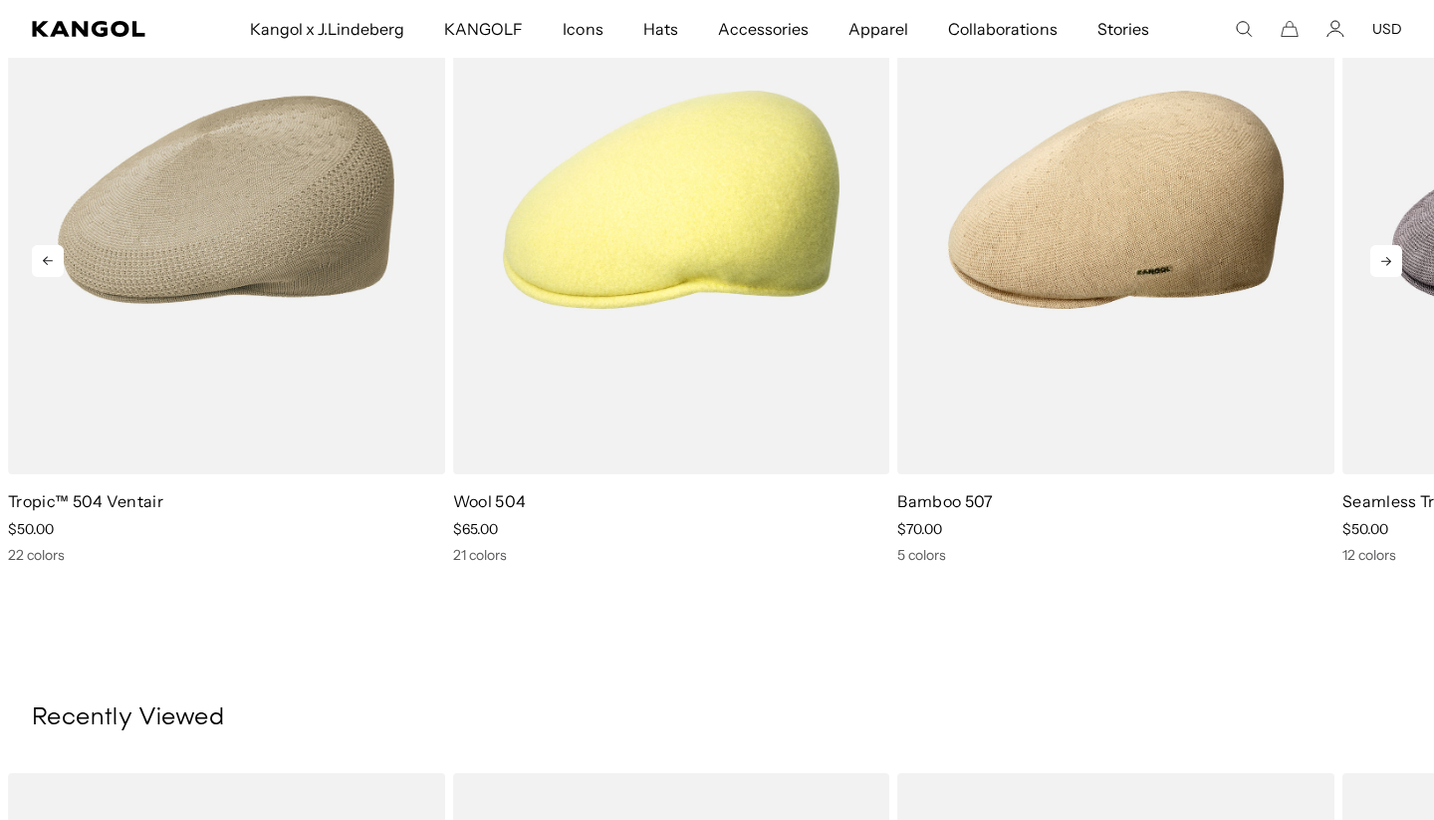
click at [1387, 246] on icon at bounding box center [1386, 261] width 32 height 32
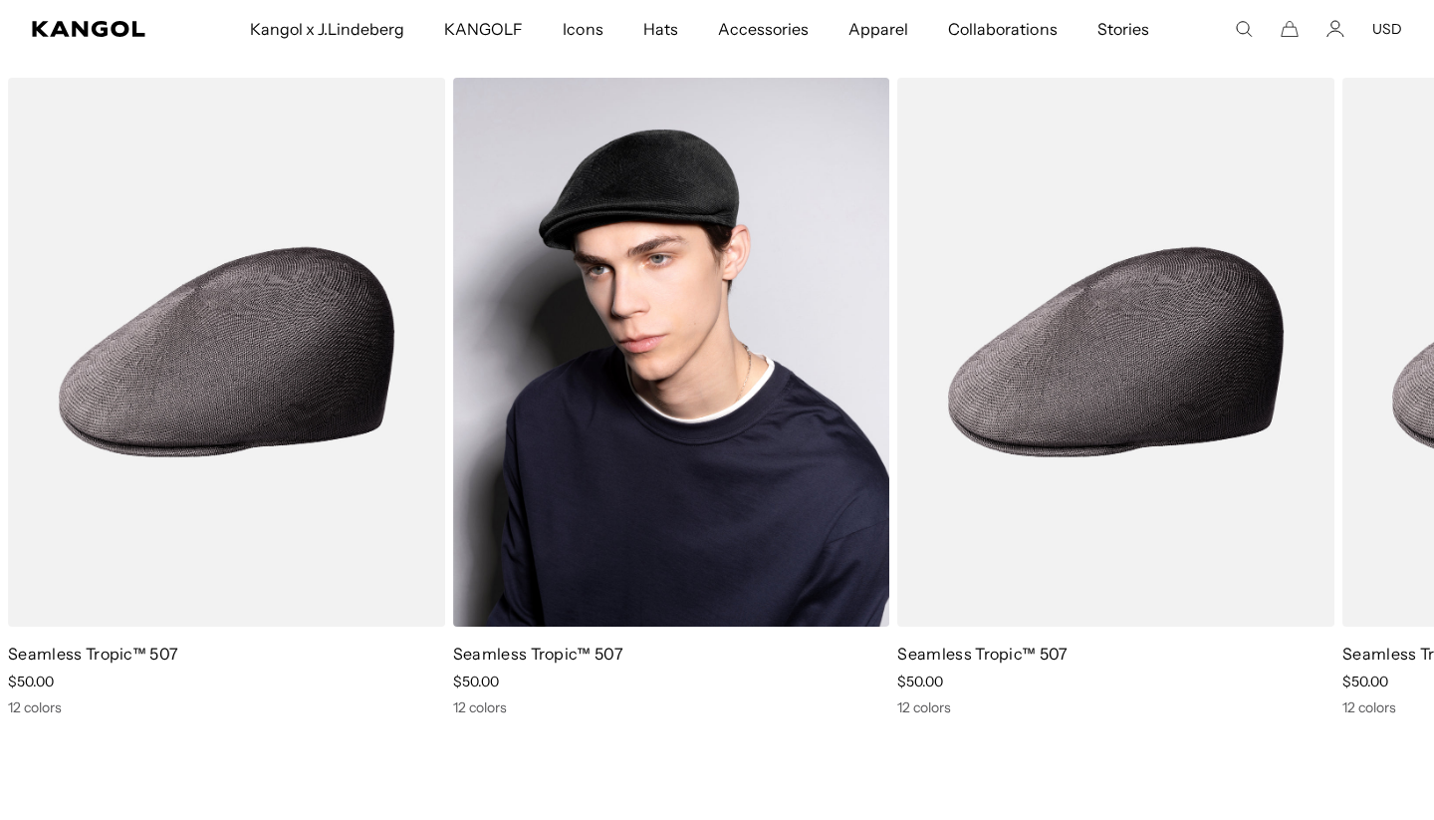
scroll to position [2743, 0]
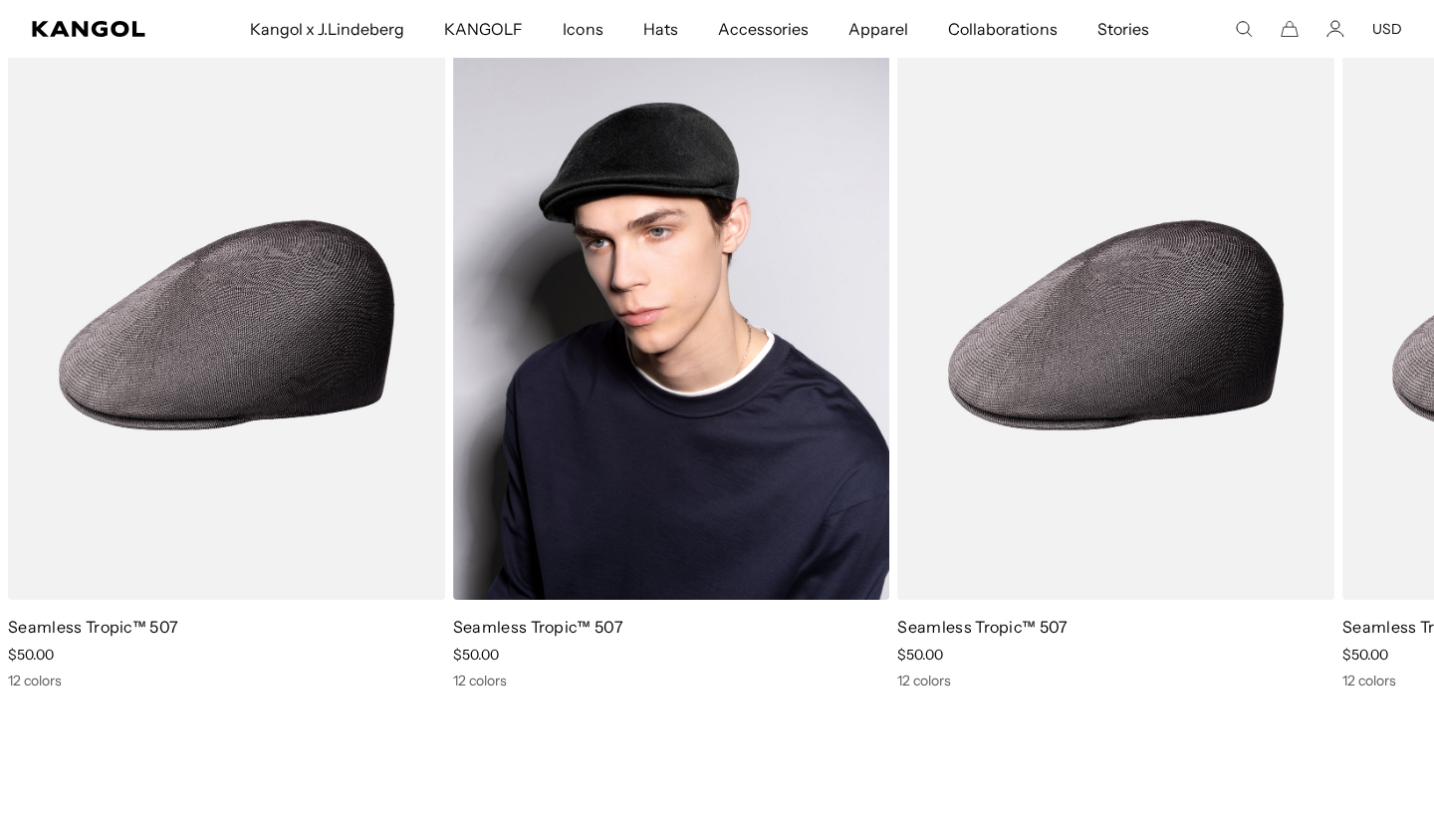
click at [721, 398] on img "1 of 1" at bounding box center [671, 325] width 437 height 549
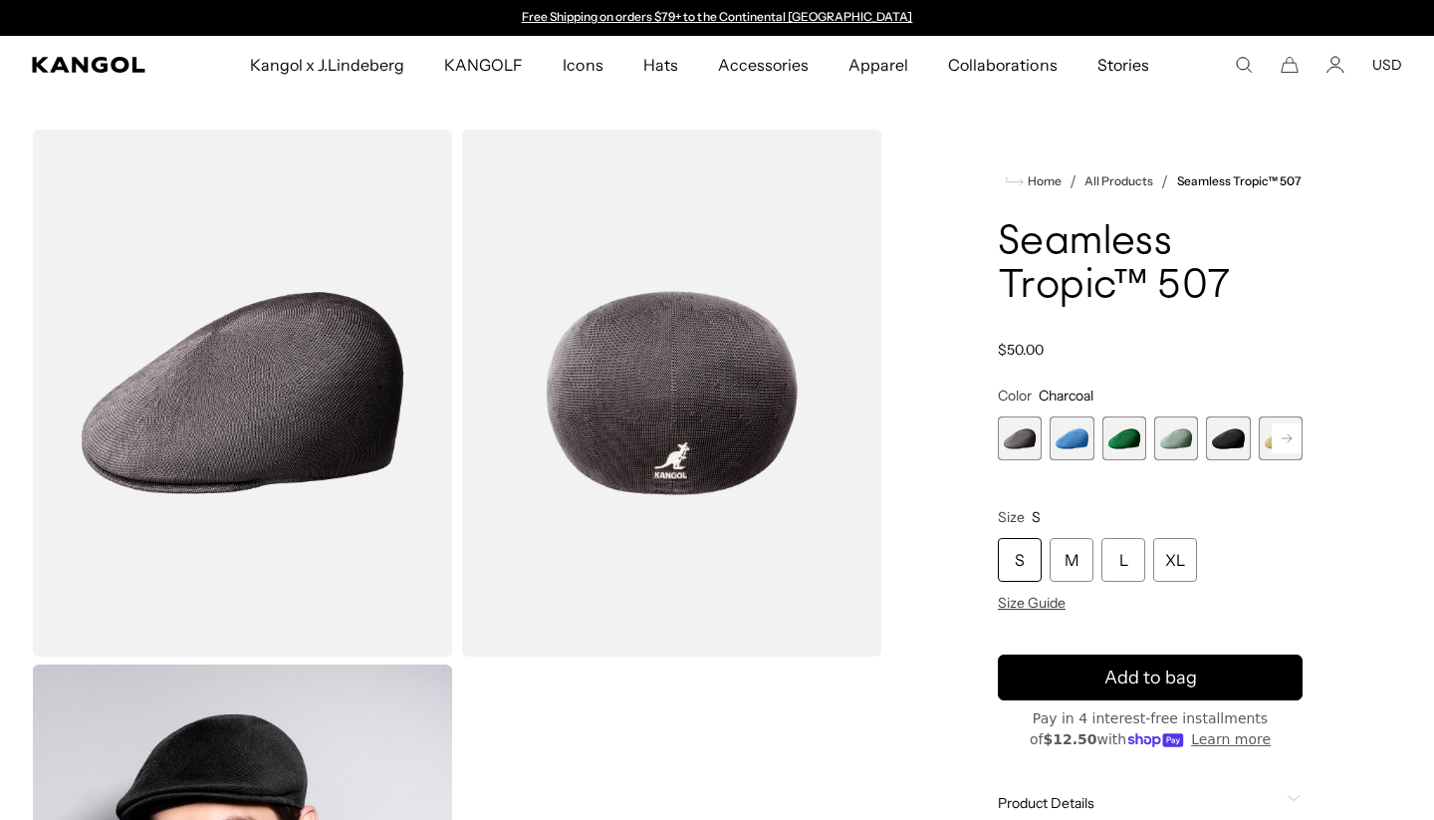
click at [1285, 434] on rect at bounding box center [1287, 438] width 30 height 30
click at [1234, 436] on span "6 of 12" at bounding box center [1228, 438] width 44 height 44
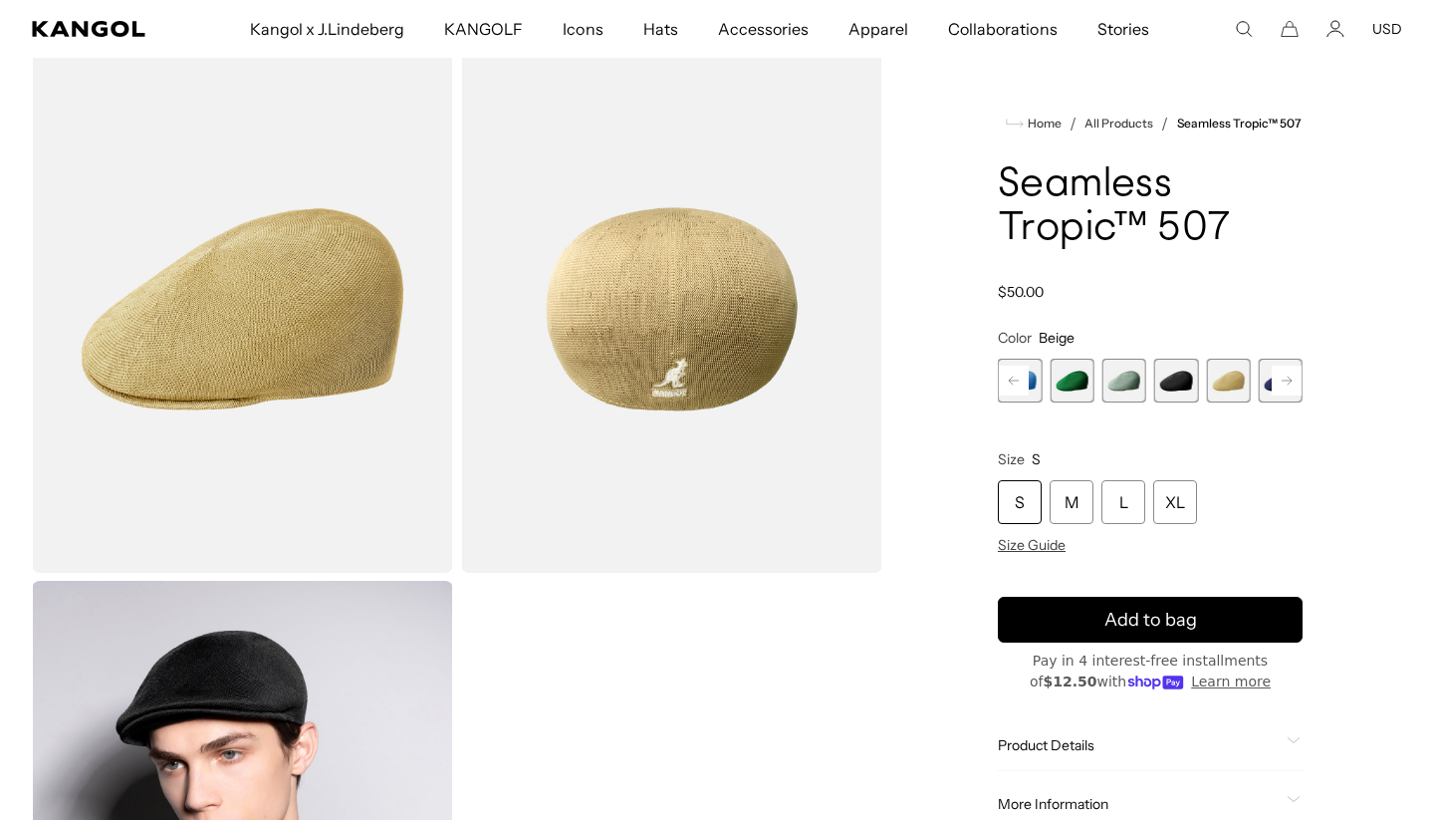
scroll to position [0, 410]
click at [1280, 375] on rect at bounding box center [1287, 380] width 30 height 30
click at [1179, 377] on span "6 of 12" at bounding box center [1176, 381] width 44 height 44
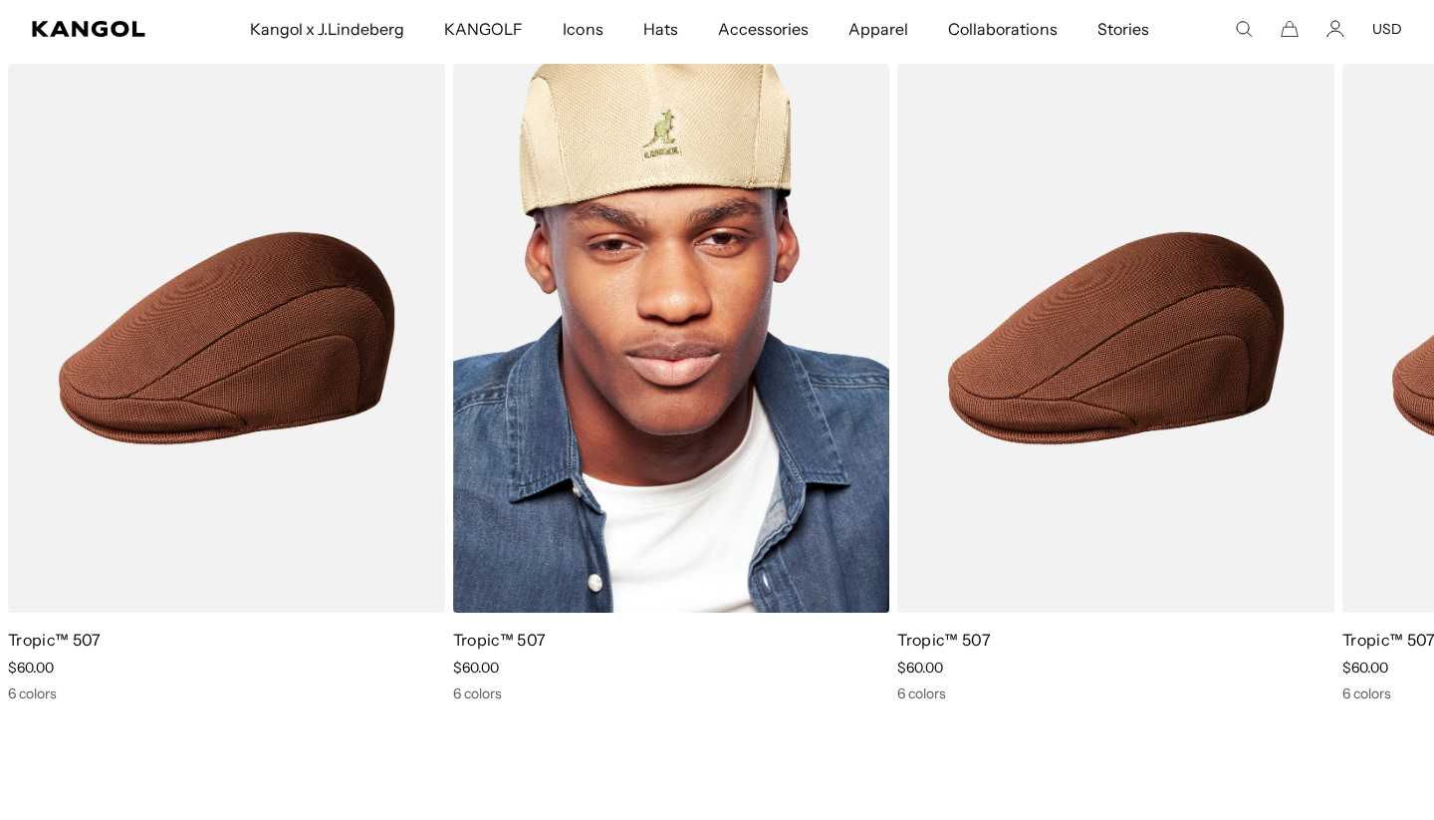
scroll to position [2192, 0]
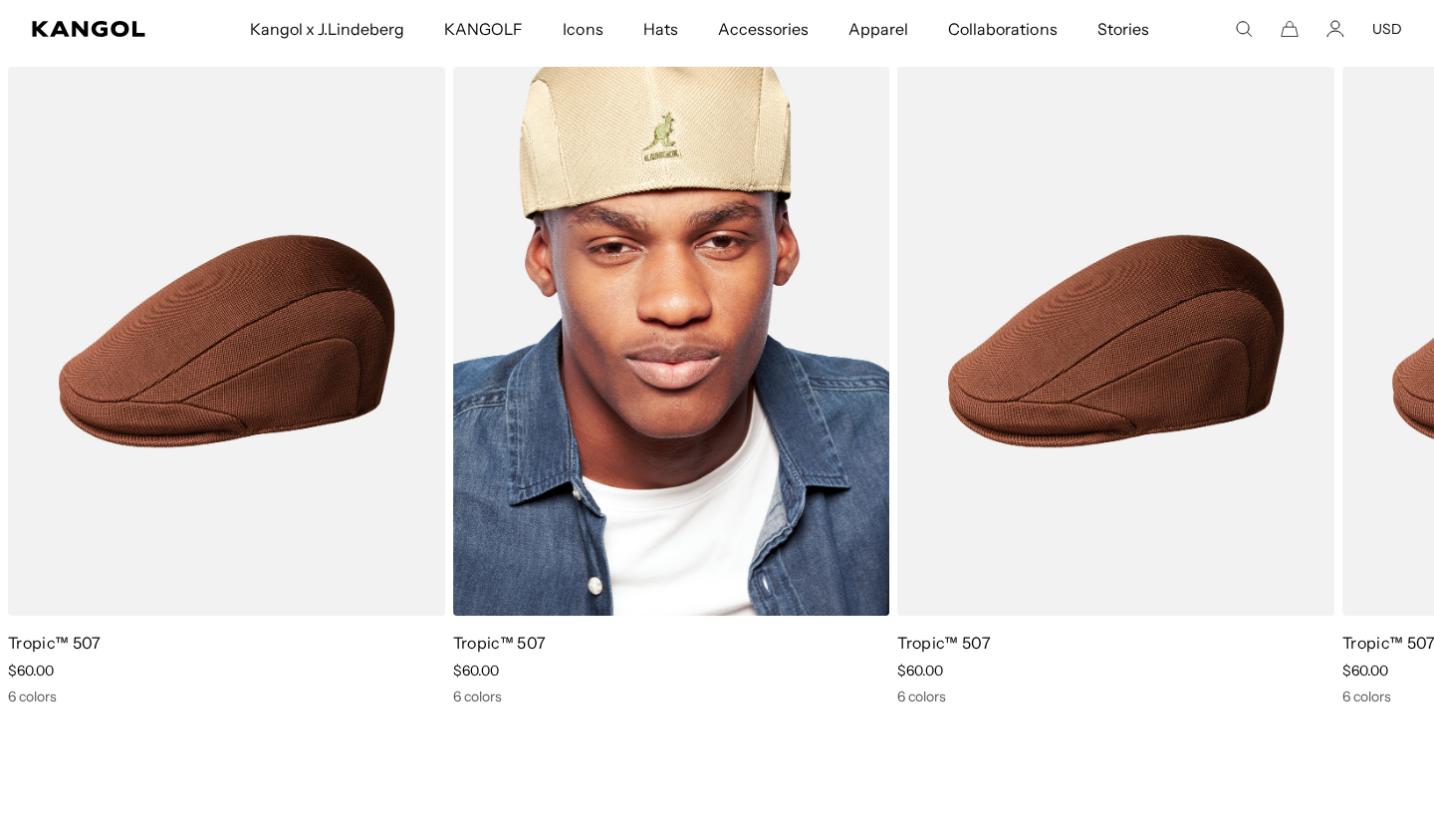
click at [669, 199] on img "1 of 1" at bounding box center [671, 341] width 437 height 549
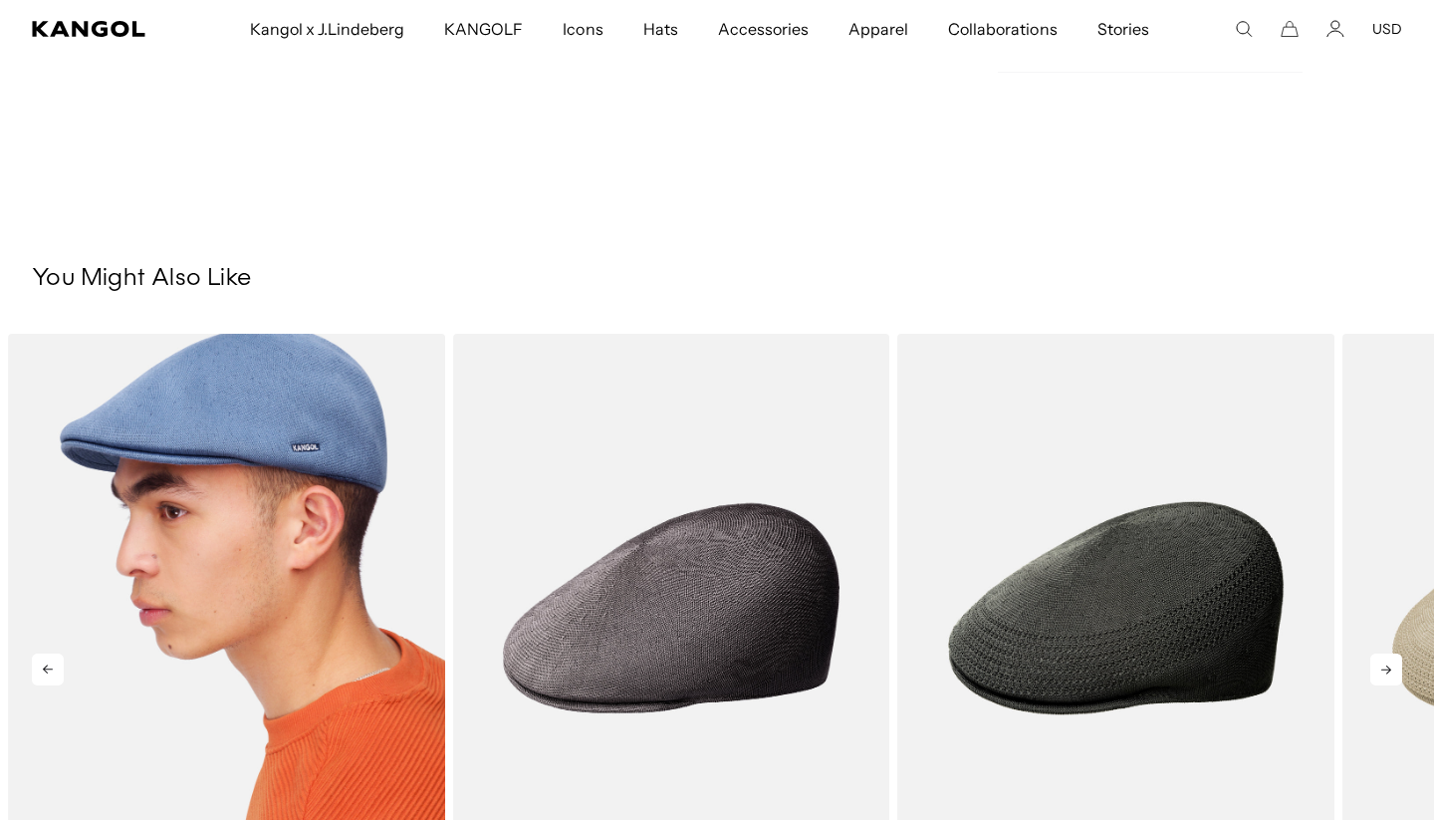
scroll to position [0, 410]
click at [296, 447] on img "1 of 5" at bounding box center [226, 608] width 437 height 549
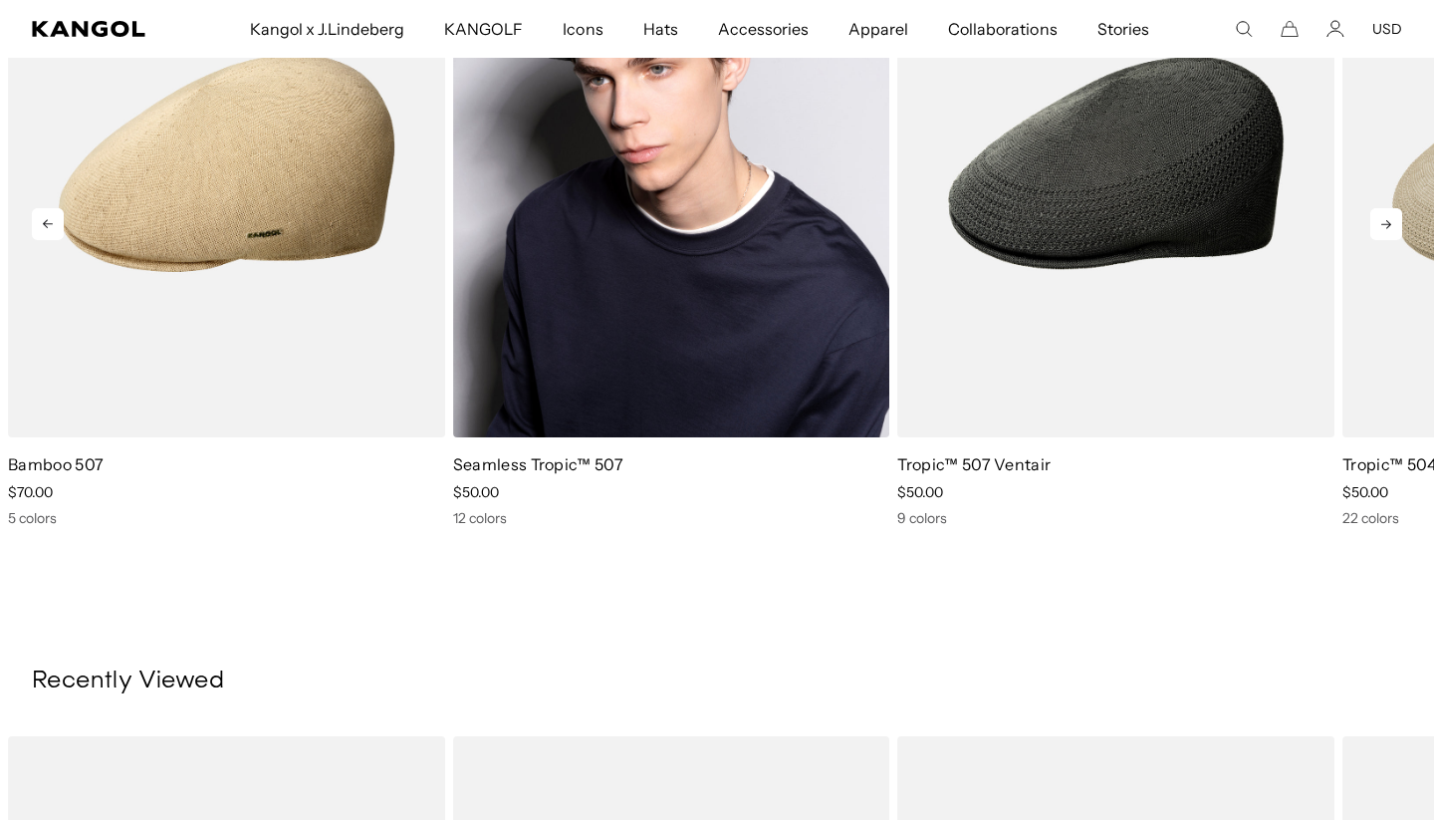
scroll to position [0, 0]
click at [697, 237] on img "2 of 5" at bounding box center [671, 162] width 437 height 549
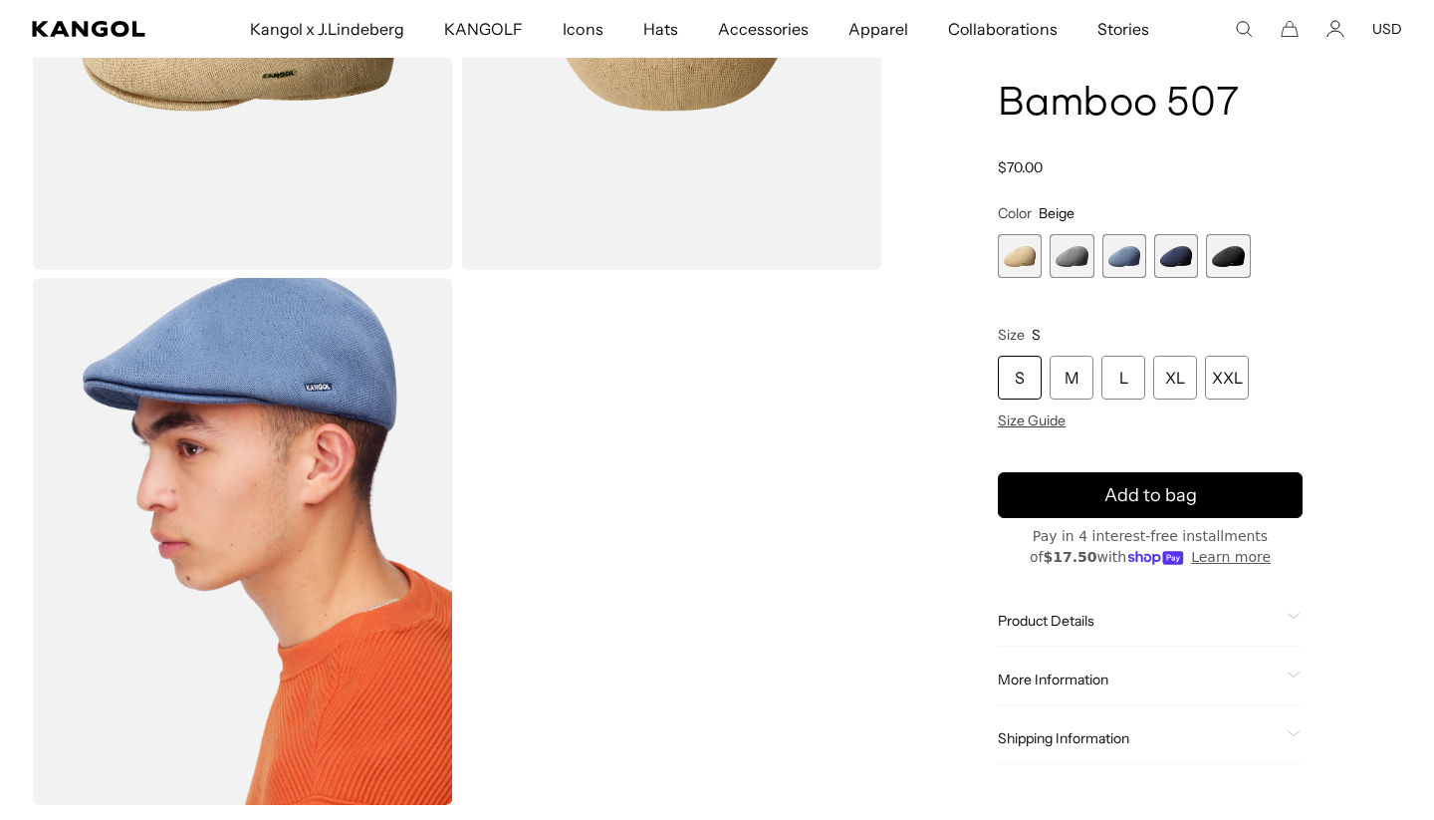
click at [1080, 263] on span "2 of 5" at bounding box center [1072, 256] width 44 height 44
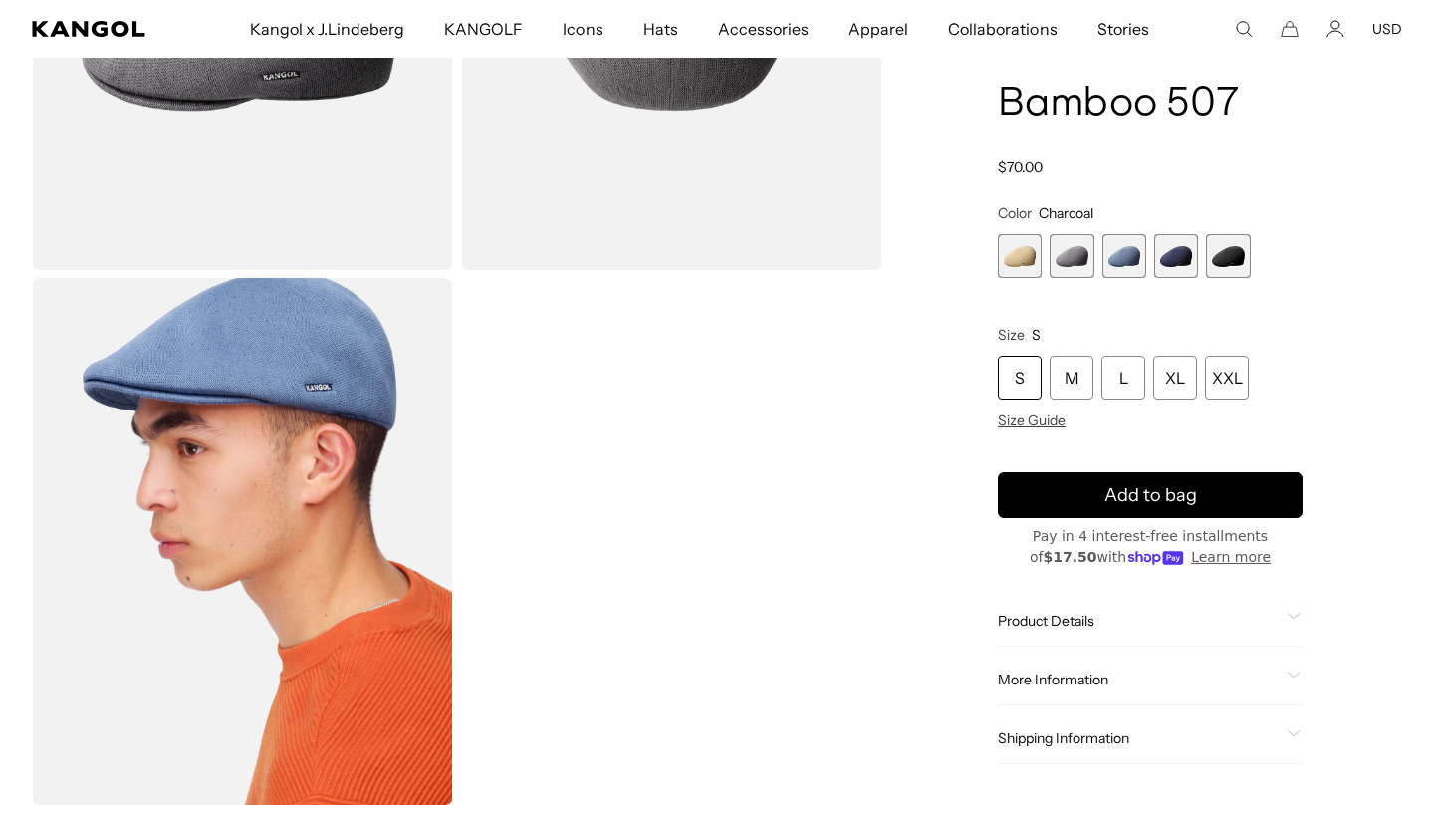
click at [1128, 264] on span "3 of 5" at bounding box center [1124, 256] width 44 height 44
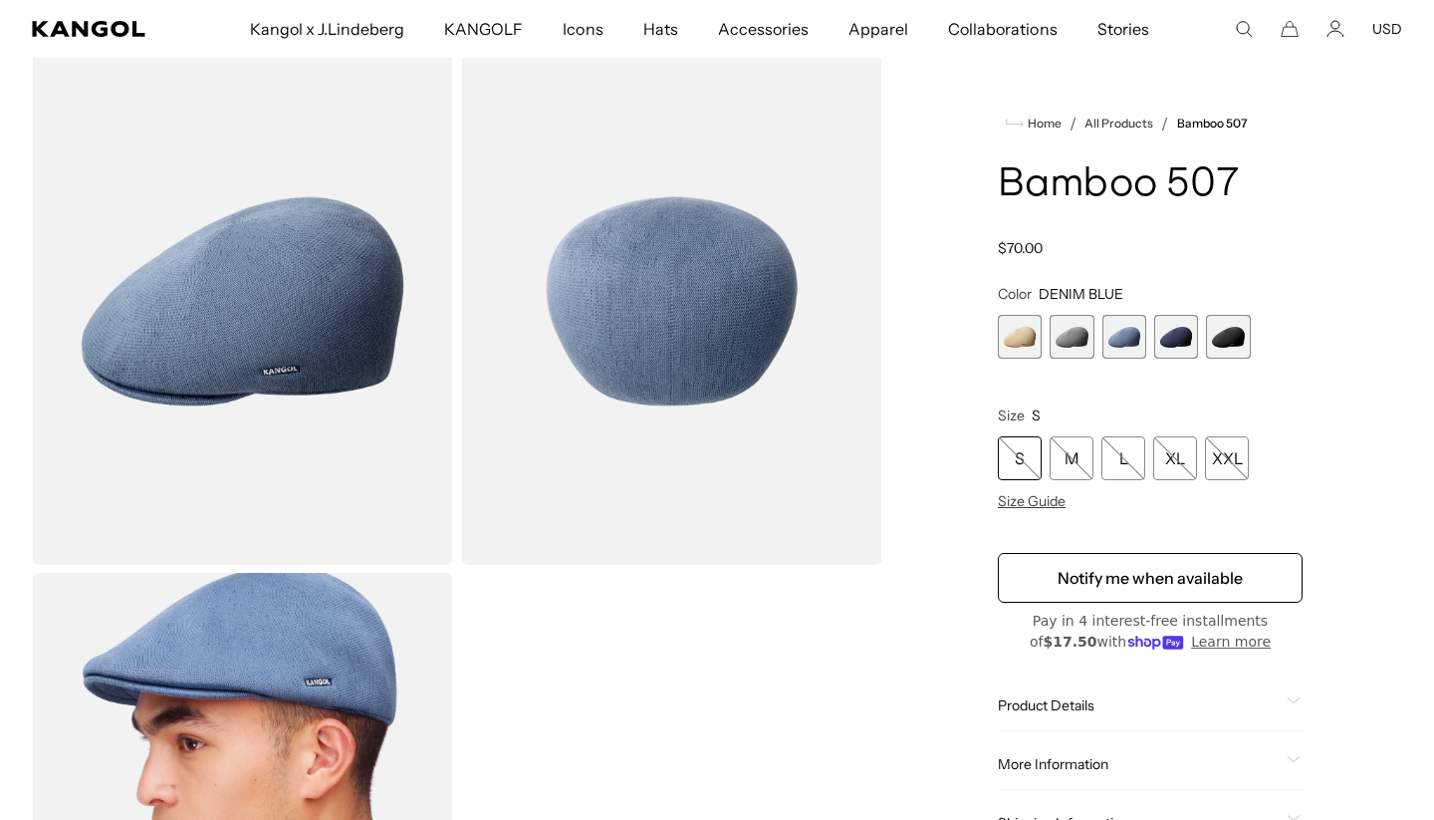
scroll to position [0, 410]
click at [1038, 331] on span "1 of 5" at bounding box center [1020, 337] width 44 height 44
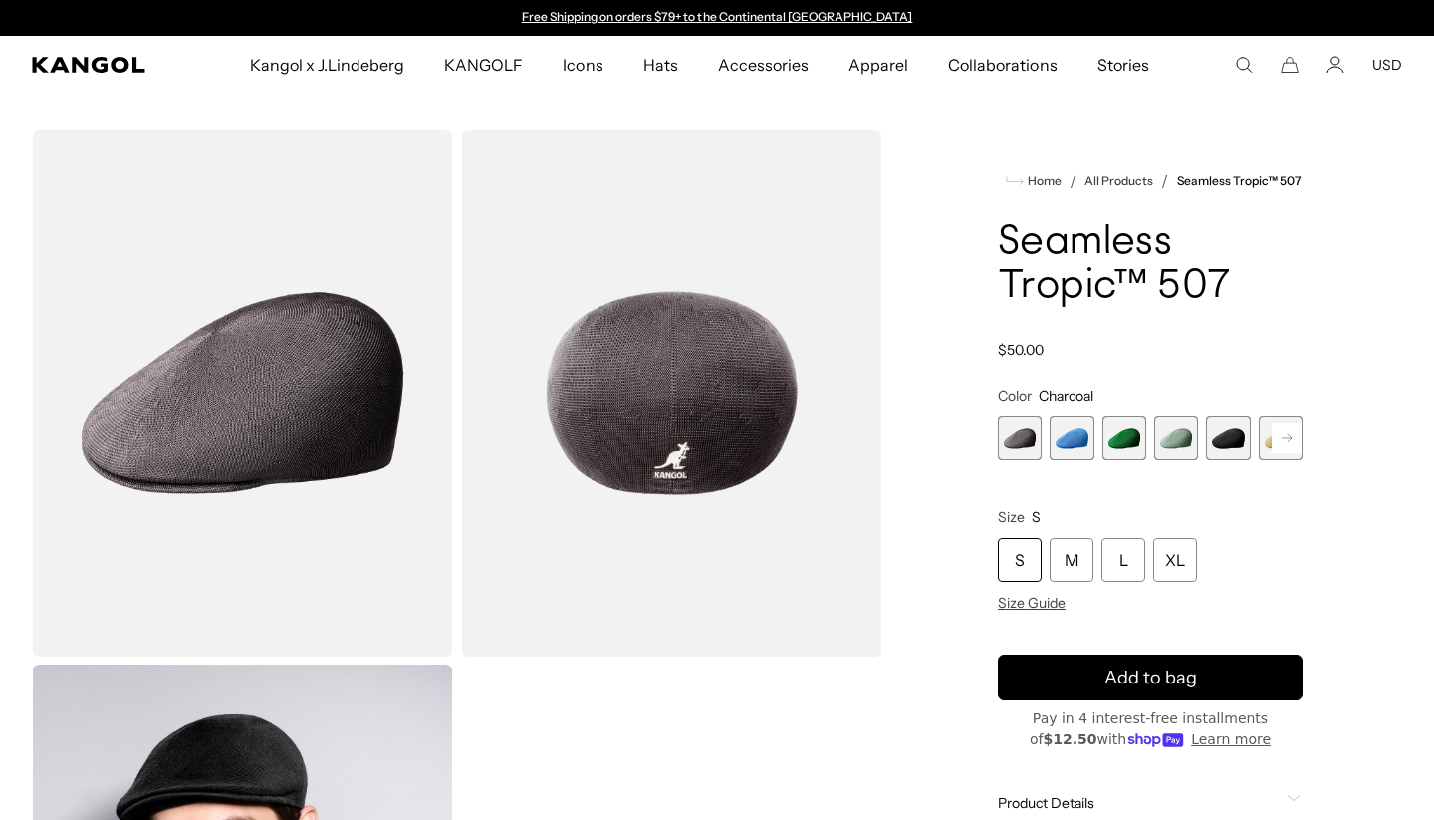
click at [1265, 443] on span "6 of 12" at bounding box center [1281, 438] width 44 height 44
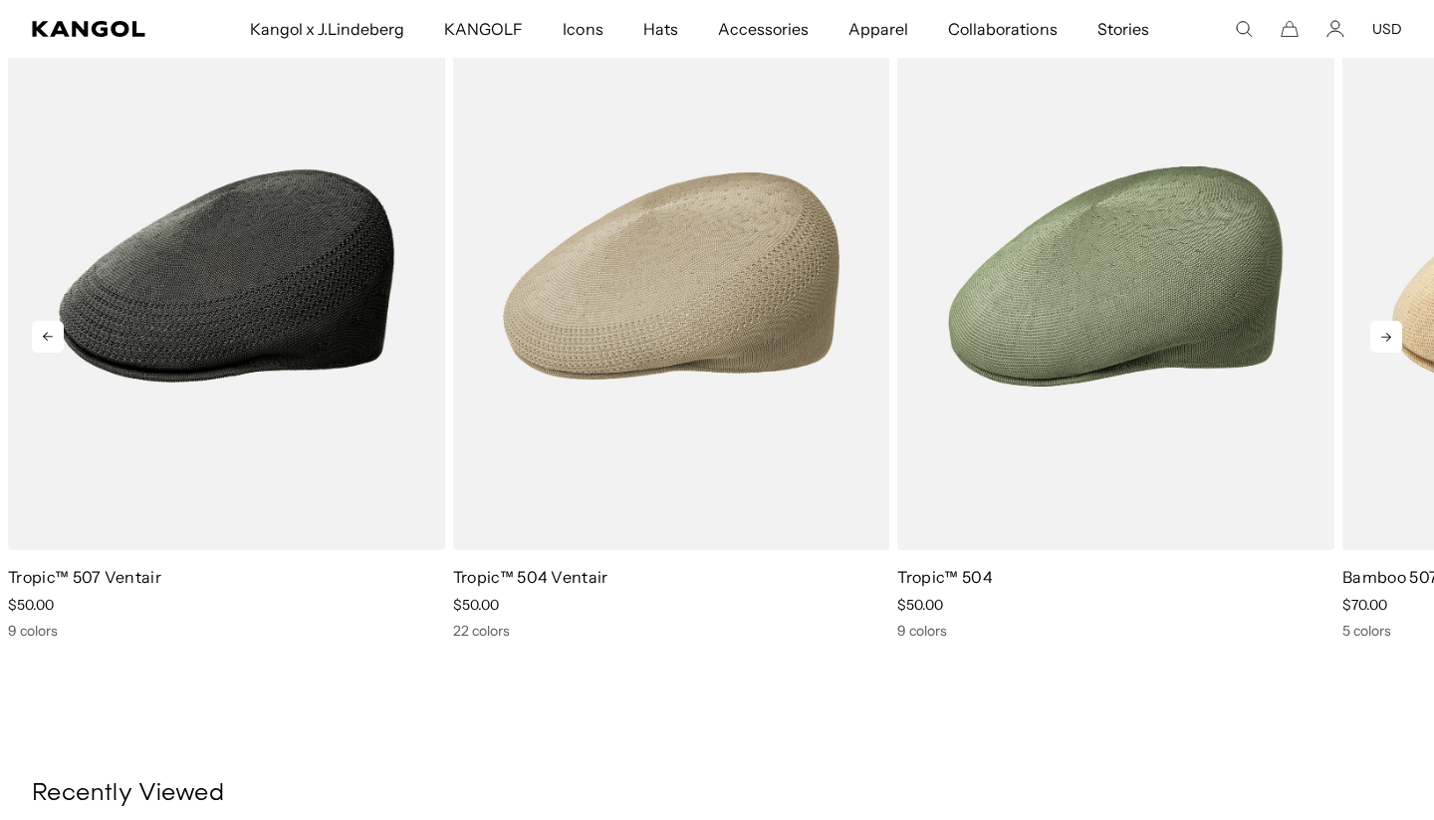
scroll to position [0, 410]
click at [1380, 336] on icon at bounding box center [1386, 337] width 32 height 32
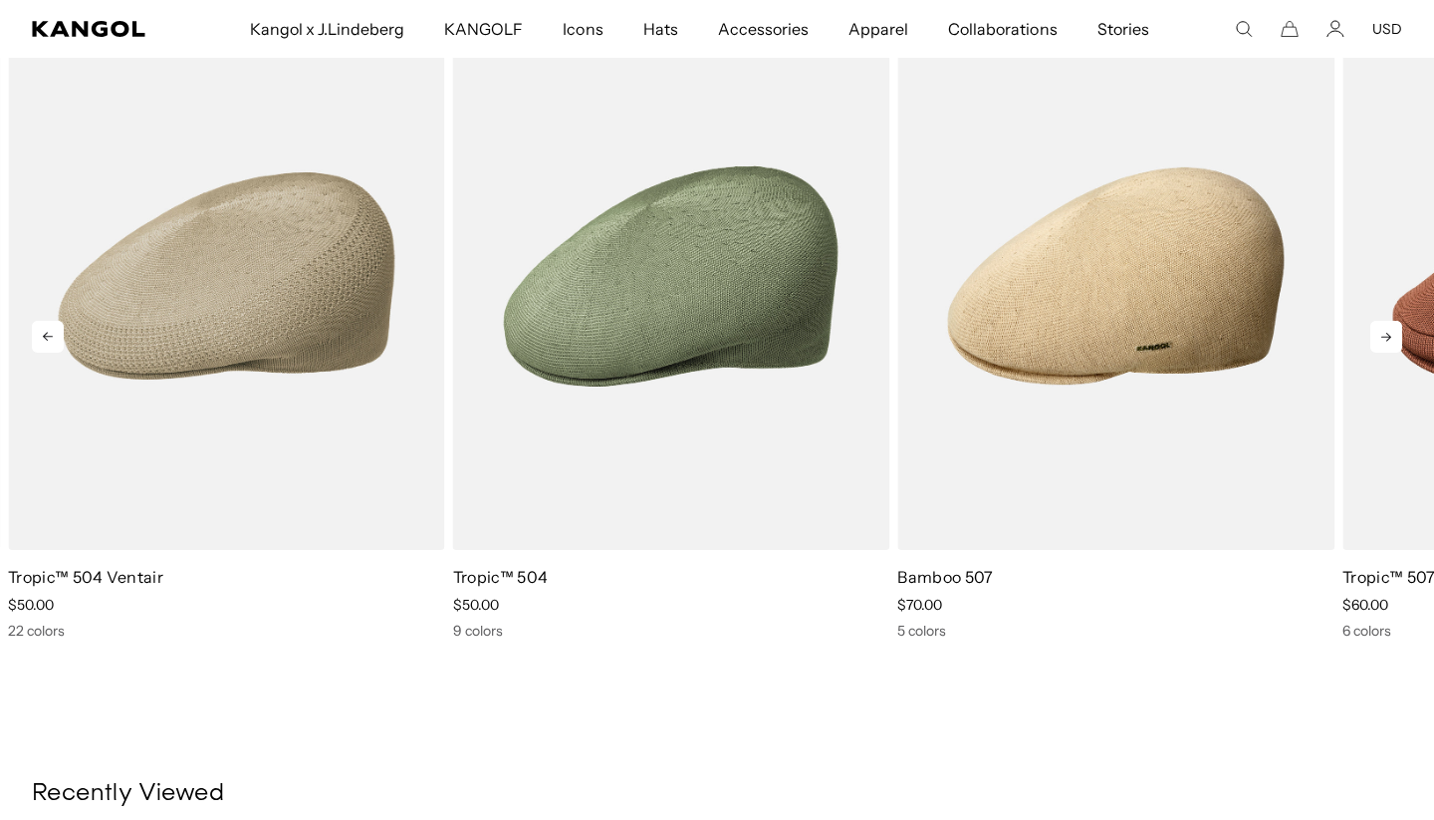
click at [1380, 336] on icon at bounding box center [1386, 337] width 32 height 32
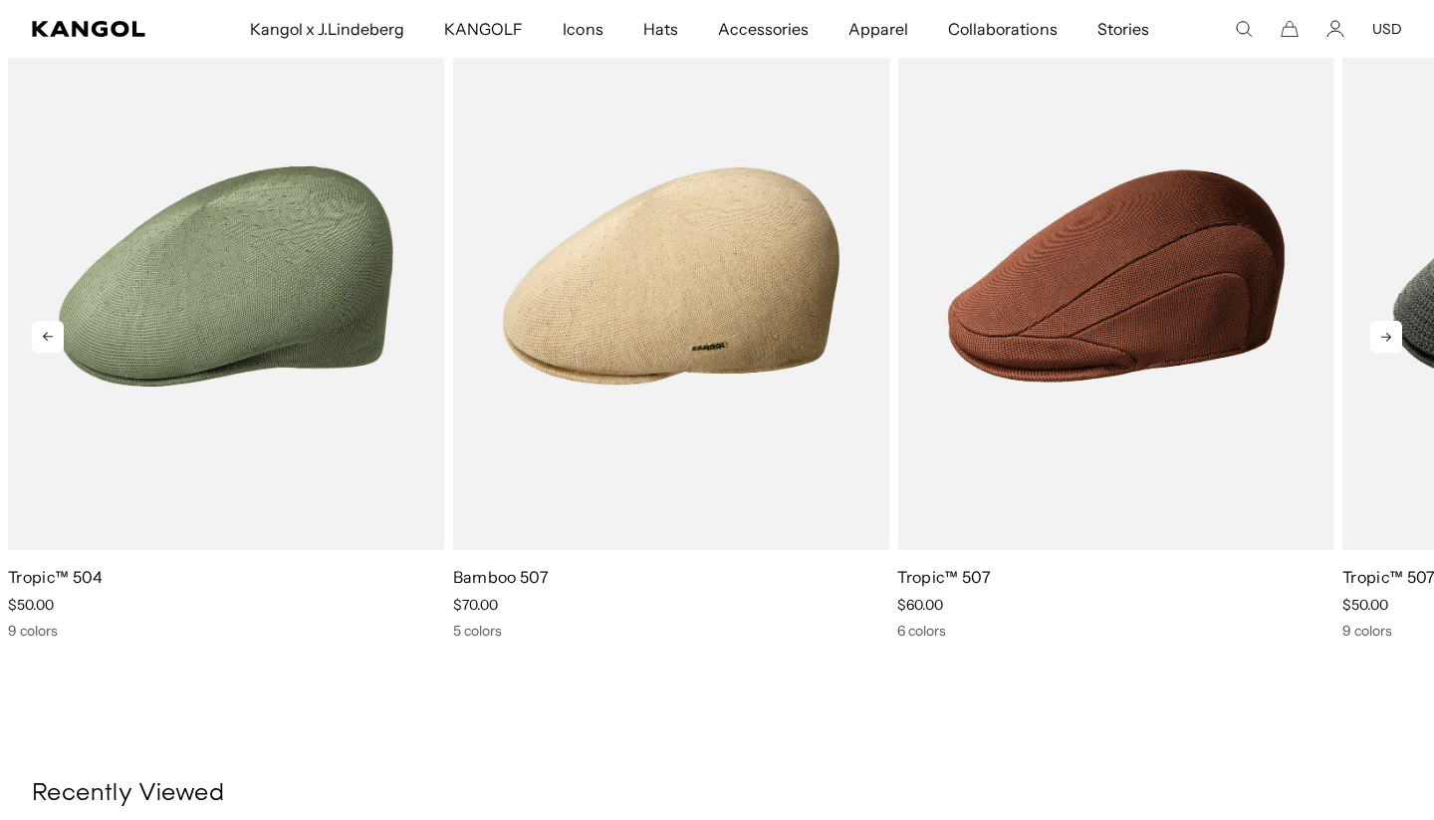
click at [1380, 336] on icon at bounding box center [1386, 337] width 32 height 32
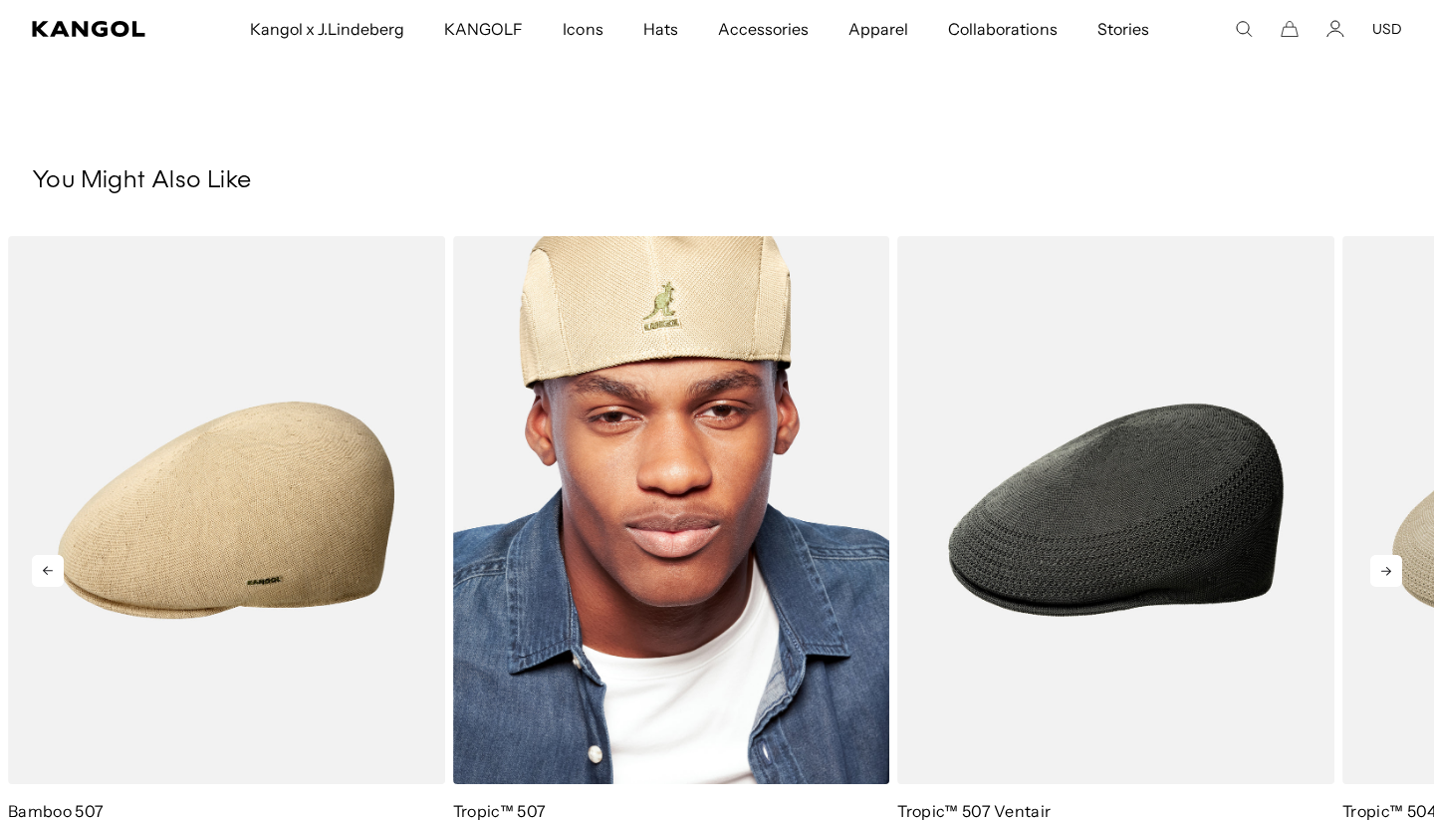
scroll to position [0, 0]
click at [776, 325] on img "5 of 5" at bounding box center [671, 510] width 437 height 549
